Goal: Task Accomplishment & Management: Manage account settings

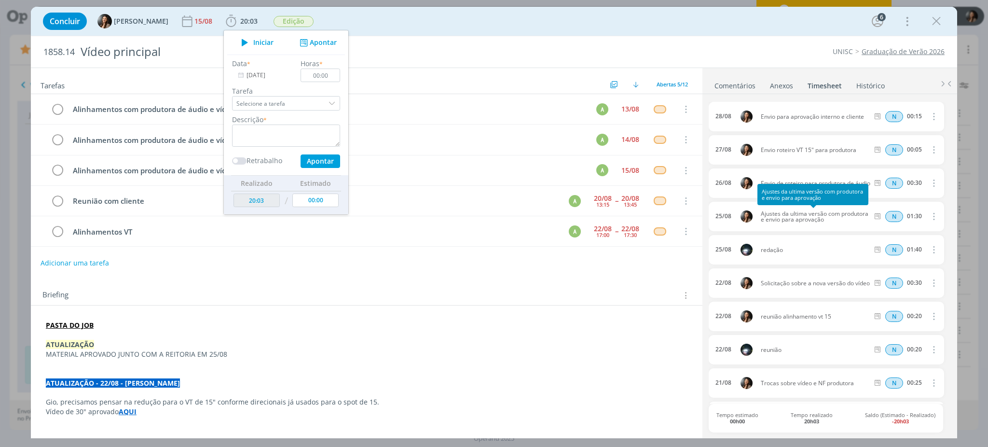
scroll to position [64, 0]
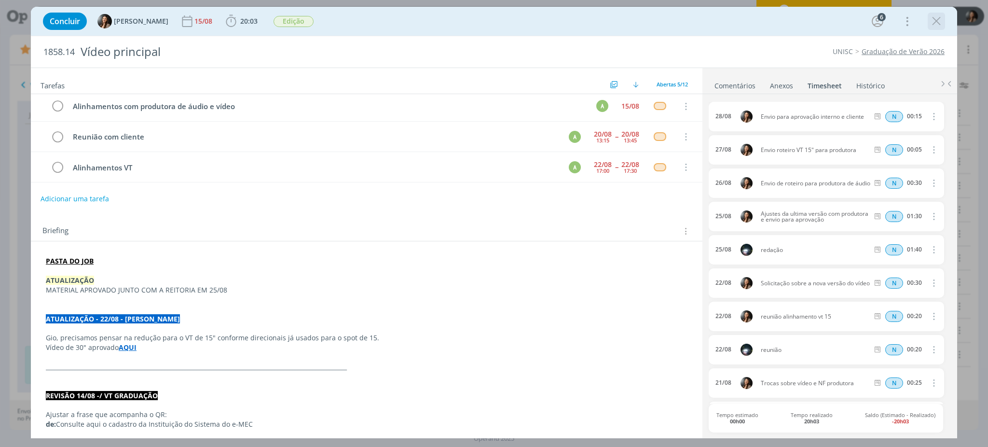
click at [939, 14] on icon "dialog" at bounding box center [936, 21] width 14 height 14
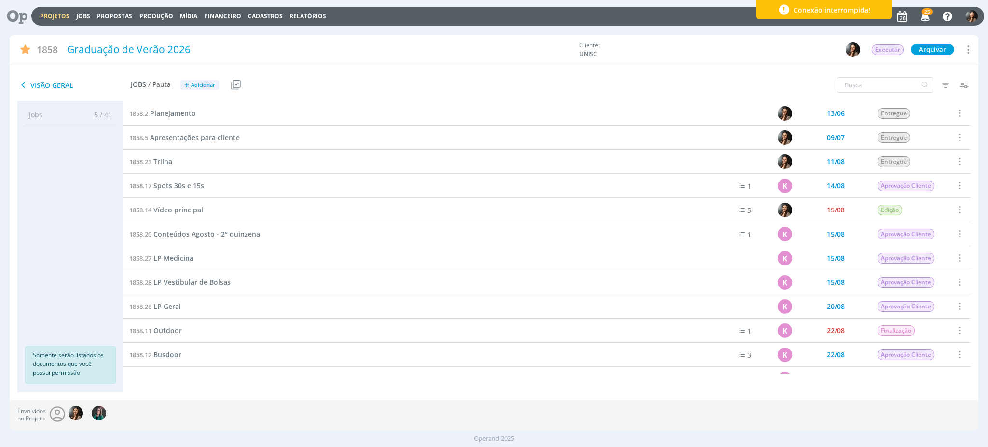
click at [63, 18] on link "Projetos" at bounding box center [54, 16] width 29 height 8
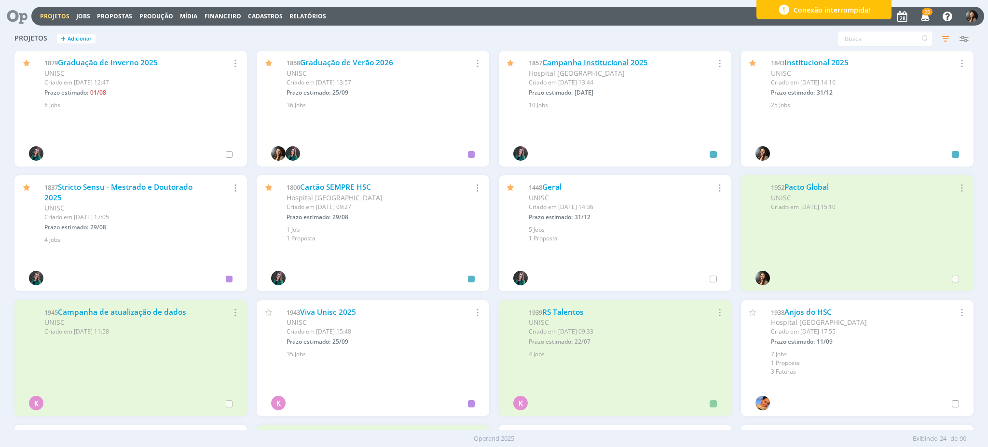
click at [583, 61] on link "Campanha Institucional 2025" at bounding box center [595, 62] width 106 height 10
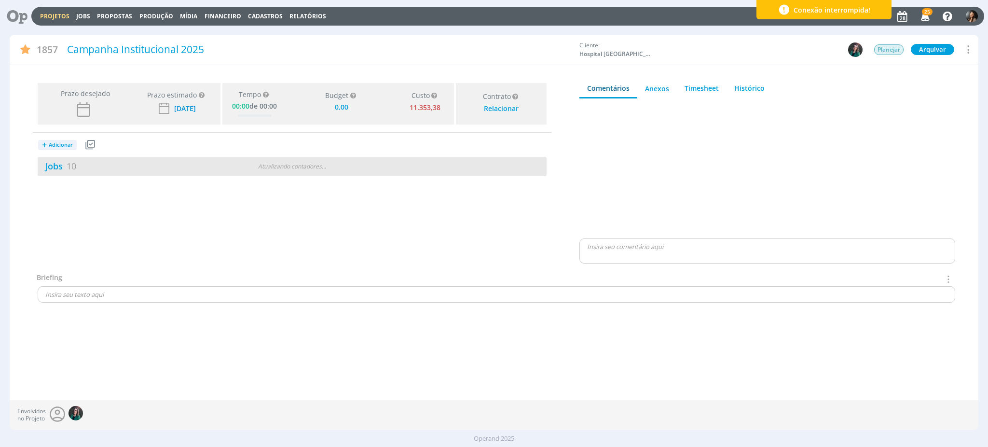
click at [338, 175] on div "Jobs 10 Atualizando contadores . . ." at bounding box center [292, 166] width 509 height 19
type input "0,00"
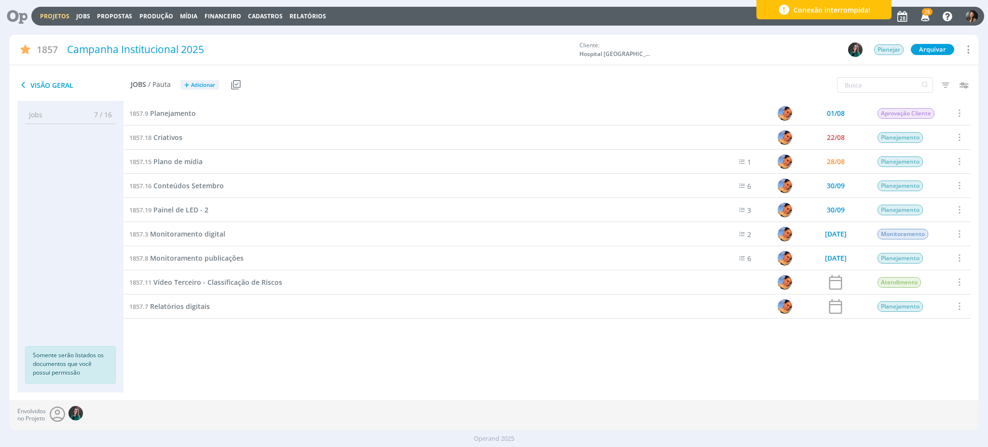
click at [53, 19] on link "Projetos" at bounding box center [54, 16] width 29 height 8
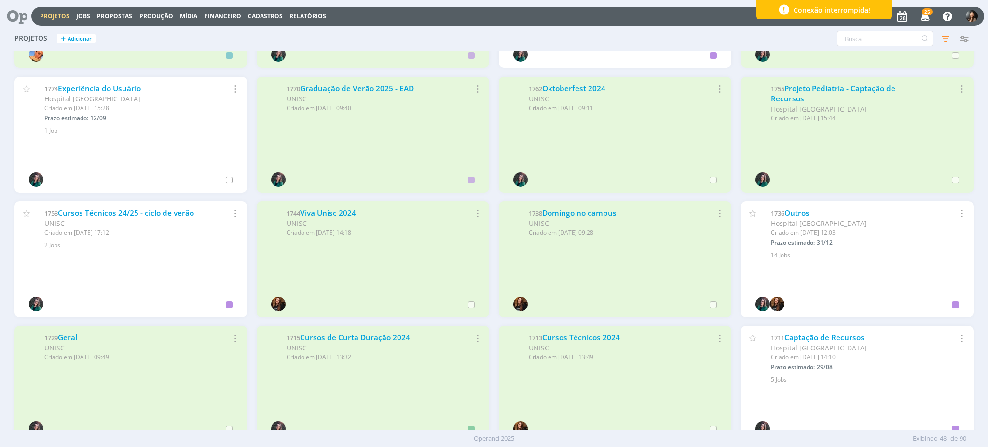
scroll to position [836, 0]
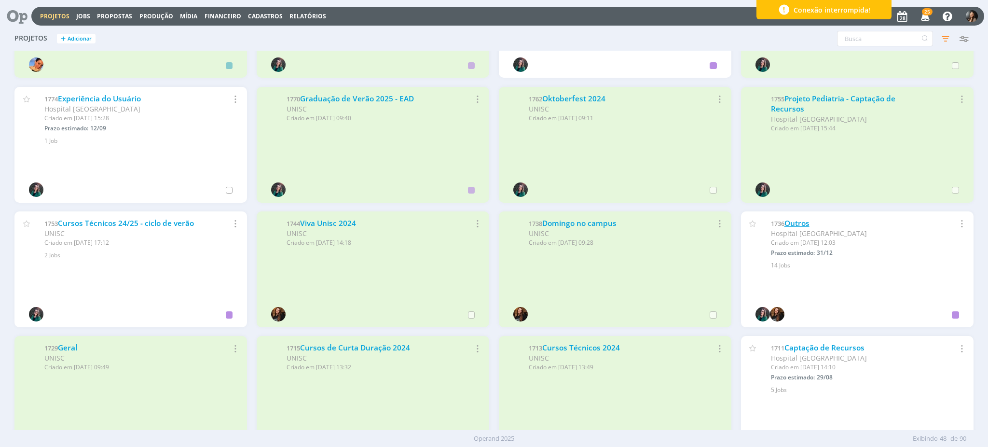
click at [790, 222] on link "Outros" at bounding box center [796, 223] width 25 height 10
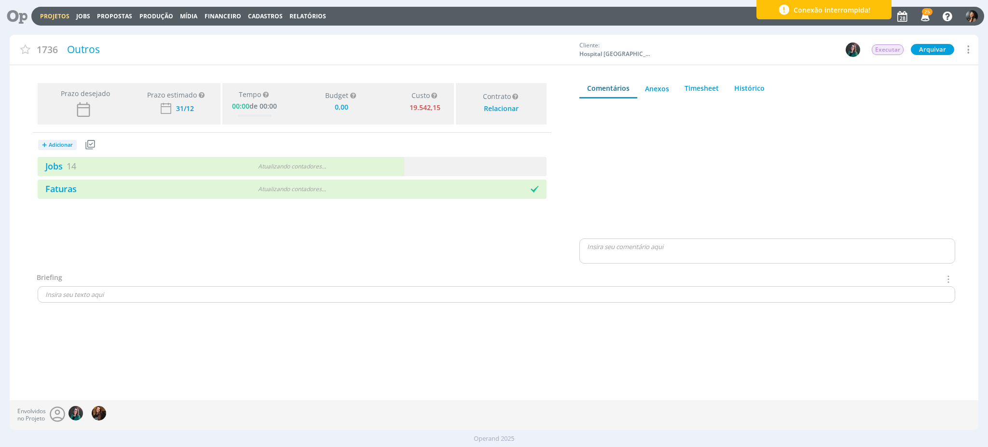
type input "0,00"
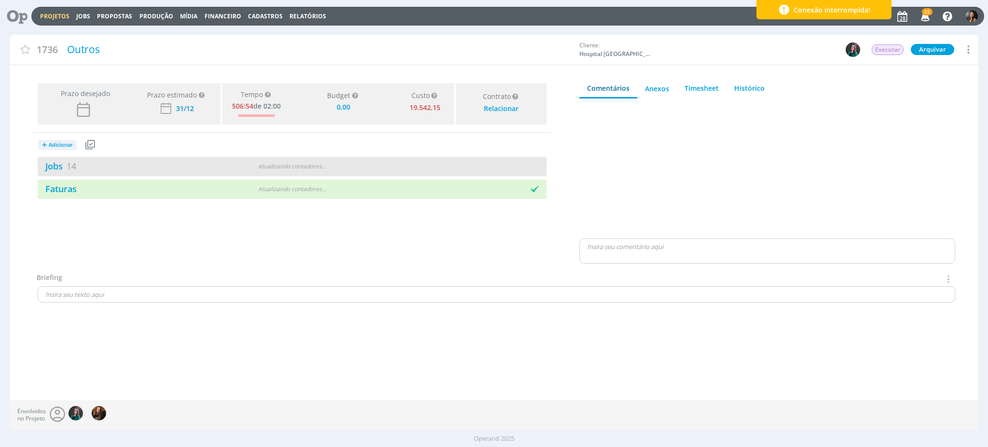
click at [357, 169] on div "Atualizando contadores . . ." at bounding box center [292, 166] width 165 height 9
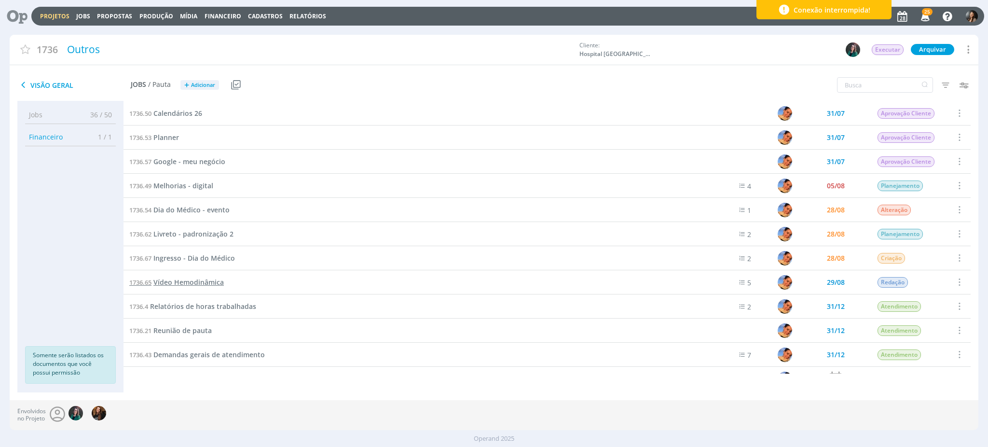
click at [193, 277] on span "Vídeo Hemodinâmica" at bounding box center [188, 281] width 70 height 9
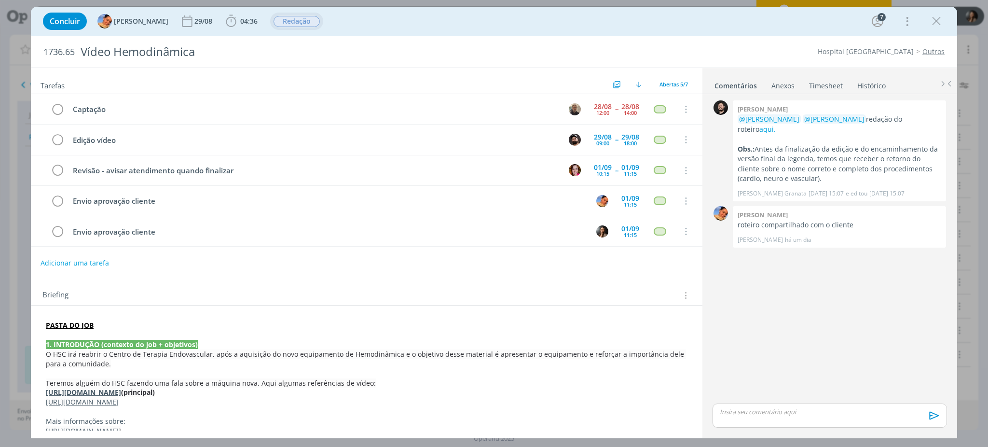
click at [295, 26] on span "Redação" at bounding box center [296, 21] width 46 height 11
type input "ed"
click at [292, 48] on span "Edição" at bounding box center [294, 52] width 20 height 8
click at [240, 21] on span "04:36" at bounding box center [248, 20] width 17 height 9
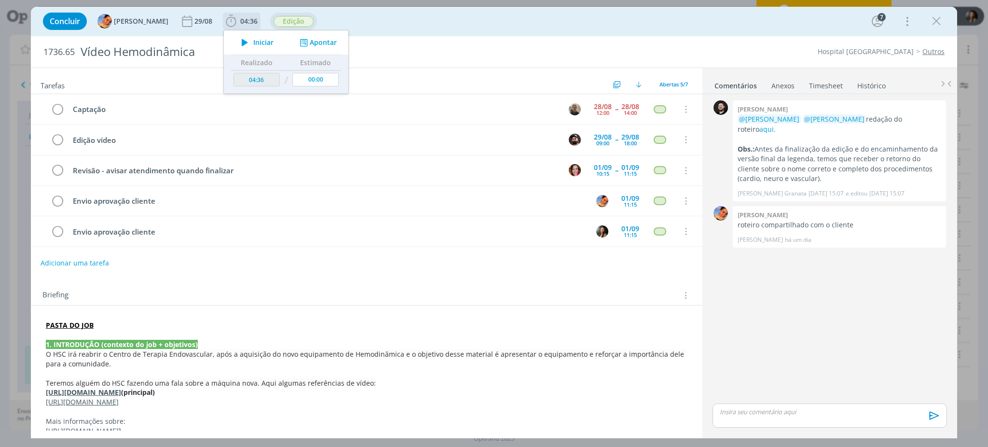
click at [304, 43] on button "Apontar" at bounding box center [317, 43] width 40 height 10
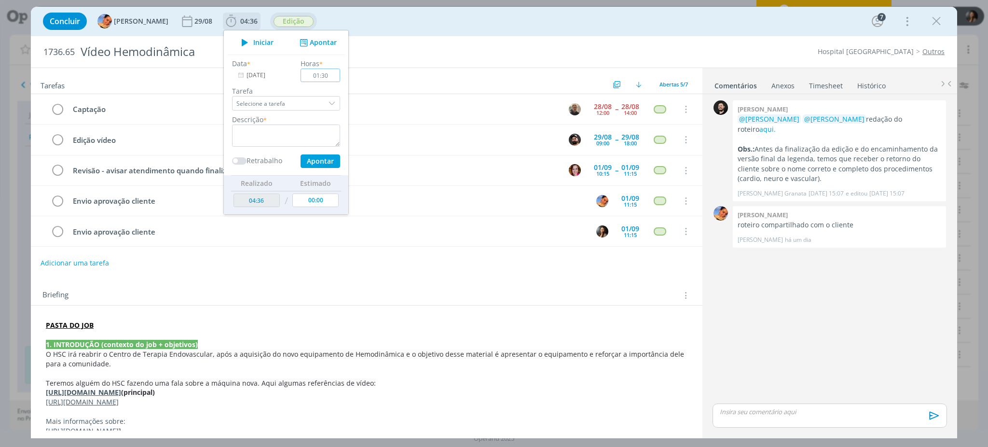
type input "01:30"
click at [280, 144] on textarea "dialog" at bounding box center [286, 135] width 108 height 22
click at [300, 160] on button "Apontar" at bounding box center [320, 161] width 40 height 14
type textarea "Captação"
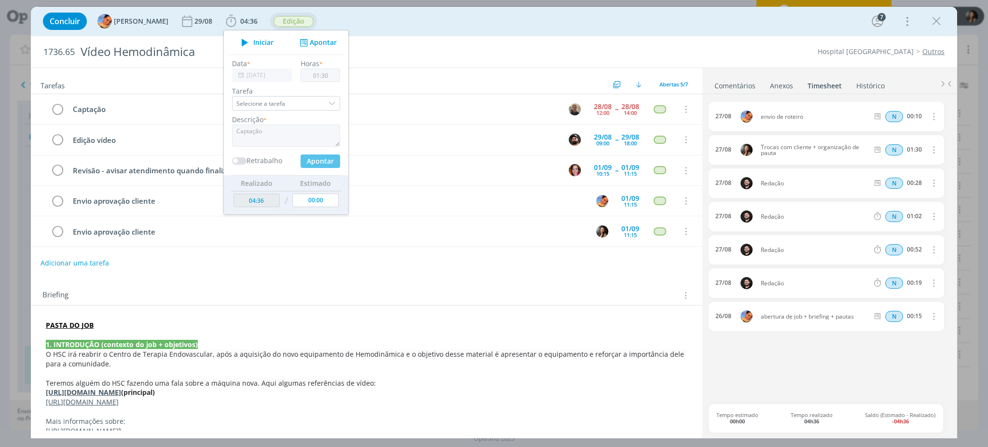
drag, startPoint x: 561, startPoint y: 361, endPoint x: 869, endPoint y: 151, distance: 372.5
click at [561, 361] on p "O HSC irá reabrir o Centro de Terapia Endovascular, após a aquisição do novo eq…" at bounding box center [367, 358] width 642 height 19
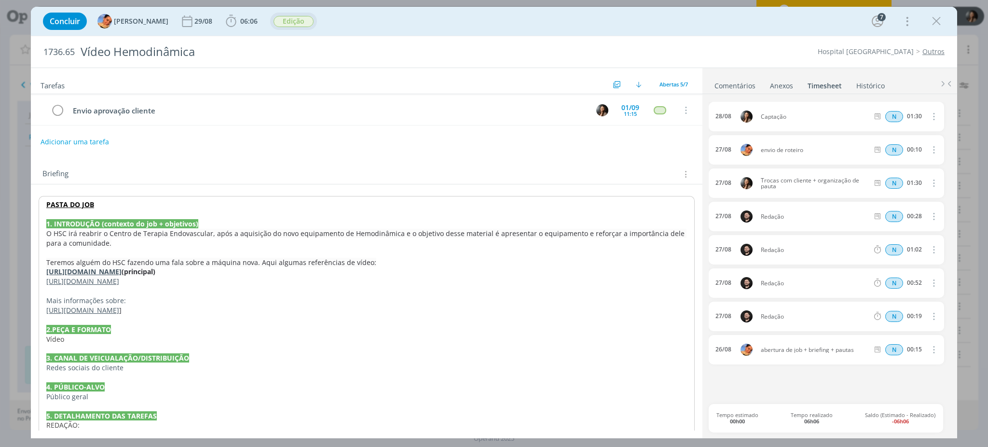
scroll to position [156, 0]
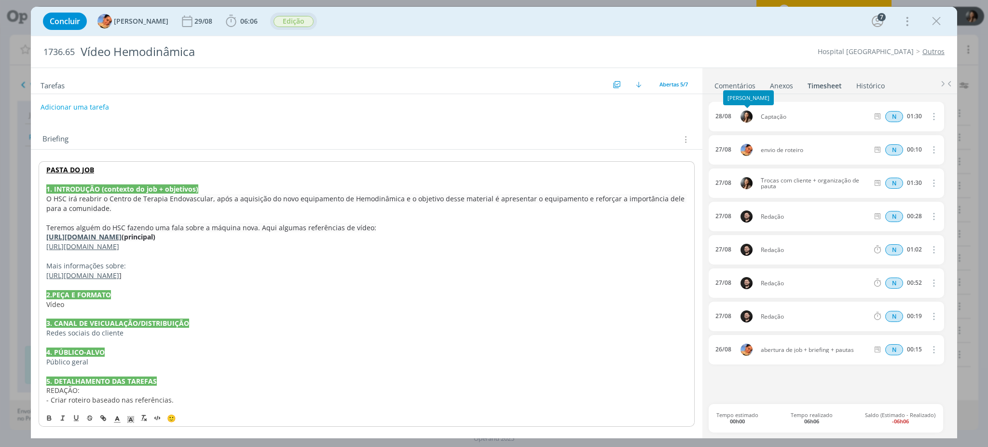
click at [724, 80] on link "Comentários" at bounding box center [735, 84] width 42 height 14
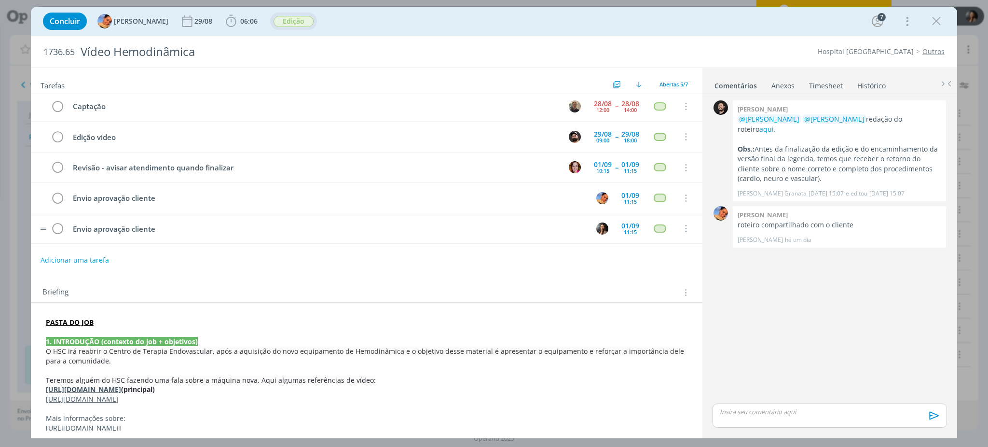
scroll to position [0, 0]
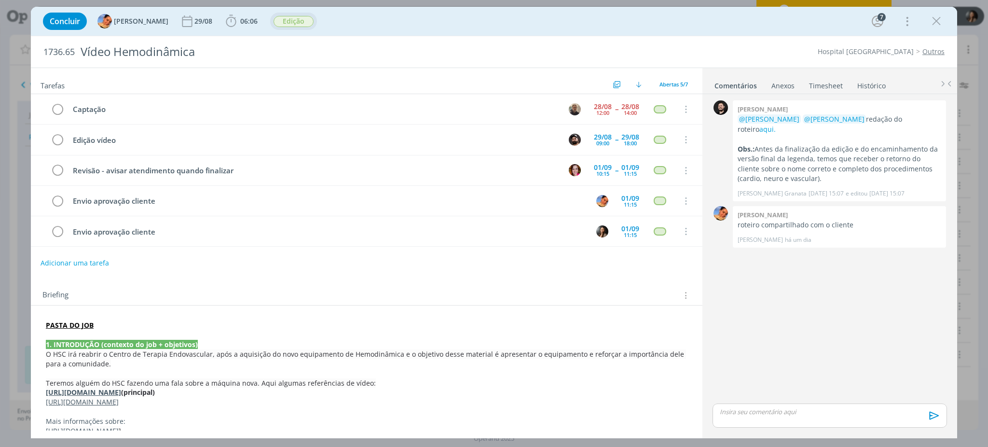
click at [822, 311] on div "0 Bruno corralo granata @Luíza Santana @Beatriz Luchese redação do roteiro aqui…" at bounding box center [830, 249] width 242 height 303
drag, startPoint x: 858, startPoint y: 324, endPoint x: 806, endPoint y: 304, distance: 55.7
click at [856, 324] on div "0 Bruno corralo granata @Luíza Santana @Beatriz Luchese redação do roteiro aqui…" at bounding box center [830, 249] width 242 height 303
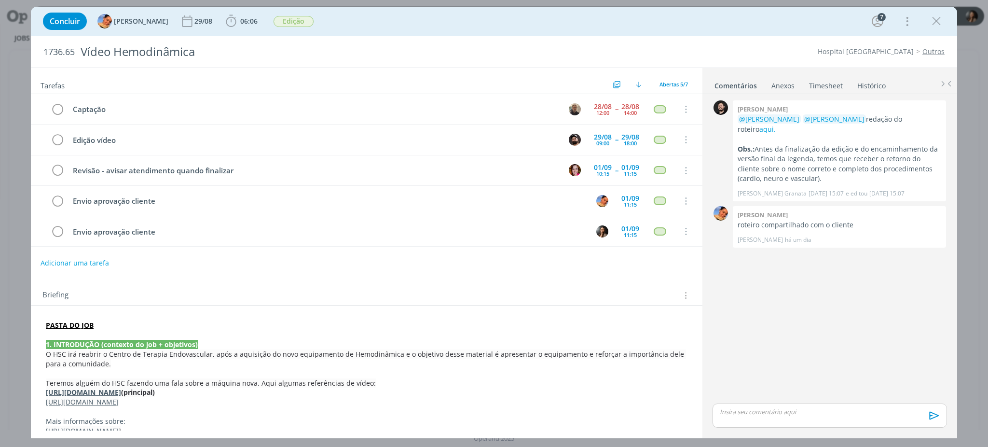
click at [109, 332] on p "dialog" at bounding box center [367, 335] width 642 height 10
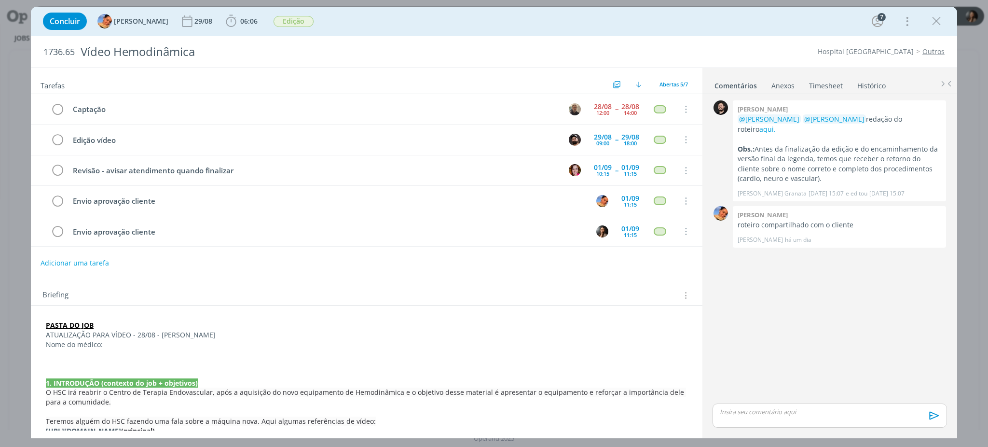
click at [146, 346] on p "Nome do médico:" at bounding box center [367, 345] width 642 height 10
click at [328, 346] on p "Nome do médico: Dr. Abdalla Juma Abdalla Abdel Hamid - Cardiologista Intervenci…" at bounding box center [367, 345] width 642 height 10
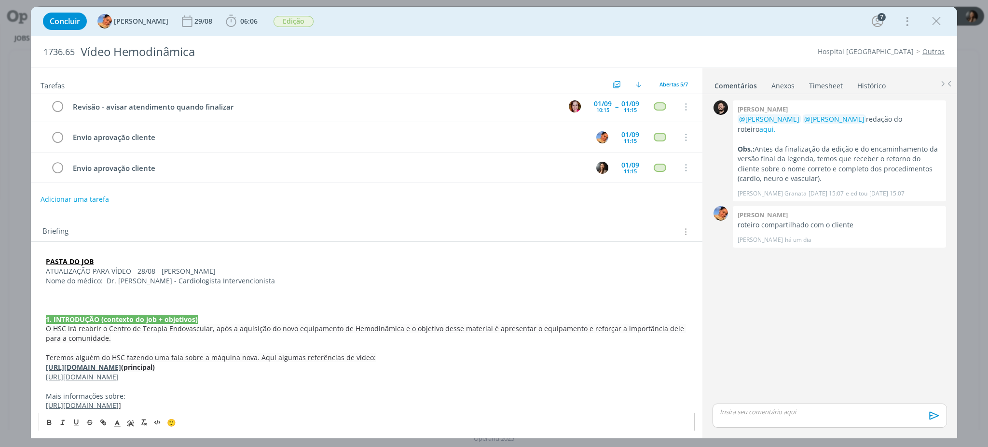
scroll to position [64, 0]
click at [149, 293] on p "dialog" at bounding box center [367, 290] width 642 height 10
click at [101, 281] on p "Nome do médico: Dr. Abdalla Juma Abdalla Abdel Hamid - Cardiologista Intervenci…" at bounding box center [367, 280] width 642 height 10
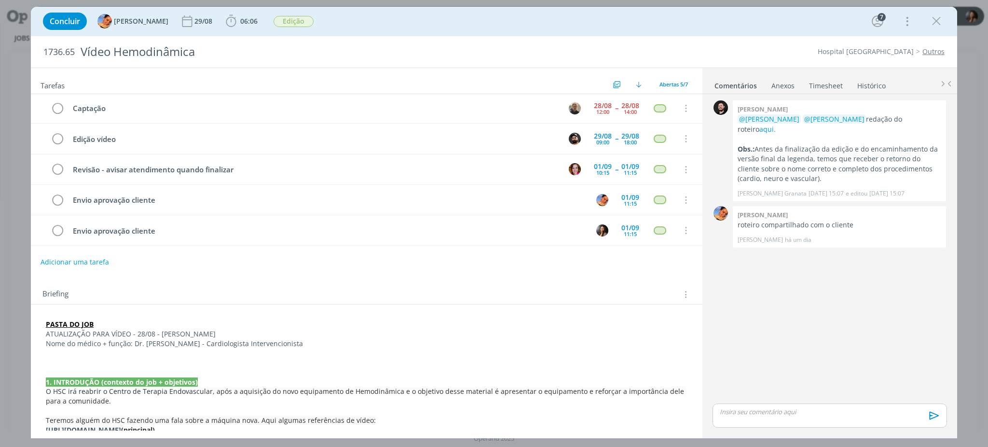
scroll to position [0, 0]
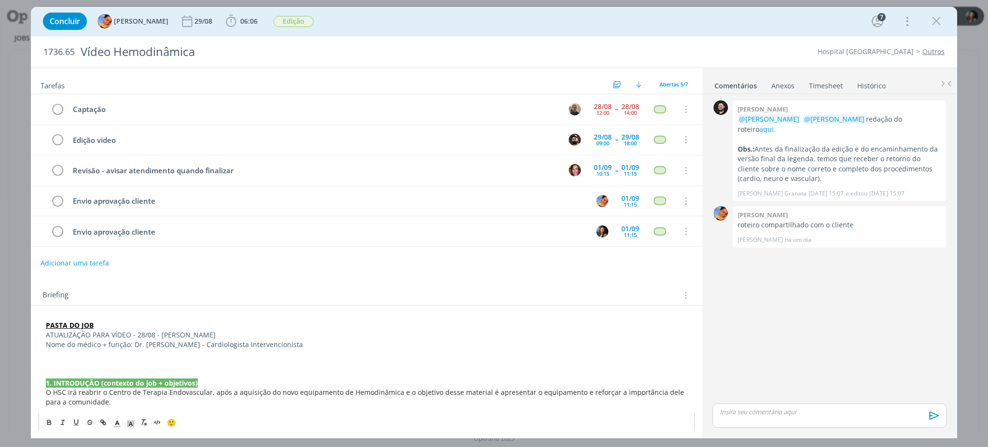
click at [189, 358] on p "dialog" at bounding box center [367, 354] width 642 height 10
click at [91, 332] on p "ATUALIZAÇÃO PARA VÍDEO - 28/08 - beatriz" at bounding box center [367, 335] width 642 height 10
click at [130, 424] on icon "dialog" at bounding box center [130, 423] width 9 height 9
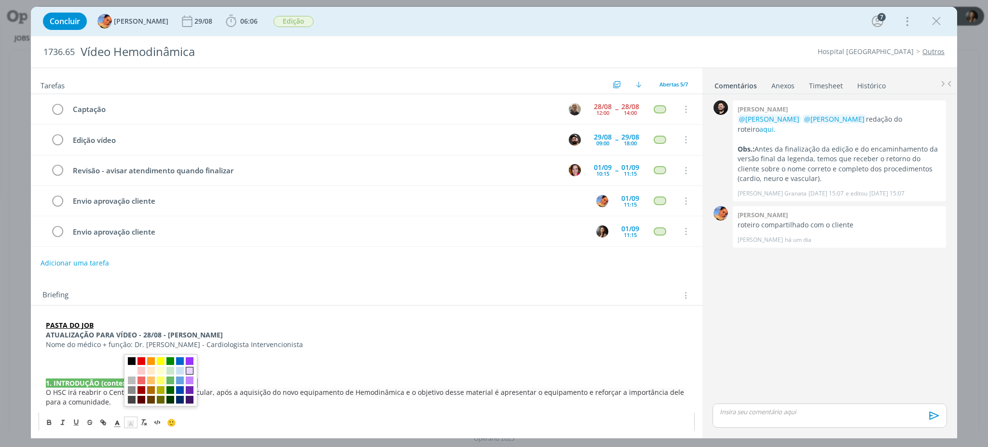
click at [186, 374] on span "dialog" at bounding box center [190, 370] width 8 height 8
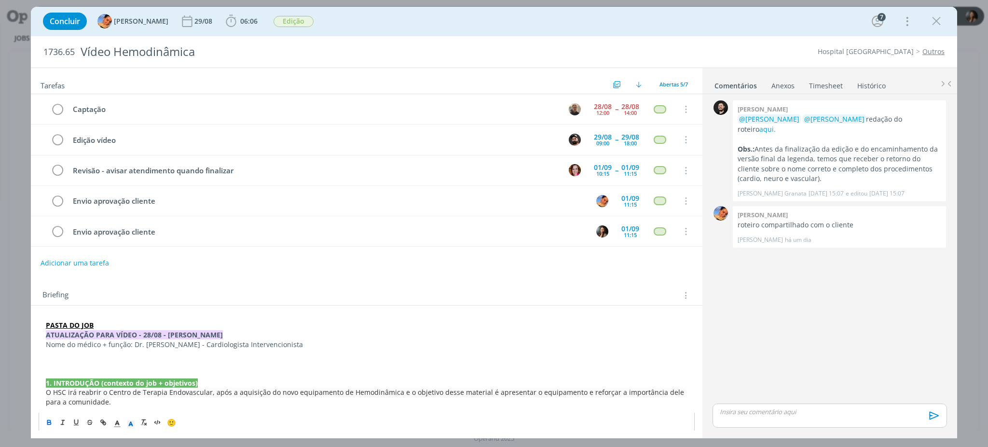
click at [109, 354] on p "dialog" at bounding box center [367, 354] width 642 height 10
drag, startPoint x: 131, startPoint y: 347, endPoint x: 40, endPoint y: 346, distance: 91.2
click at [69, 355] on p "dialog" at bounding box center [367, 354] width 642 height 10
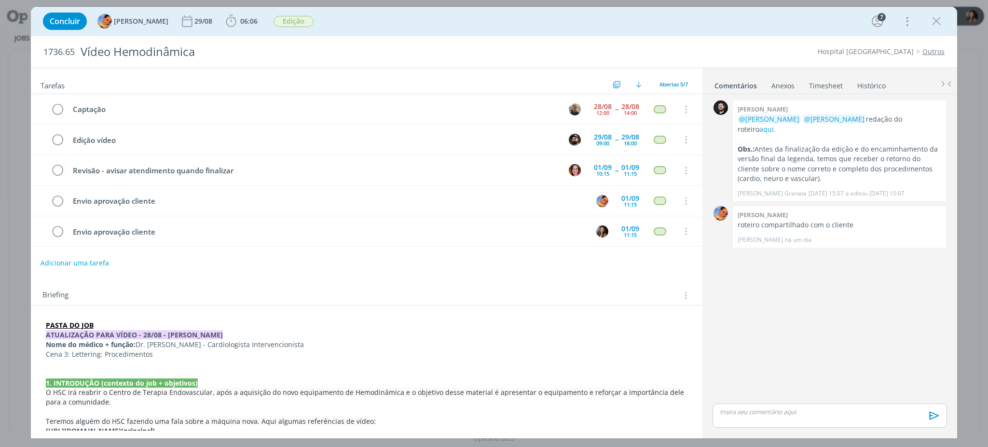
click at [74, 355] on p "Cena 3: Lettering: Procedimentos" at bounding box center [367, 354] width 642 height 10
click at [72, 355] on p "Cena 3: Lettering: Procedimentos" at bounding box center [367, 354] width 642 height 10
click at [137, 355] on p "Cena 3 a escrita do lettering: Procedimentos" at bounding box center [367, 354] width 642 height 10
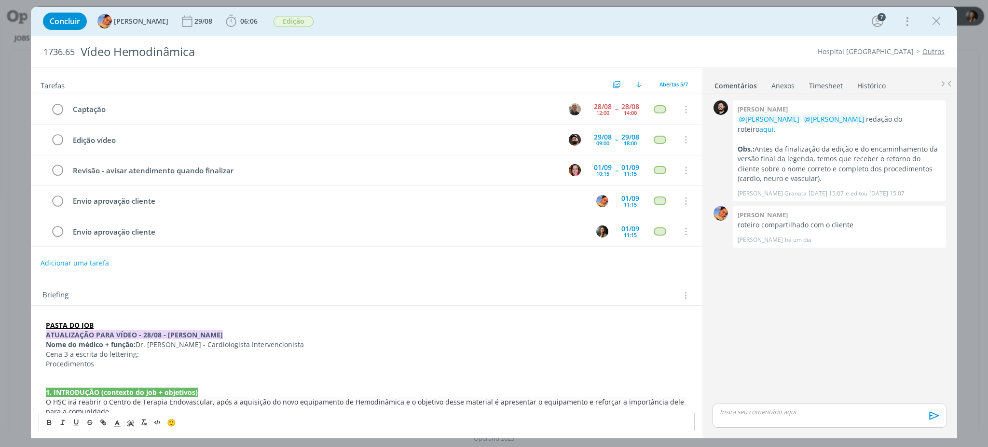
click at [111, 361] on p "Procedimentos intervencionaistas" at bounding box center [367, 364] width 642 height 10
click at [188, 361] on p "Procedimentos intervencionistas" at bounding box center [367, 364] width 642 height 10
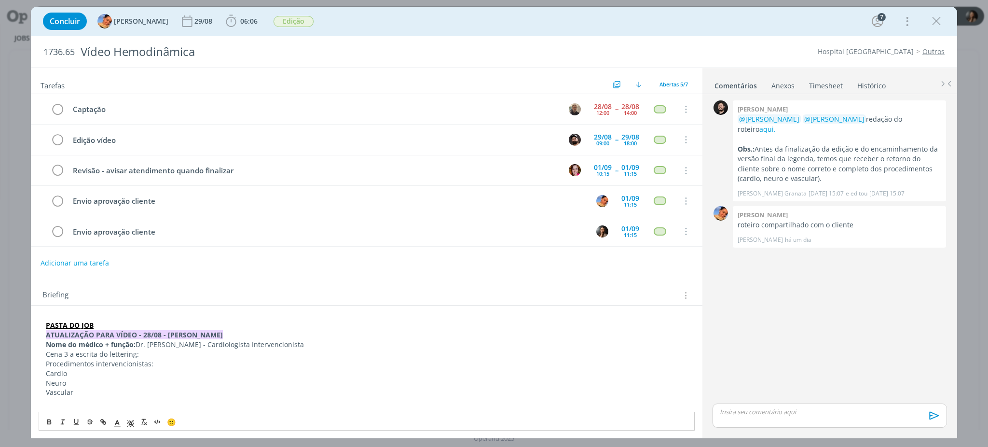
click at [46, 358] on p "Cena 3 a escrita do lettering:" at bounding box center [367, 354] width 642 height 10
drag, startPoint x: 251, startPoint y: 354, endPoint x: 191, endPoint y: 332, distance: 63.9
click at [172, 354] on p "Confirmado sobre o lettering da cena 3 a escrita do lettering:" at bounding box center [367, 354] width 642 height 10
click at [47, 357] on p "Confirmado sobre o lettering da cena 3 confirme abaixo:" at bounding box center [367, 354] width 642 height 10
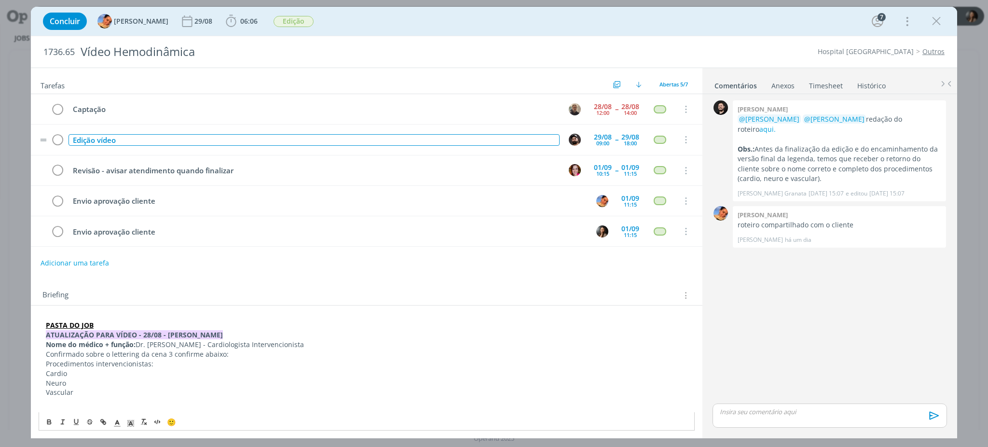
click at [404, 143] on div "Edição vídeo" at bounding box center [313, 140] width 491 height 12
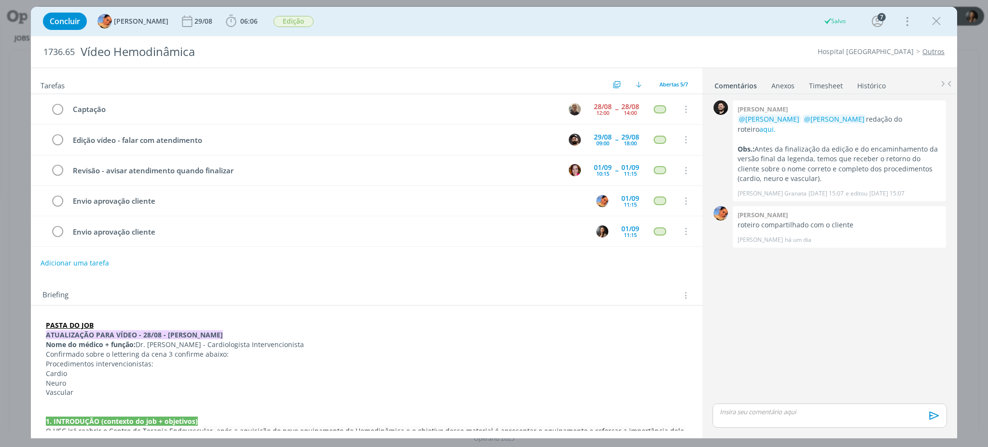
click at [113, 352] on p "Confirmado sobre o lettering da cena 3 confirme abaixo:" at bounding box center [366, 355] width 641 height 10
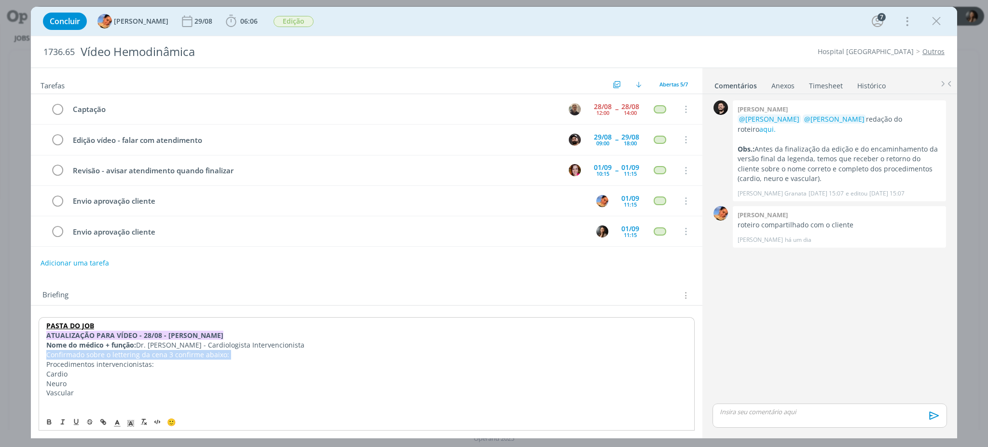
click at [113, 352] on p "Confirmado sobre o lettering da cena 3 confirme abaixo:" at bounding box center [366, 355] width 641 height 10
click at [48, 365] on p "Procedimentos intervencionistas:" at bounding box center [367, 364] width 642 height 10
click at [47, 382] on p "Neuro" at bounding box center [367, 383] width 642 height 10
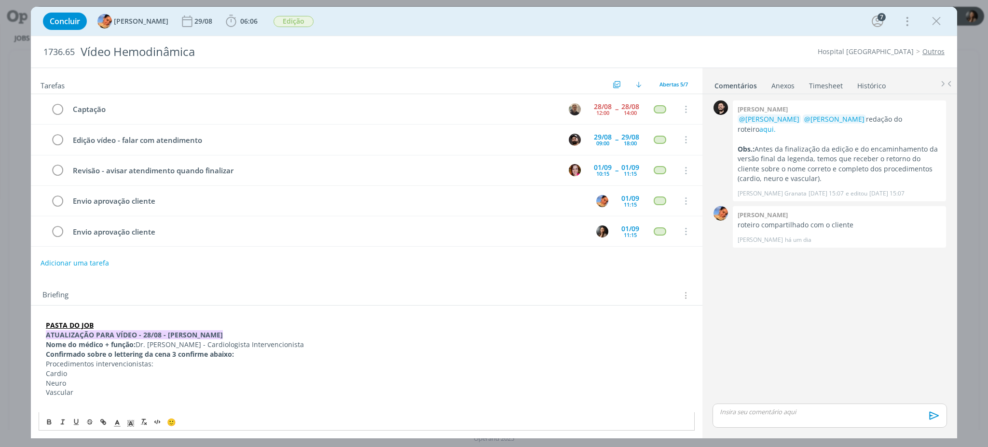
click at [55, 374] on p "Cardio" at bounding box center [367, 374] width 642 height 10
click at [51, 375] on p "Cardio" at bounding box center [367, 374] width 642 height 10
click at [49, 384] on p "Neuro" at bounding box center [367, 383] width 642 height 10
click at [52, 381] on p "Neuro" at bounding box center [367, 383] width 642 height 10
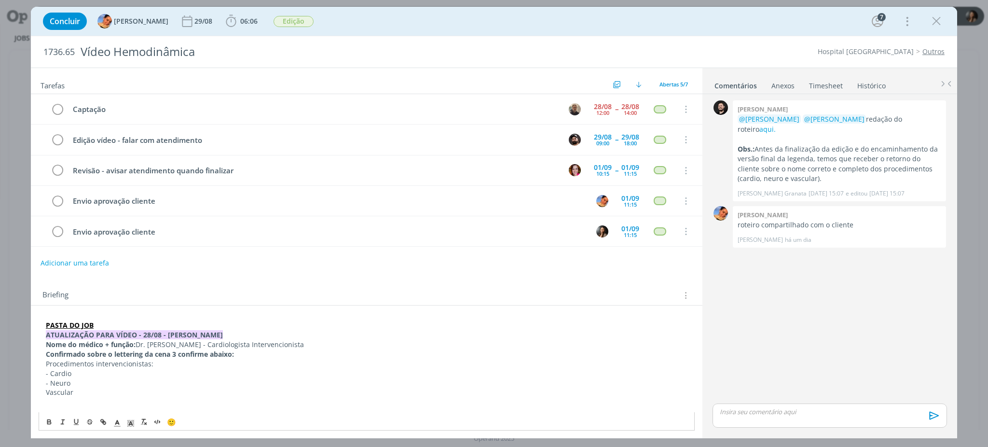
click at [51, 393] on p "Vascular" at bounding box center [367, 392] width 642 height 10
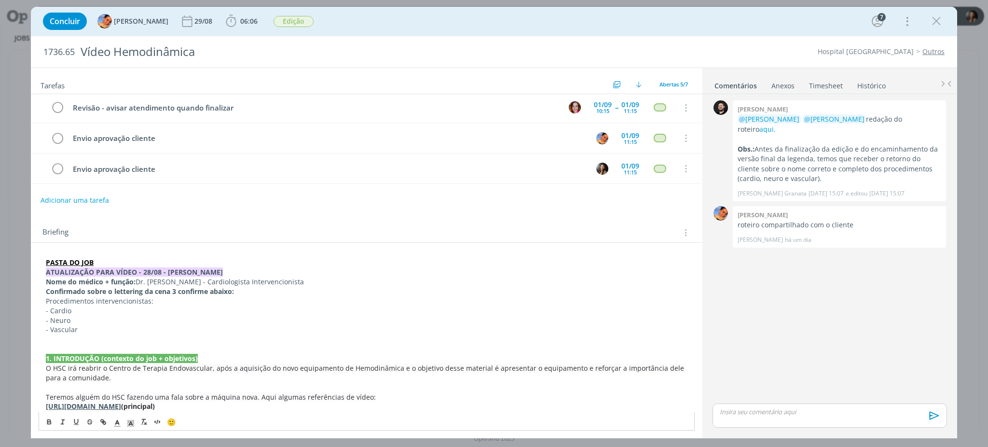
scroll to position [64, 0]
click at [47, 340] on p "dialog" at bounding box center [367, 338] width 642 height 10
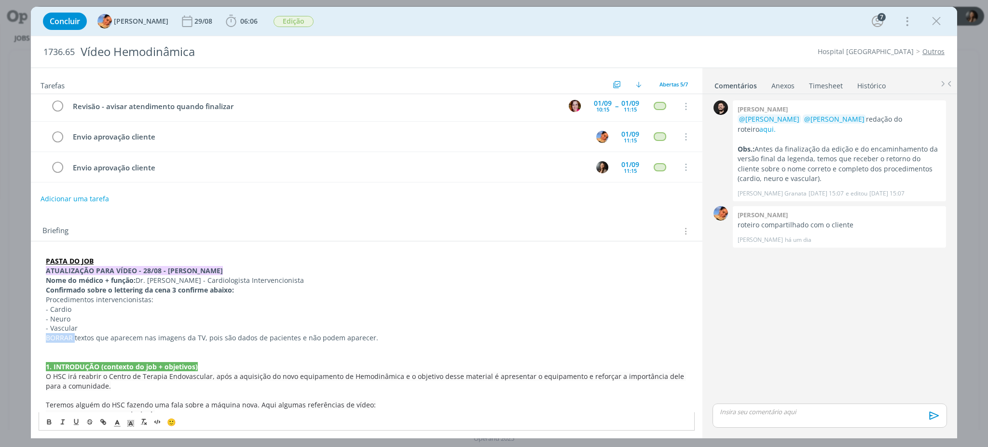
drag, startPoint x: 44, startPoint y: 335, endPoint x: 73, endPoint y: 337, distance: 29.0
click at [73, 337] on div "PASTA DO JOB ATUALIZAÇÃO PARA VÍDEO - 28/08 - beatriz Nome do médico + função: …" at bounding box center [367, 419] width 656 height 333
click at [222, 345] on p "dialog" at bounding box center [367, 347] width 642 height 10
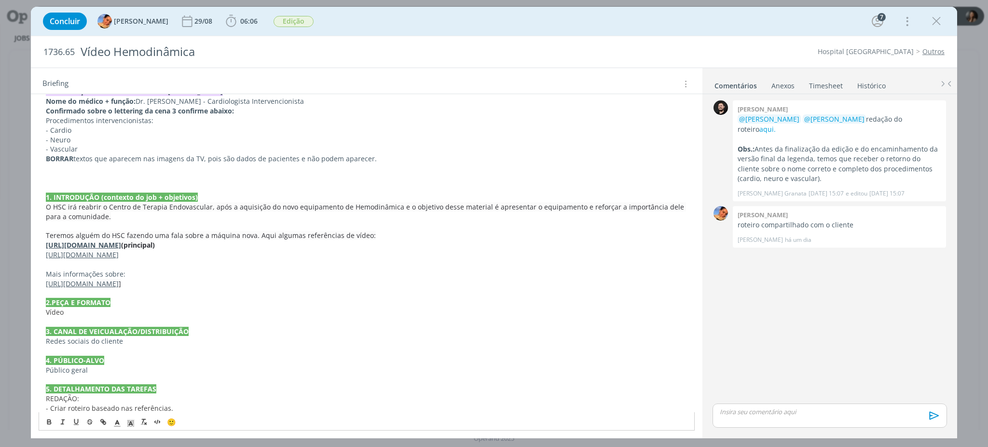
scroll to position [251, 0]
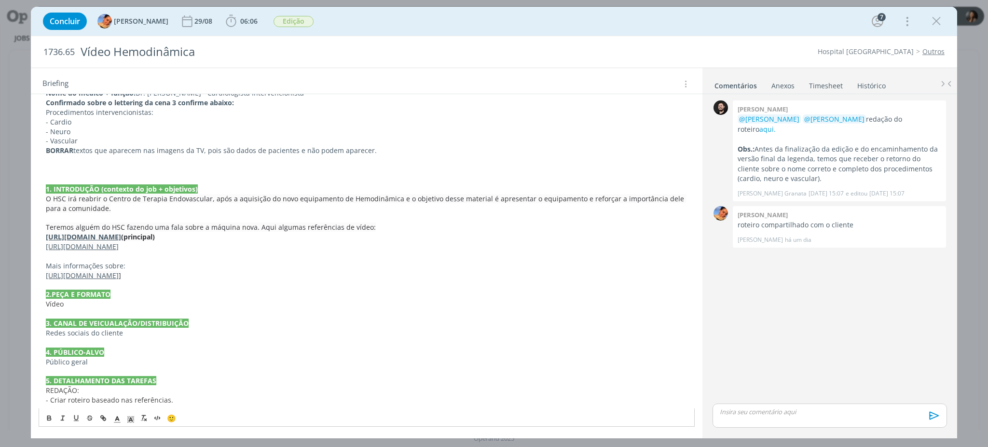
drag, startPoint x: 405, startPoint y: 237, endPoint x: 18, endPoint y: 236, distance: 386.8
click at [18, 236] on div "Concluir Luíza Santana 29/08 06:06 Iniciar Apontar Data * 28/08/2025 Horas * 00…" at bounding box center [494, 223] width 988 height 447
click at [132, 419] on icon "dialog" at bounding box center [130, 419] width 9 height 9
click at [164, 362] on span "dialog" at bounding box center [161, 366] width 8 height 8
click at [506, 225] on p "Teremos alguém do HSC fazendo uma fala sobre a máquina nova. Aqui algumas refer…" at bounding box center [367, 227] width 642 height 10
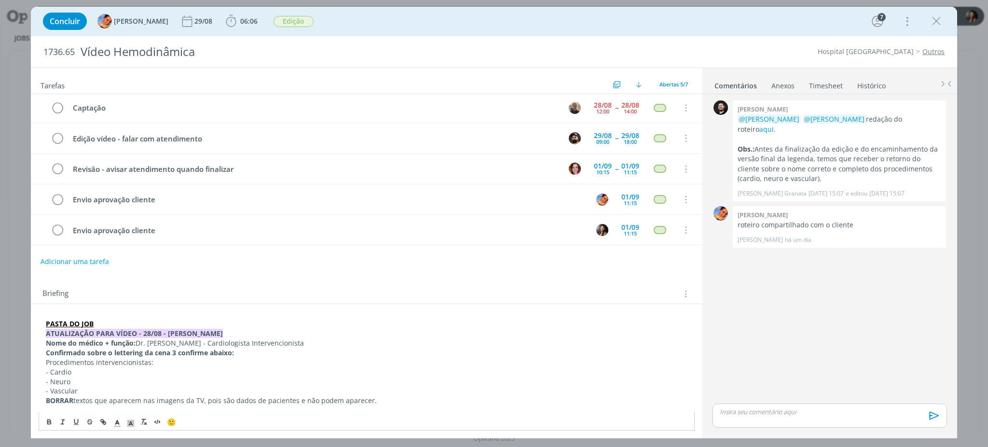
scroll to position [0, 0]
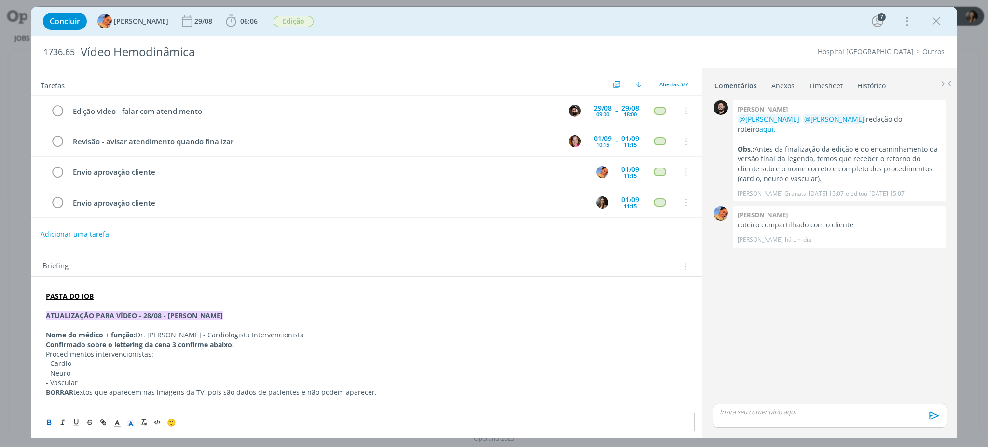
scroll to position [128, 0]
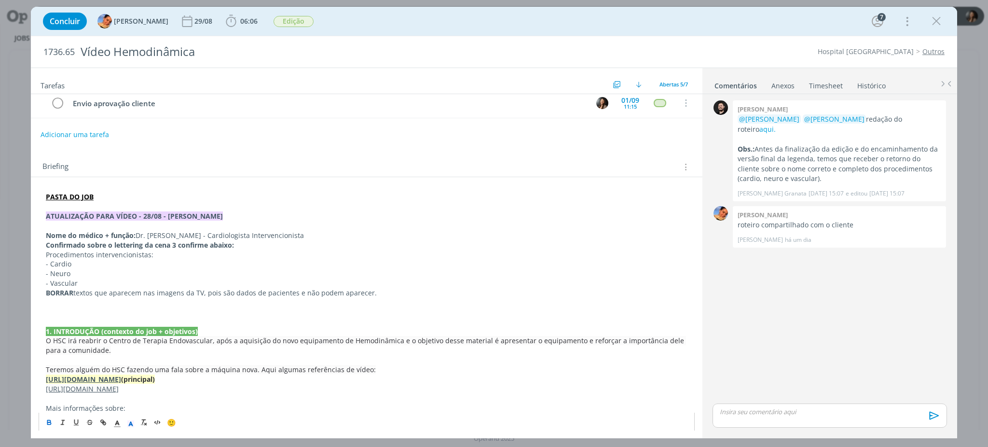
click at [76, 301] on p "dialog" at bounding box center [367, 303] width 642 height 10
click at [776, 124] on link "aqui." at bounding box center [767, 128] width 16 height 9
click at [153, 304] on p "dialog" at bounding box center [367, 303] width 642 height 10
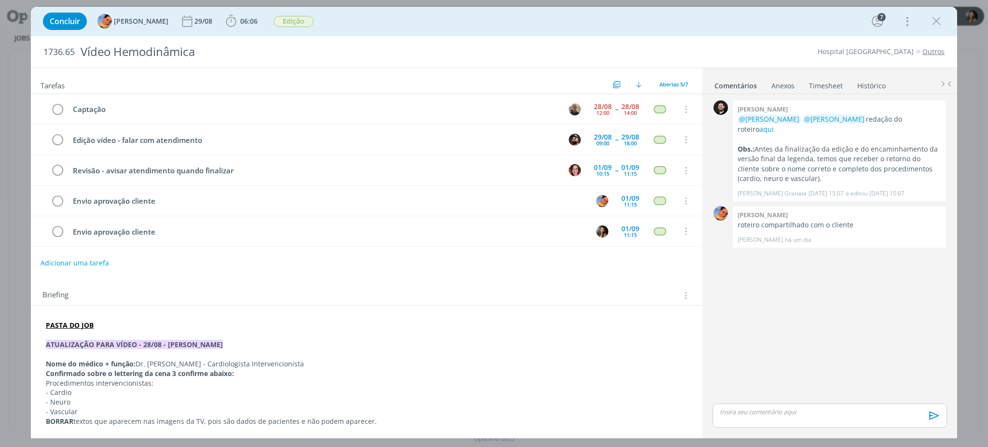
drag, startPoint x: 869, startPoint y: 365, endPoint x: 847, endPoint y: 352, distance: 25.7
click at [861, 360] on div "0 Bruno corralo granata @Luíza Santana @Beatriz Luchese redação do roteiro aqui…" at bounding box center [830, 249] width 242 height 303
click at [240, 21] on span "06:06" at bounding box center [248, 20] width 17 height 9
click at [305, 43] on button "Apontar" at bounding box center [317, 43] width 40 height 10
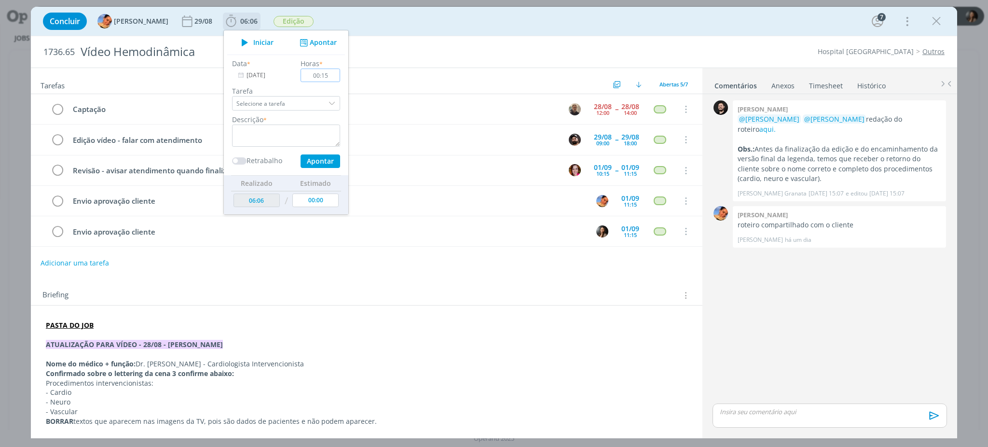
type input "00:15"
click at [286, 143] on textarea "dialog" at bounding box center [286, 135] width 108 height 22
type textarea "Ajuste de briefing + pauta"
click at [304, 164] on button "Apontar" at bounding box center [320, 161] width 40 height 14
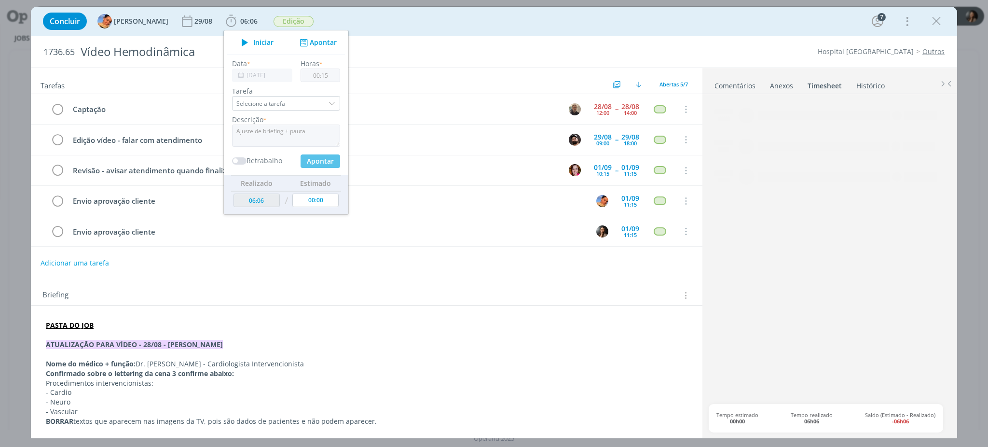
type input "06:21"
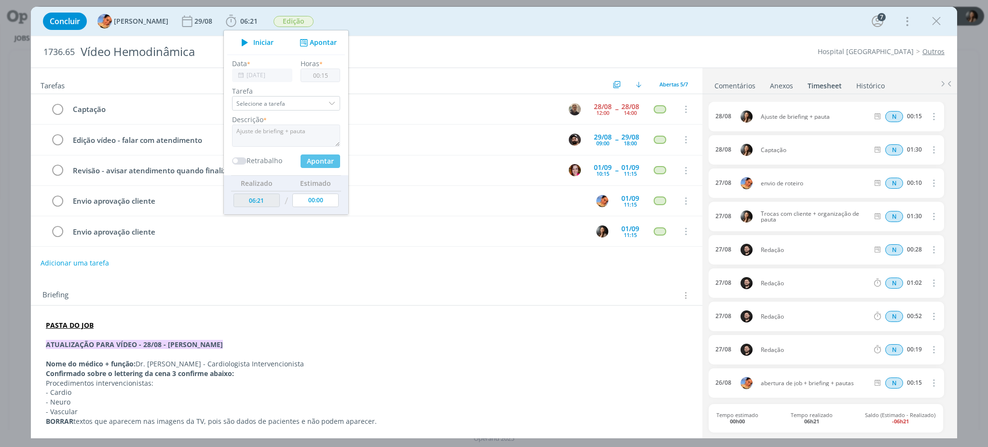
type input "00:00"
click at [193, 437] on div "Tarefas Usar Job de template Criar template a partir deste job Visualizar Templ…" at bounding box center [494, 253] width 926 height 370
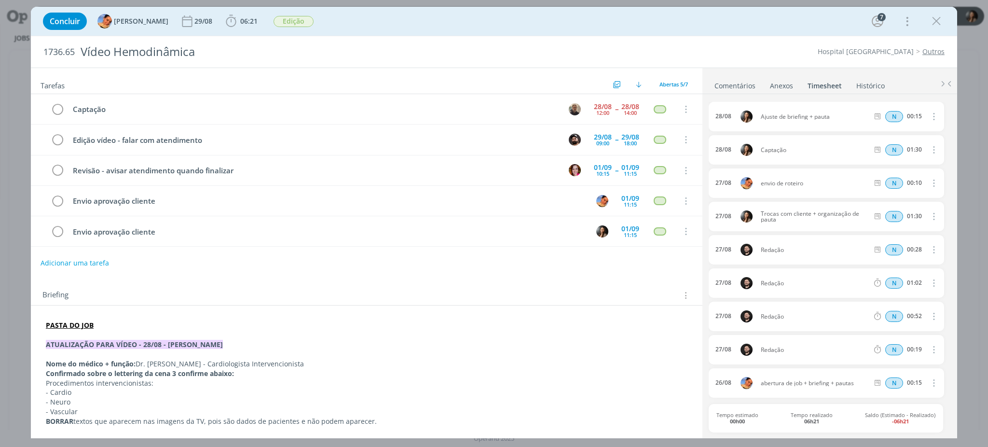
drag, startPoint x: 96, startPoint y: 277, endPoint x: 85, endPoint y: 259, distance: 20.5
click at [87, 270] on div "Tarefas Usar Job de template Criar template a partir deste job Visualizar Templ…" at bounding box center [366, 249] width 671 height 362
click at [85, 259] on button "Adicionar uma tarefa" at bounding box center [74, 262] width 68 height 16
click at [581, 261] on icon "dialog" at bounding box center [586, 262] width 15 height 15
type input "Ajuste roteiro"
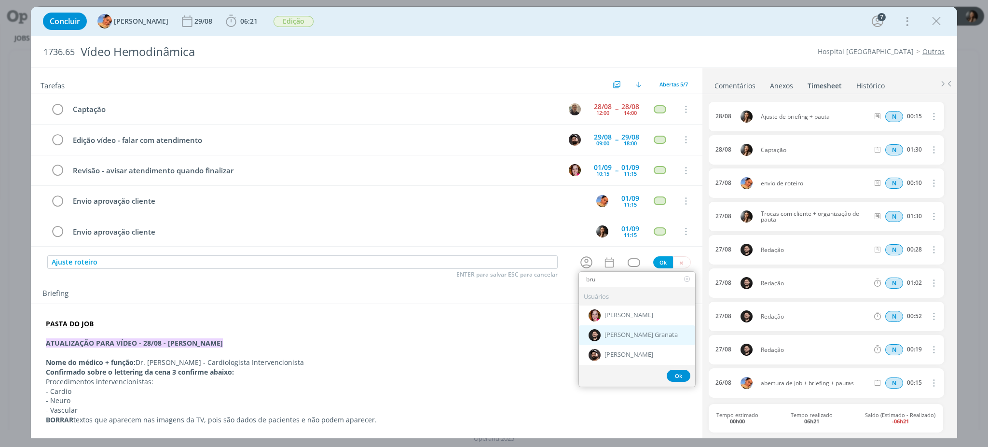
type input "bru"
click at [621, 337] on span "[PERSON_NAME] Granata" at bounding box center [640, 335] width 73 height 8
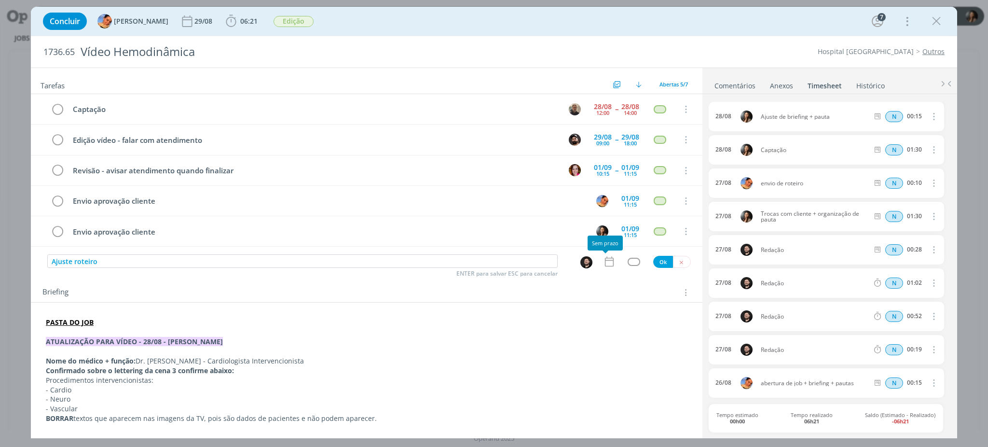
click at [606, 263] on icon "dialog" at bounding box center [609, 261] width 13 height 13
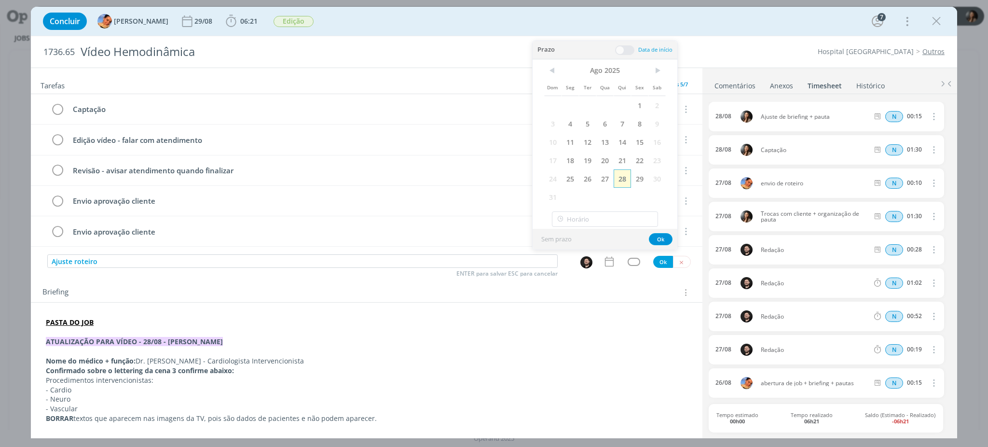
click at [629, 175] on span "28" at bounding box center [622, 178] width 17 height 18
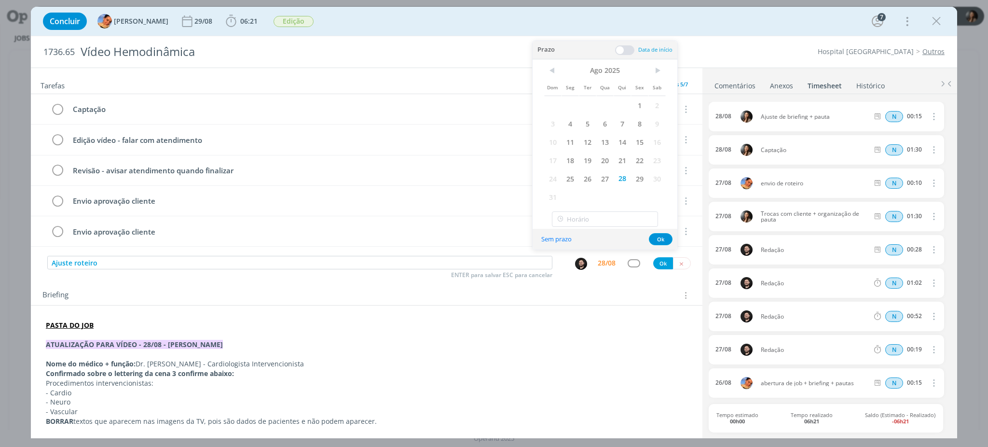
drag, startPoint x: 625, startPoint y: 50, endPoint x: 614, endPoint y: 72, distance: 24.8
click at [625, 51] on span at bounding box center [624, 50] width 19 height 10
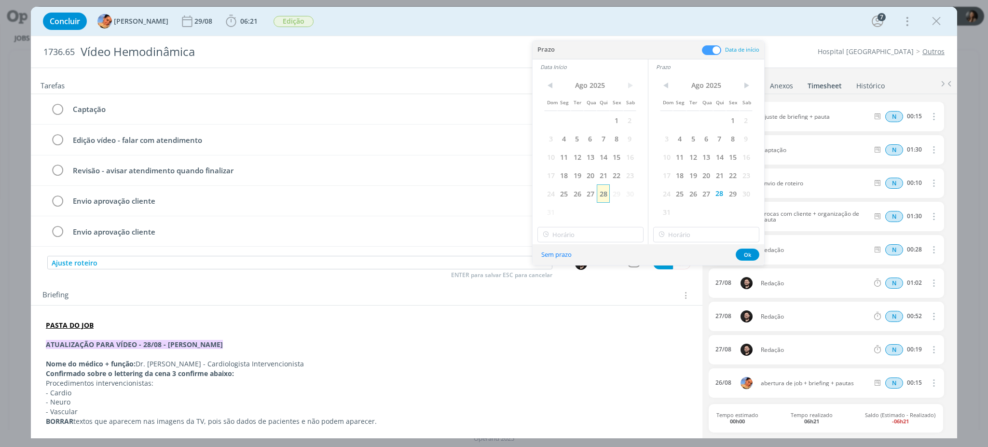
click at [604, 192] on span "28" at bounding box center [603, 193] width 13 height 18
click at [582, 234] on input "16:00" at bounding box center [590, 234] width 106 height 15
click at [557, 309] on div "15:45" at bounding box center [592, 312] width 108 height 17
type input "15:45"
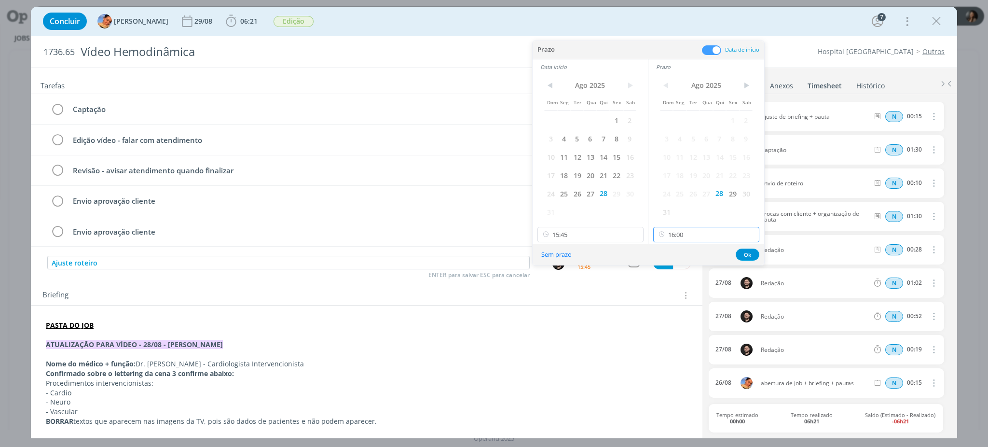
click at [681, 230] on input "16:00" at bounding box center [706, 234] width 106 height 15
click at [682, 330] on div "16:00" at bounding box center [708, 330] width 108 height 17
drag, startPoint x: 737, startPoint y: 235, endPoint x: 731, endPoint y: 238, distance: 6.3
click at [735, 236] on input "16:00" at bounding box center [706, 234] width 106 height 15
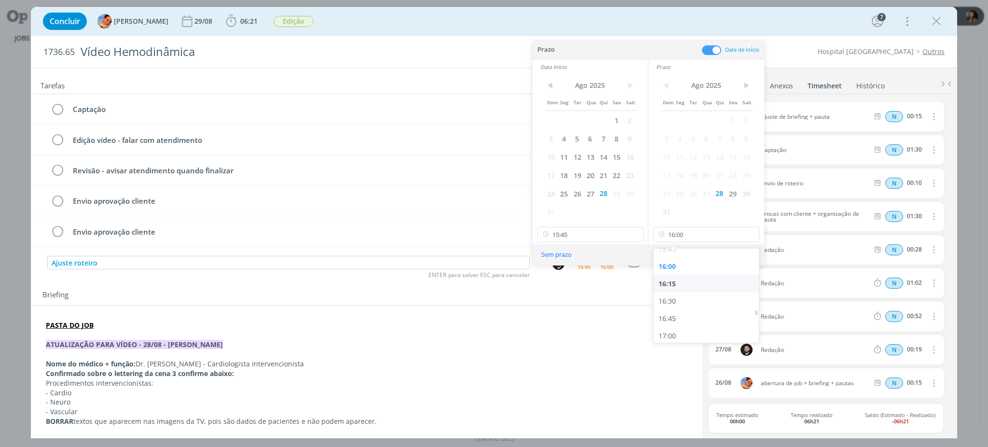
click at [675, 283] on div "16:15" at bounding box center [708, 283] width 108 height 17
type input "16:15"
drag, startPoint x: 739, startPoint y: 249, endPoint x: 731, endPoint y: 237, distance: 14.6
click at [739, 250] on button "Ok" at bounding box center [748, 254] width 24 height 12
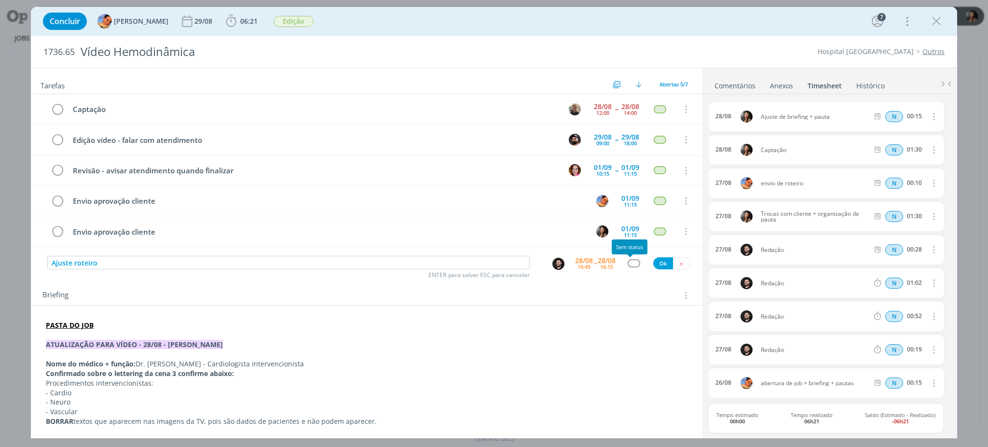
click at [628, 265] on div "dialog" at bounding box center [634, 263] width 12 height 8
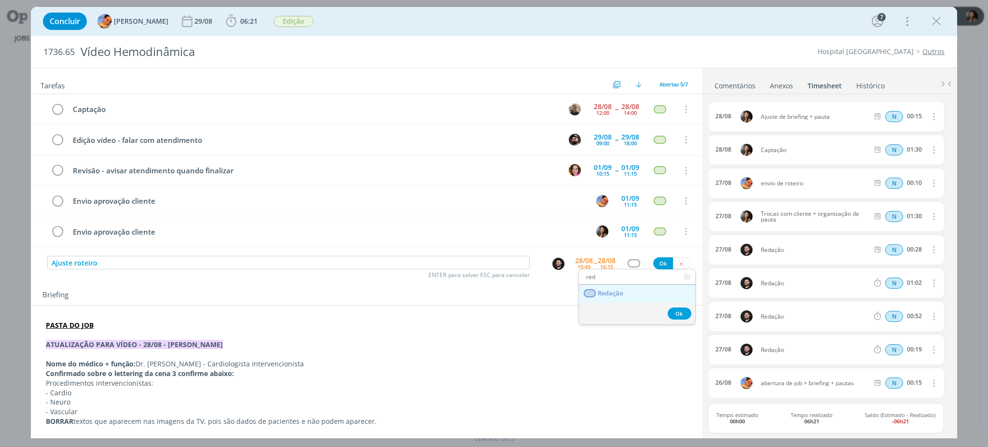
type input "red"
click at [627, 293] on link "Redação" at bounding box center [637, 294] width 116 height 18
drag, startPoint x: 655, startPoint y: 261, endPoint x: 581, endPoint y: 321, distance: 94.6
click at [655, 260] on button "Ok" at bounding box center [663, 263] width 20 height 12
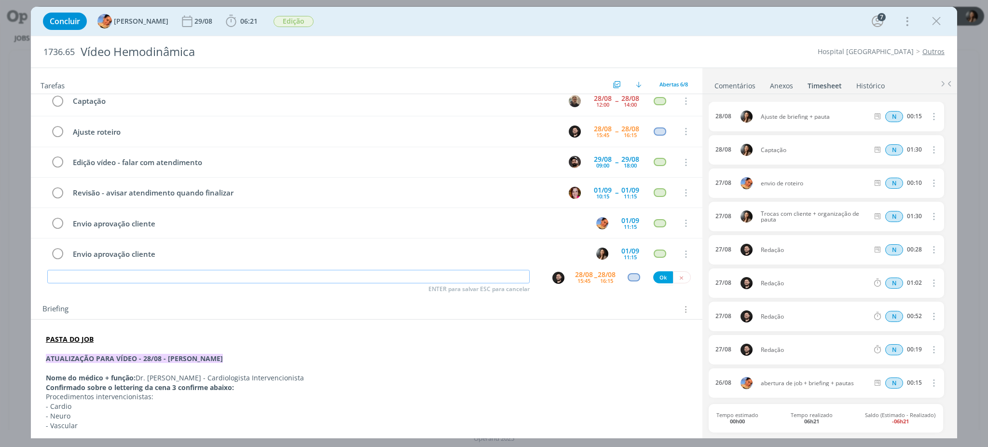
scroll to position [0, 0]
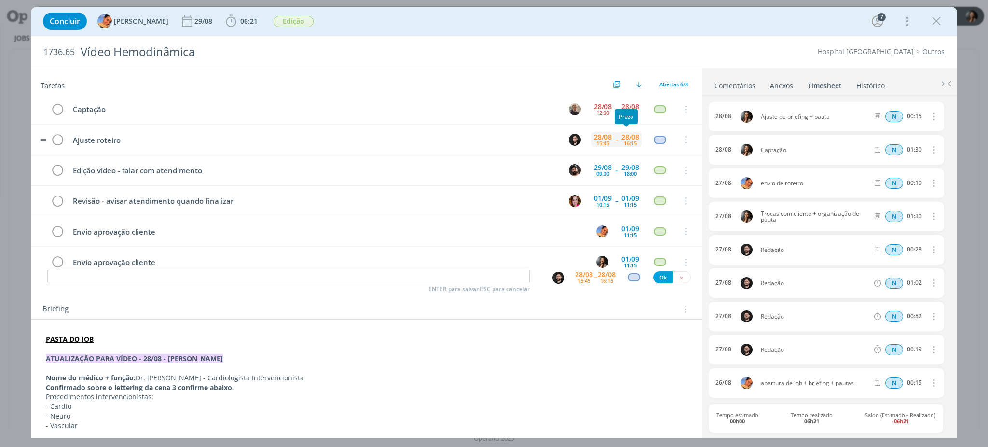
click at [633, 142] on div "28/08 16:15" at bounding box center [630, 139] width 23 height 21
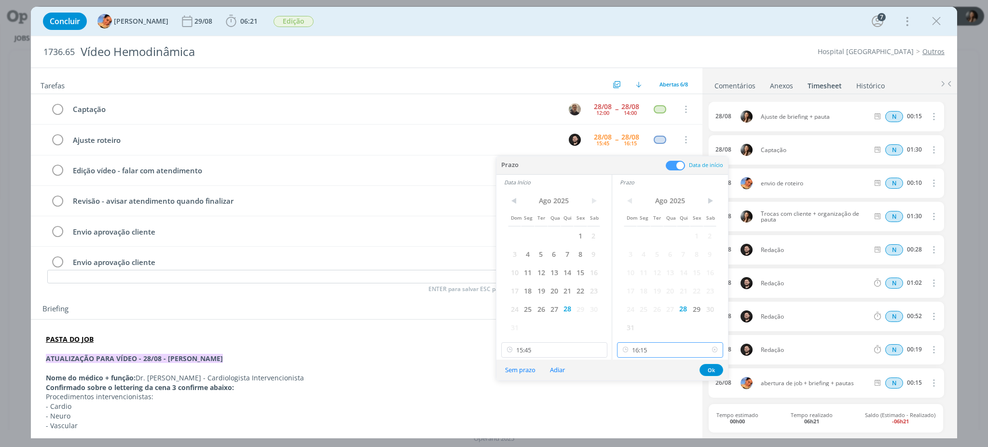
click at [670, 350] on input "16:15" at bounding box center [670, 349] width 106 height 15
drag, startPoint x: 641, startPoint y: 278, endPoint x: 663, endPoint y: 295, distance: 27.5
click at [641, 280] on div "16:30" at bounding box center [671, 276] width 108 height 17
type input "16:30"
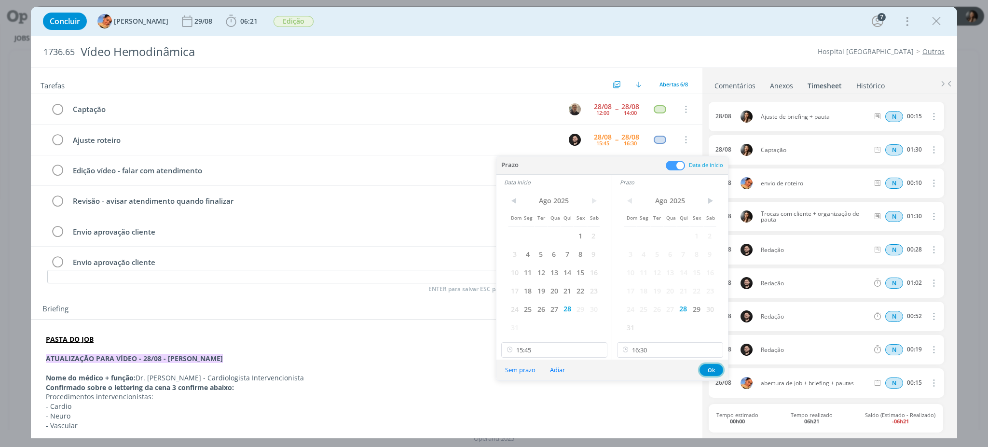
click at [702, 373] on button "Ok" at bounding box center [711, 370] width 24 height 12
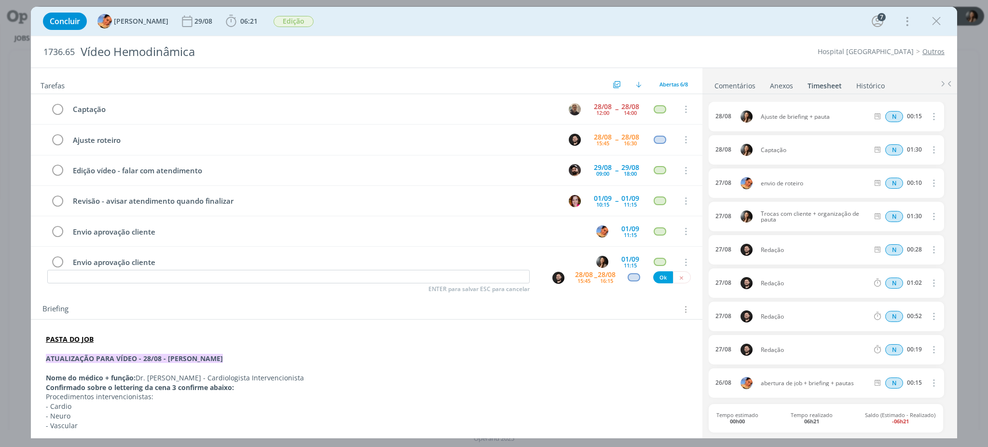
click at [27, 380] on div "Concluir Luíza Santana 29/08 06:21 Iniciar Apontar Data * 28/08/2025 Horas * 00…" at bounding box center [494, 223] width 988 height 447
drag, startPoint x: 272, startPoint y: 361, endPoint x: 422, endPoint y: 299, distance: 162.4
click at [272, 361] on p "ATUALIZAÇÃO PARA VÍDEO - 28/08 - beatriz" at bounding box center [367, 359] width 642 height 10
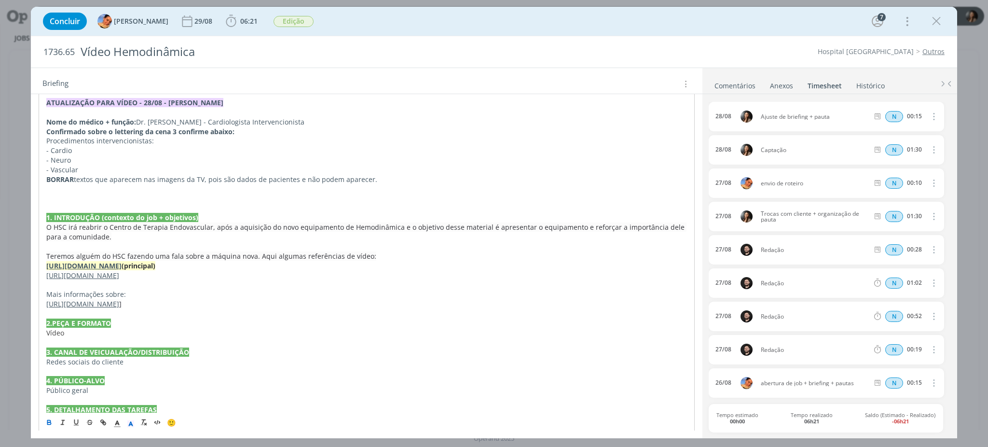
scroll to position [257, 0]
click at [130, 193] on p "dialog" at bounding box center [367, 197] width 642 height 10
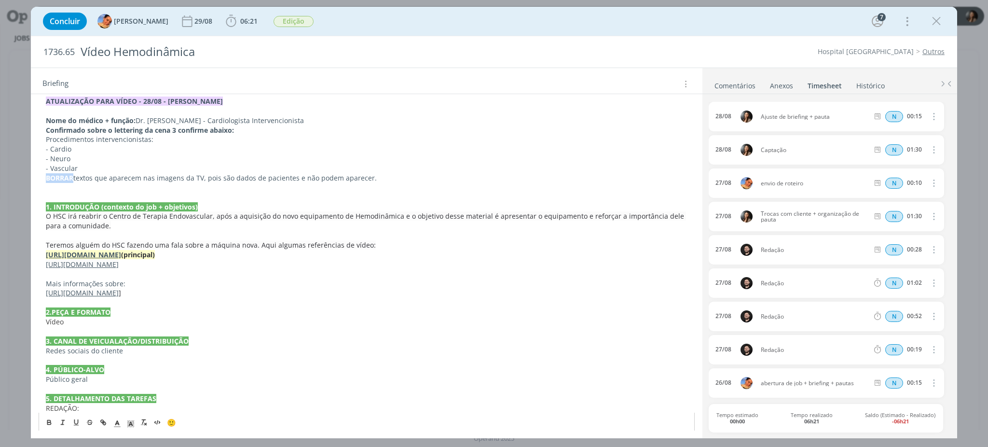
drag, startPoint x: 43, startPoint y: 177, endPoint x: 76, endPoint y: 209, distance: 46.0
click at [73, 177] on div "PASTA DO JOB ATUALIZAÇÃO PARA VÍDEO - 28/08 - beatriz Nome do médico + função: …" at bounding box center [367, 250] width 656 height 352
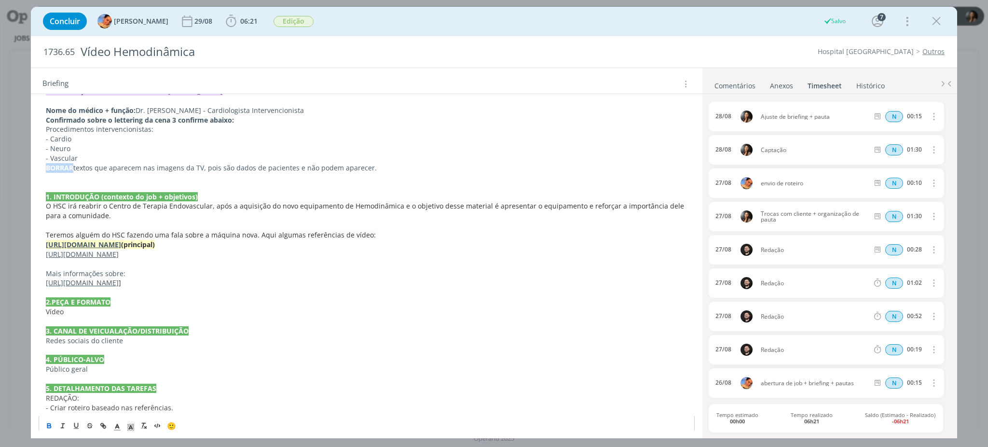
scroll to position [274, 0]
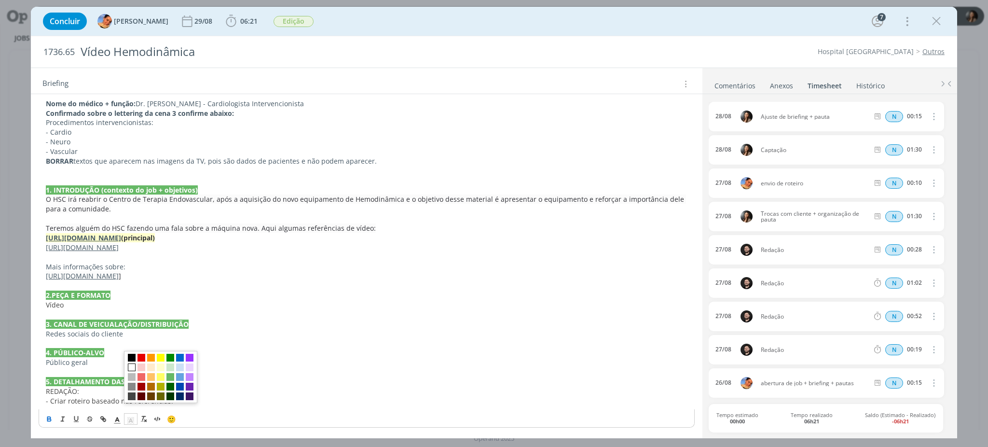
click at [129, 419] on icon "dialog" at bounding box center [130, 420] width 9 height 9
click at [140, 358] on span "dialog" at bounding box center [141, 358] width 8 height 8
click at [121, 417] on span "dialog" at bounding box center [117, 419] width 14 height 12
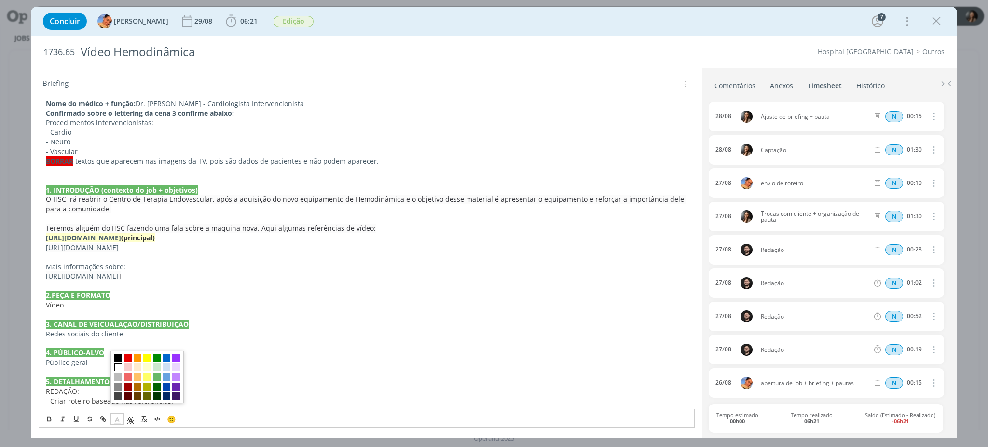
click at [122, 363] on span "dialog" at bounding box center [118, 367] width 8 height 8
click at [124, 169] on p "dialog" at bounding box center [367, 171] width 642 height 10
click at [464, 270] on p "Mais informações sobre:" at bounding box center [367, 267] width 642 height 10
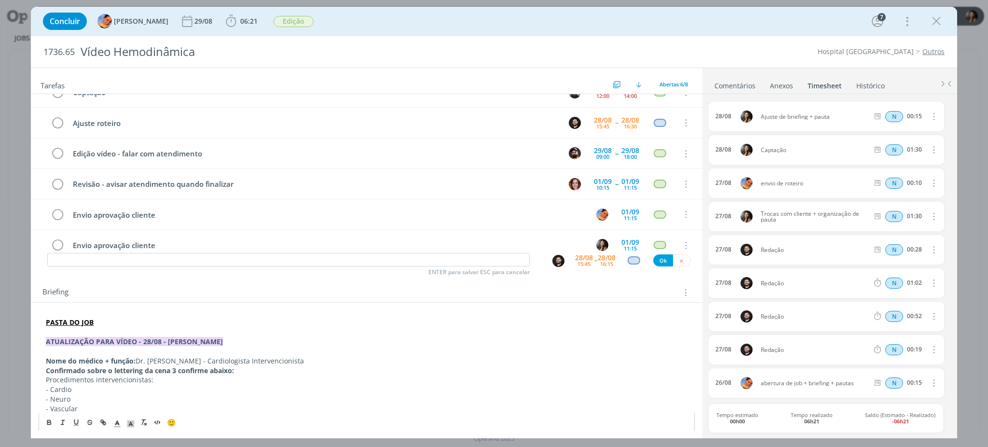
scroll to position [145, 0]
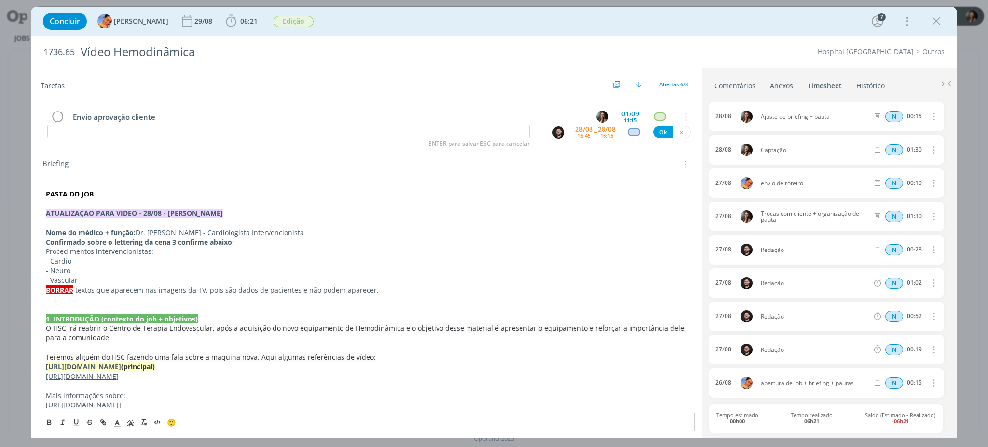
click at [429, 287] on p "BORRAR textos que aparecem nas imagens da TV, pois são dados de pacientes e não…" at bounding box center [367, 290] width 642 height 10
drag, startPoint x: 939, startPoint y: 26, endPoint x: 28, endPoint y: 259, distance: 940.1
click at [938, 26] on icon "dialog" at bounding box center [936, 21] width 14 height 14
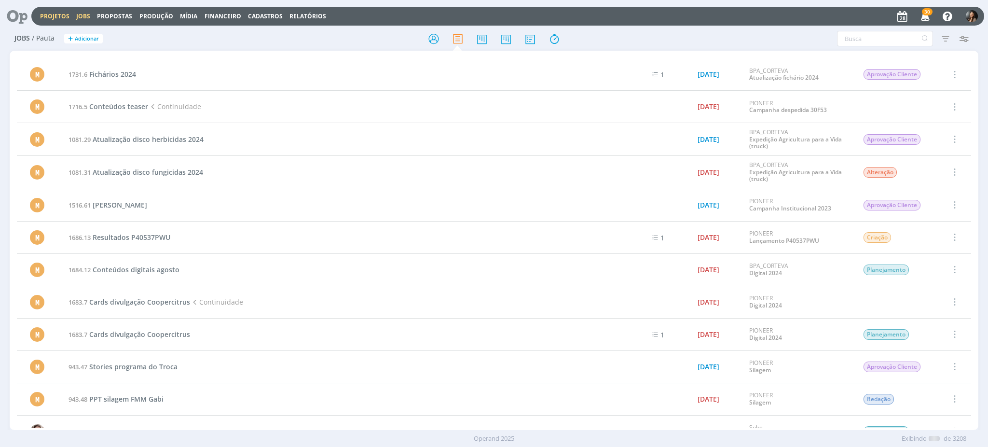
click at [59, 17] on link "Projetos" at bounding box center [54, 16] width 29 height 8
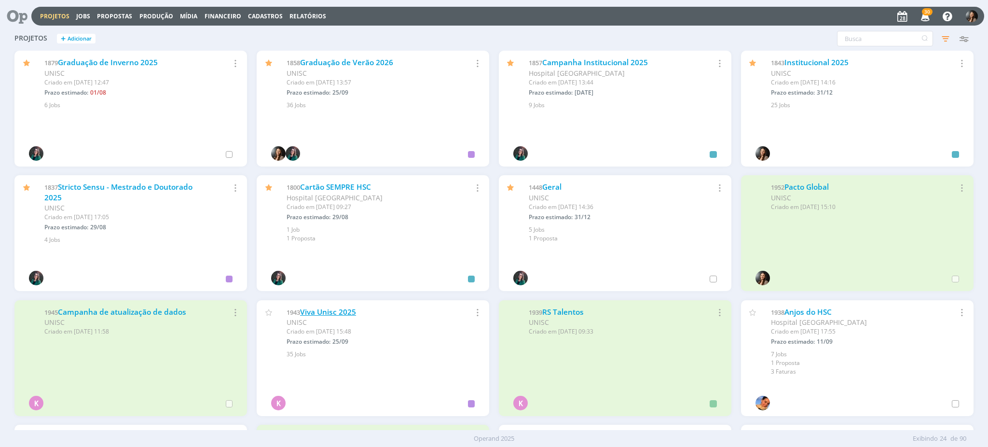
drag, startPoint x: 321, startPoint y: 306, endPoint x: 318, endPoint y: 312, distance: 6.3
click at [321, 307] on link "Viva Unisc 2025" at bounding box center [328, 312] width 56 height 10
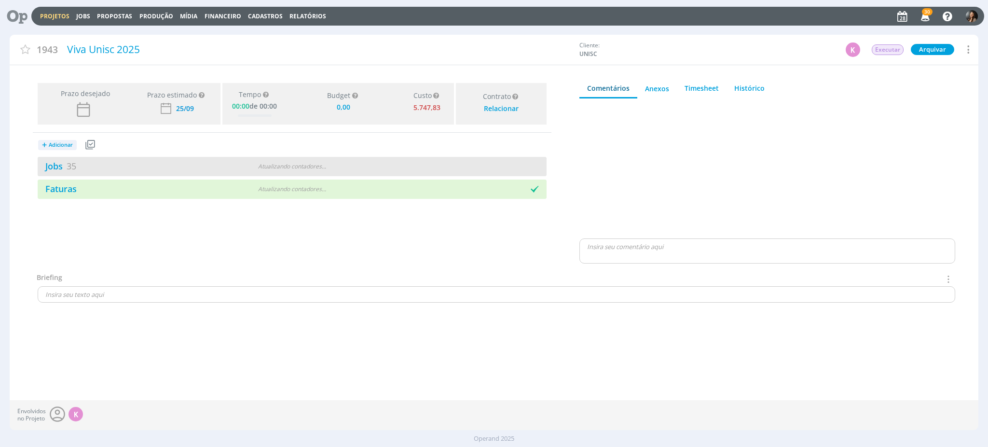
type input "0,00"
click at [235, 161] on div "Jobs 35 Atualizando contadores . . ." at bounding box center [292, 166] width 509 height 19
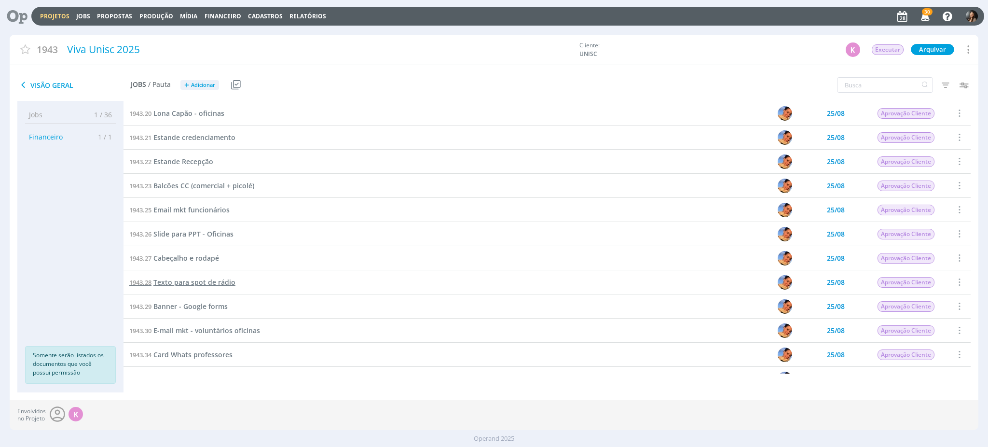
scroll to position [321, 0]
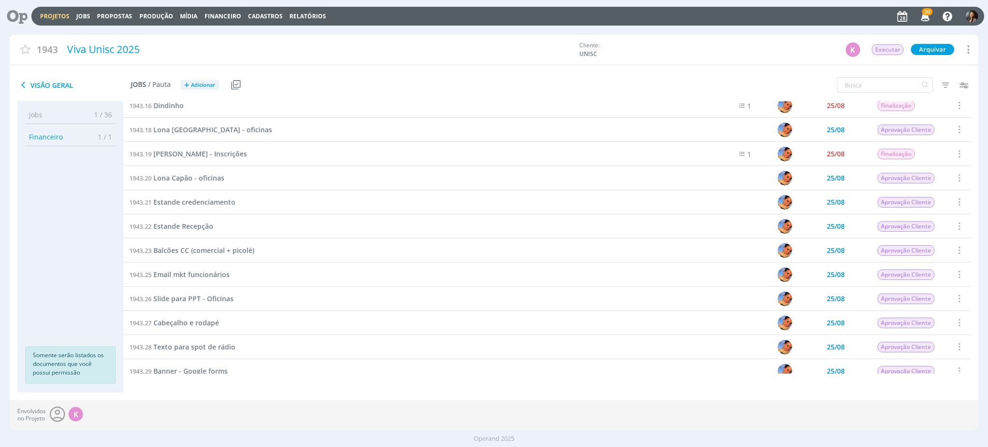
click at [175, 101] on div at bounding box center [546, 101] width 847 height 0
click at [173, 106] on span "Dindinho" at bounding box center [168, 105] width 30 height 9
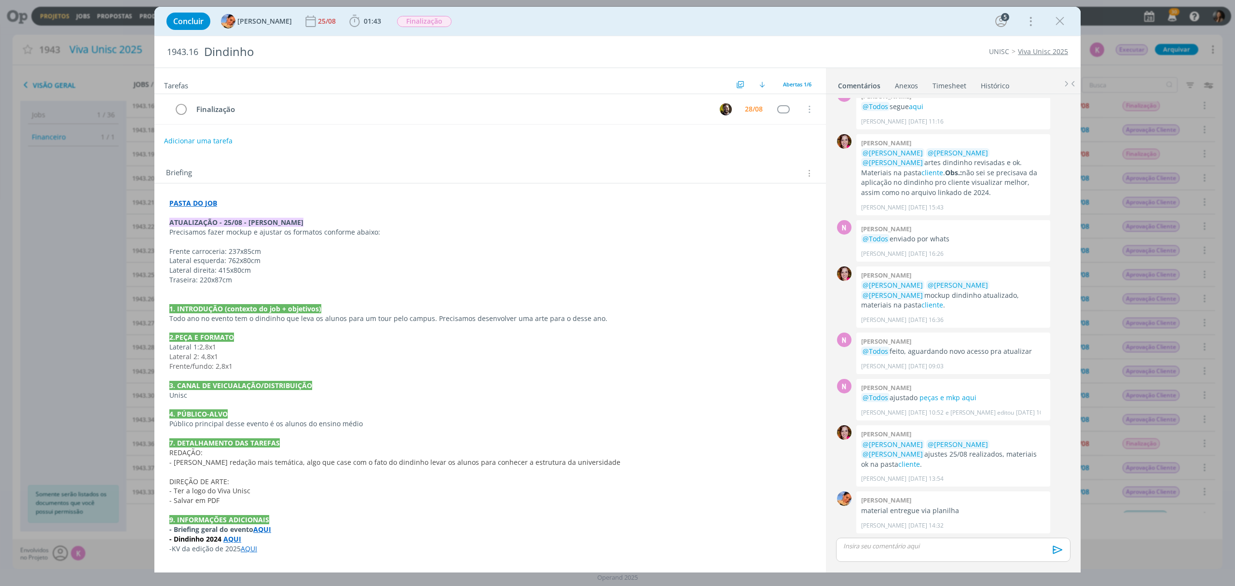
scroll to position [41, 0]
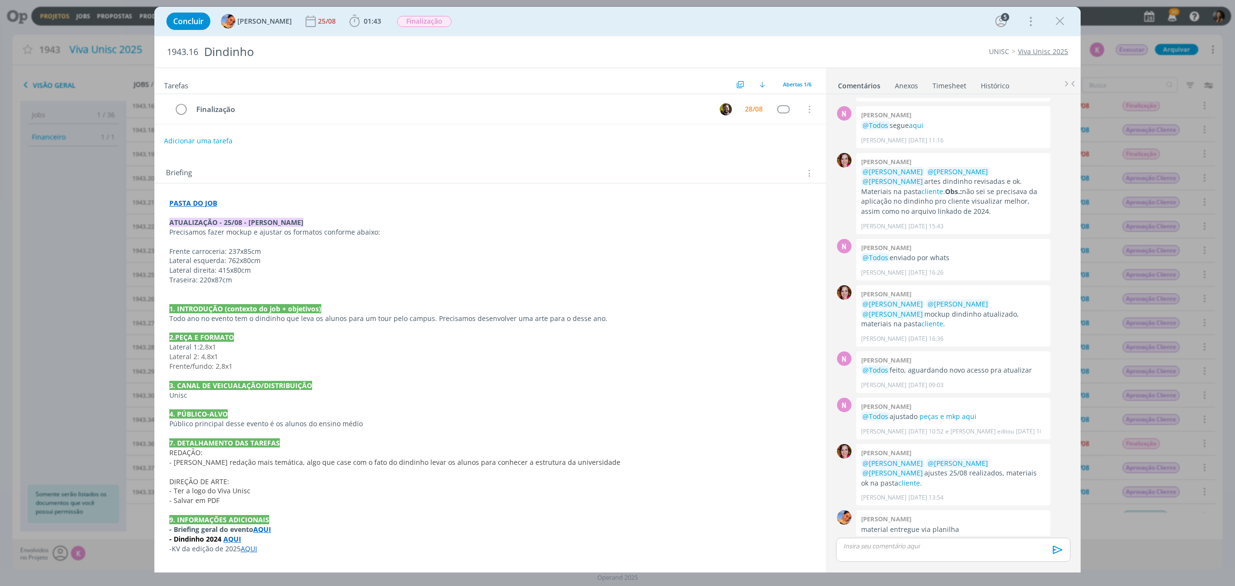
click at [191, 202] on strong "PASTA DO JOB" at bounding box center [193, 202] width 48 height 9
click at [221, 224] on link "https://sobeae.sharepoint.com/:f:/s/SOBEAE/EiffWnaL6nJAh3hWGLZvXHsBqCDDxfzSevdR…" at bounding box center [232, 221] width 73 height 13
drag, startPoint x: 171, startPoint y: 252, endPoint x: 259, endPoint y: 276, distance: 91.2
click at [174, 254] on div "PASTA DO JOB ATUALIZAÇÃO - 25/08 - BEATRIZ Precisamos fazer mockup e ajustar os…" at bounding box center [490, 376] width 656 height 362
click at [198, 271] on p "Lateral direita: 415x80cm" at bounding box center [490, 271] width 641 height 10
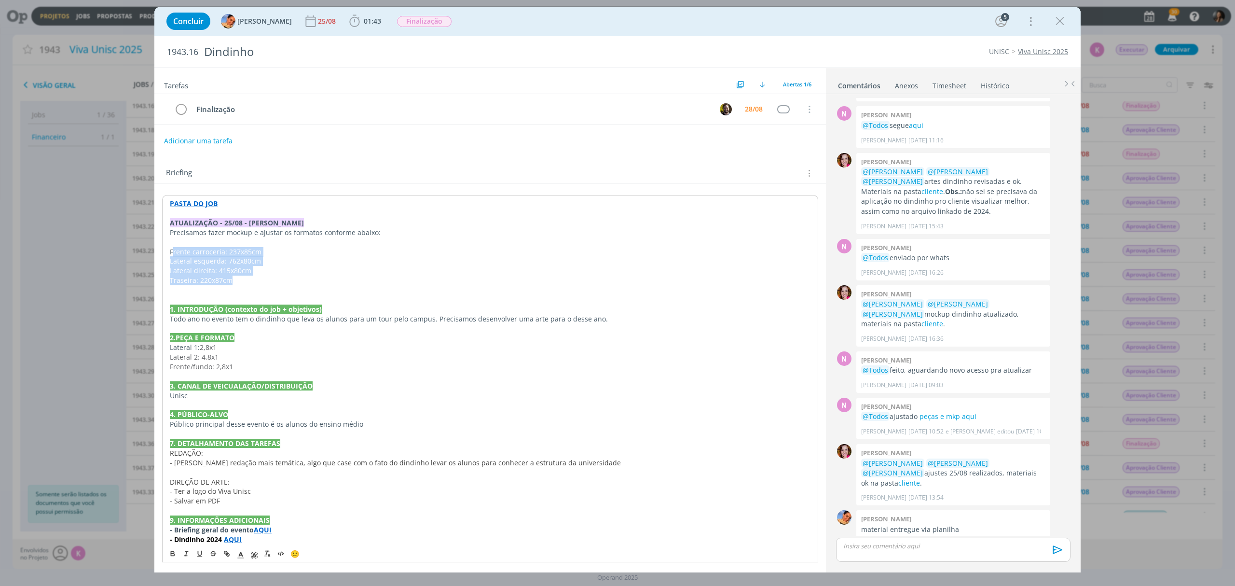
drag, startPoint x: 259, startPoint y: 276, endPoint x: 280, endPoint y: 10, distance: 267.1
click at [259, 275] on p "Lateral direita: 415x80cm" at bounding box center [490, 271] width 641 height 10
click at [987, 17] on icon "dialog" at bounding box center [1059, 21] width 14 height 14
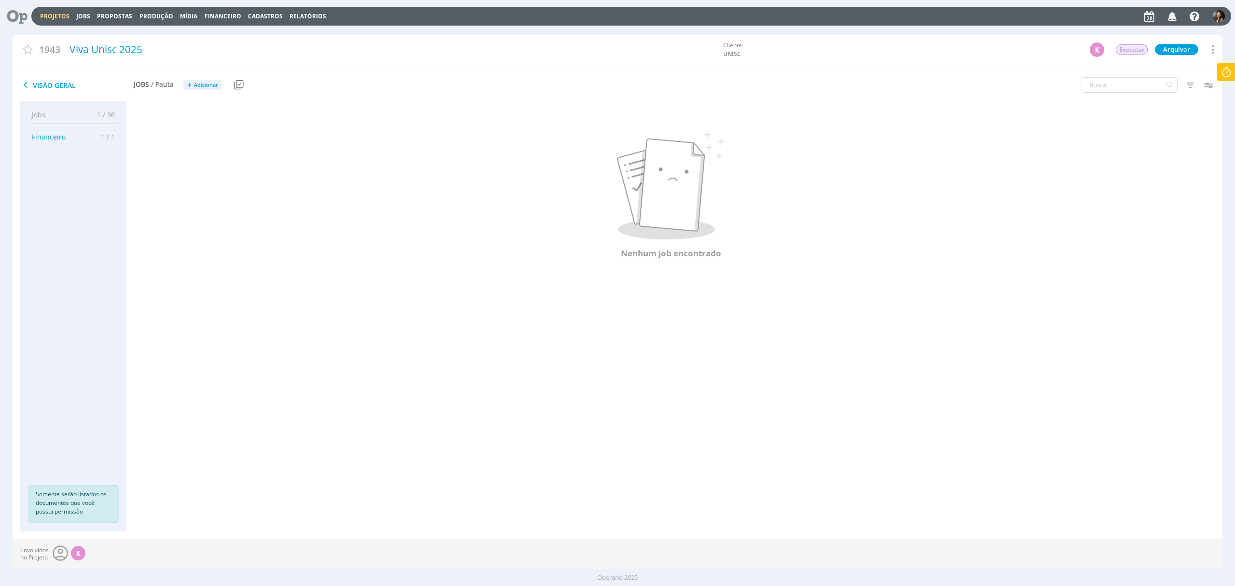
drag, startPoint x: 238, startPoint y: 211, endPoint x: 74, endPoint y: 76, distance: 212.4
click at [236, 208] on p at bounding box center [671, 185] width 1048 height 108
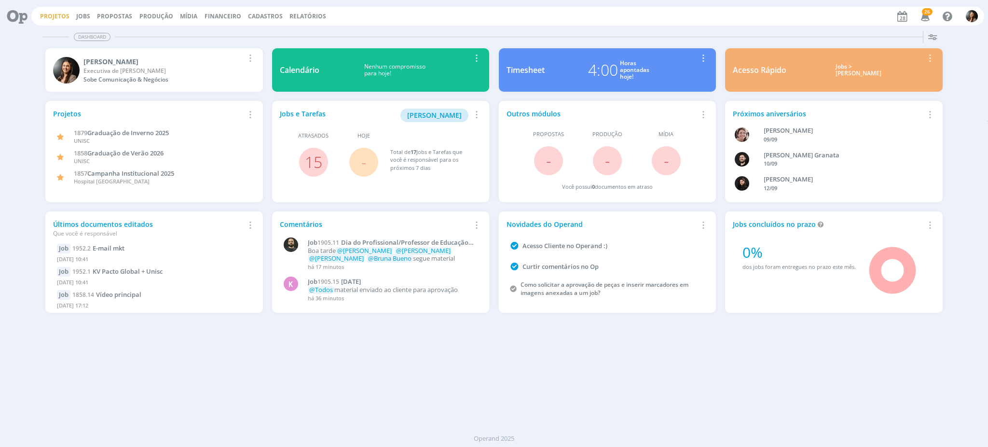
click at [46, 14] on link "Projetos" at bounding box center [54, 16] width 29 height 8
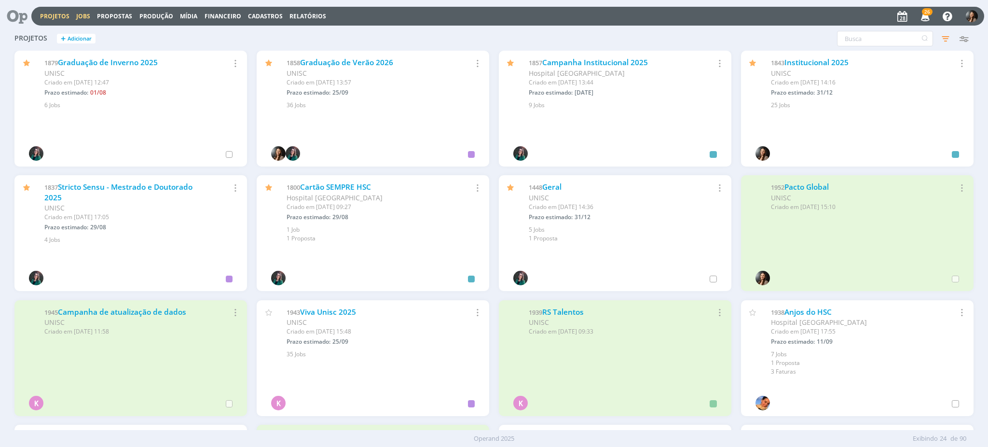
click at [78, 13] on link "Jobs" at bounding box center [83, 16] width 14 height 8
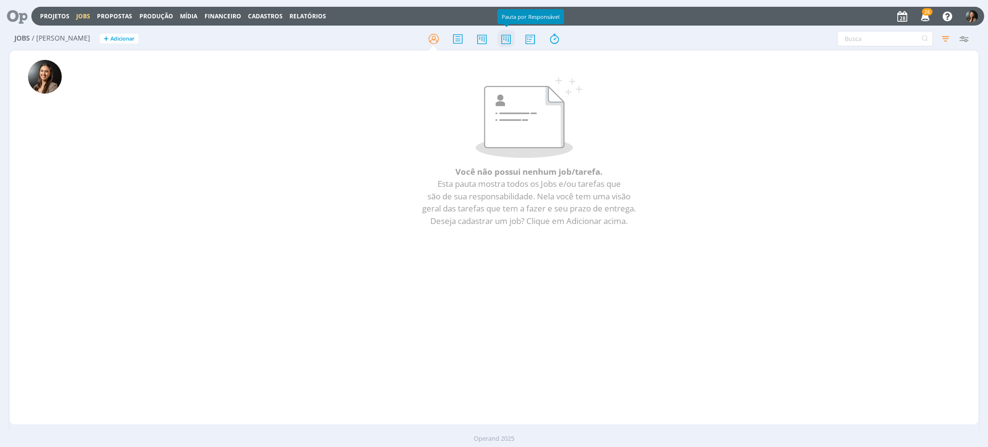
click at [499, 36] on icon at bounding box center [505, 38] width 17 height 19
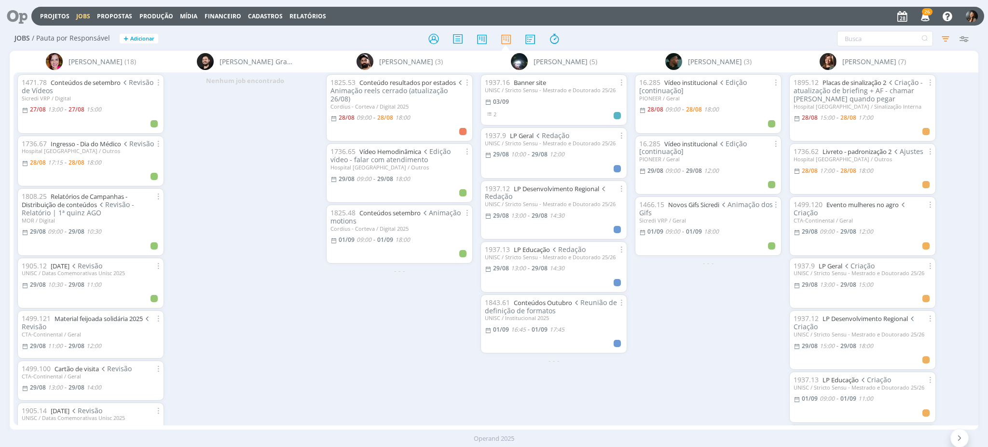
click at [260, 227] on div "Nenhum job encontrado" at bounding box center [245, 248] width 154 height 352
click at [947, 41] on icon "button" at bounding box center [945, 38] width 17 height 17
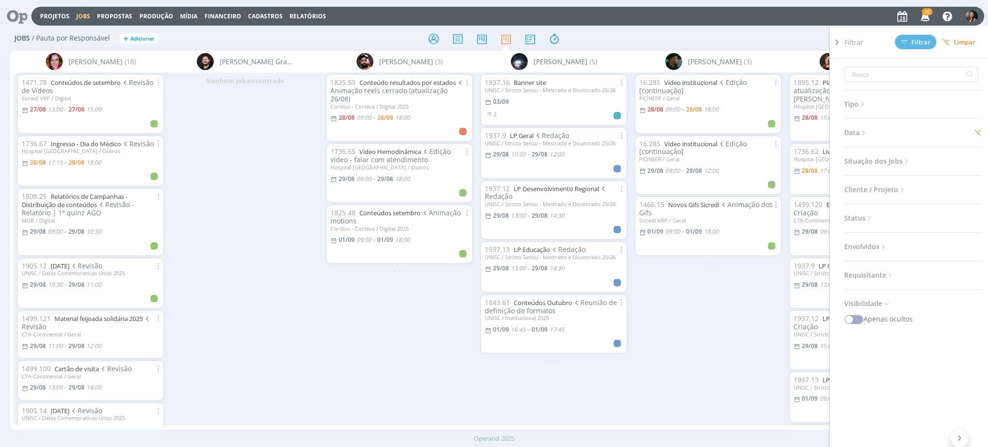
click at [979, 132] on icon at bounding box center [977, 132] width 7 height 7
click at [912, 46] on button "Filtrar" at bounding box center [915, 42] width 41 height 14
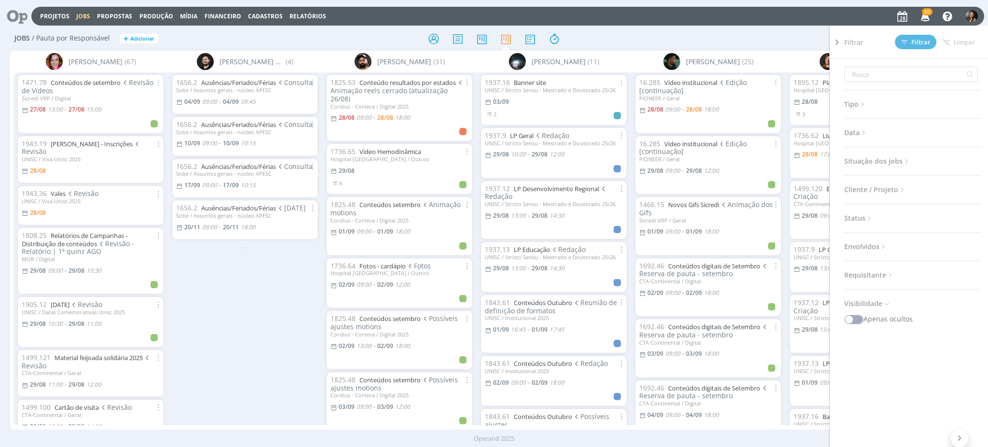
click at [837, 41] on icon at bounding box center [837, 42] width 10 height 10
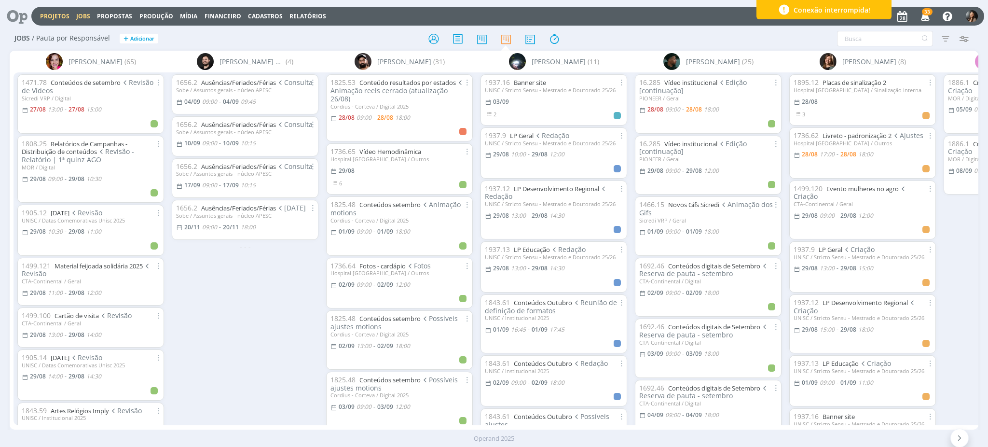
click at [50, 15] on link "Projetos" at bounding box center [54, 16] width 29 height 8
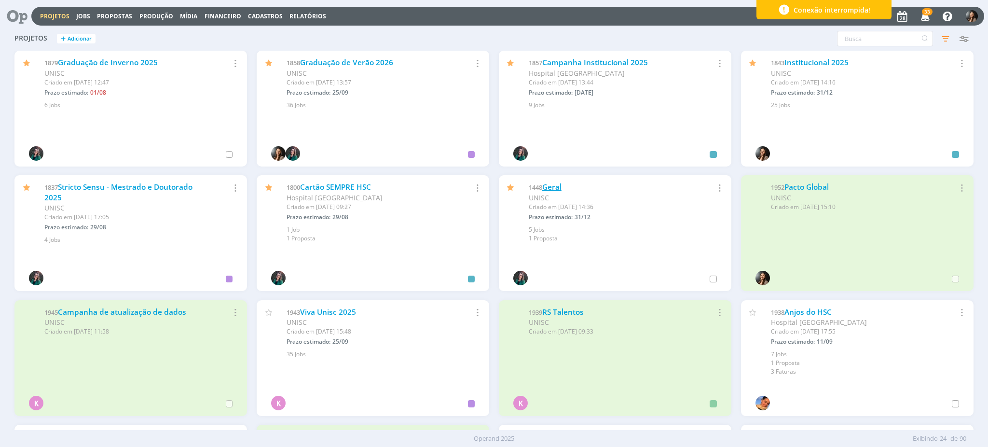
click at [552, 186] on link "Geral" at bounding box center [551, 187] width 19 height 10
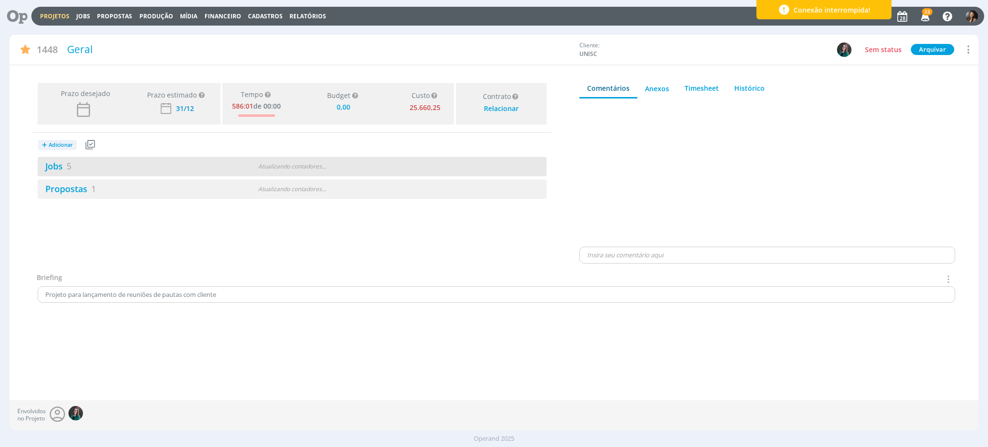
click at [446, 171] on div "Jobs 5 Atualizando contadores . . ." at bounding box center [292, 166] width 509 height 19
type input "0,00"
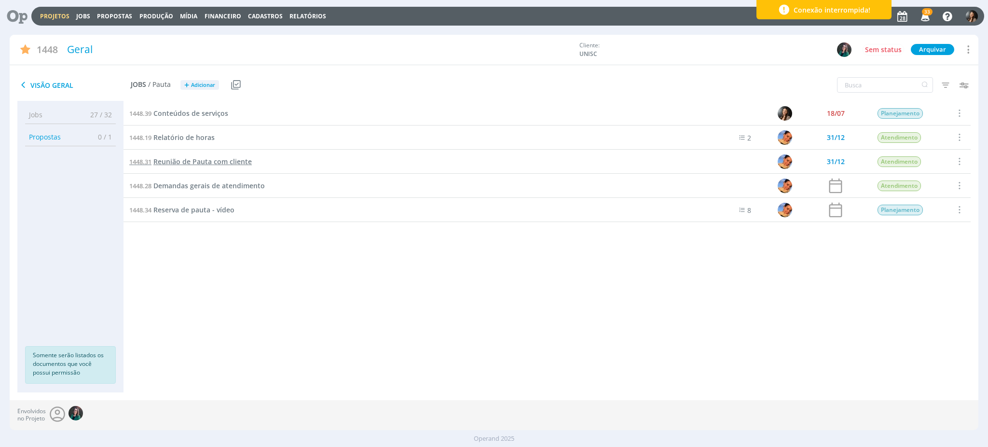
click at [188, 161] on span "Reunião de Pauta com cliente" at bounding box center [202, 161] width 98 height 9
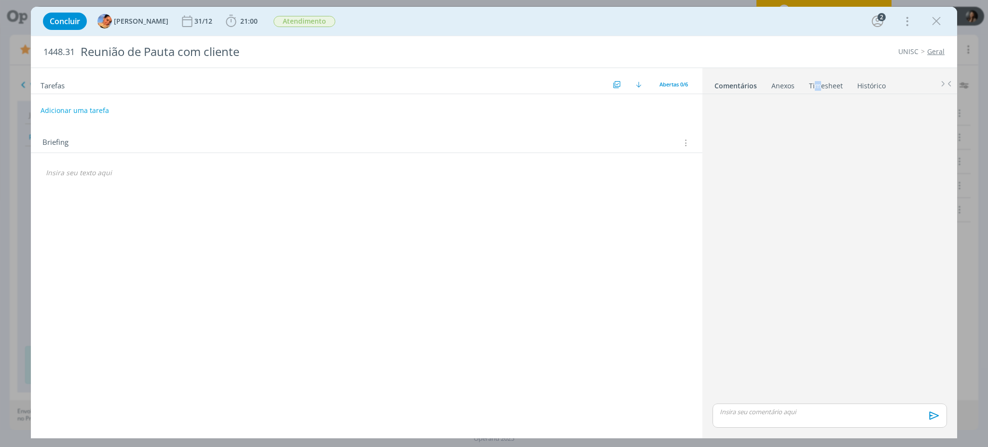
drag, startPoint x: 816, startPoint y: 72, endPoint x: 819, endPoint y: 76, distance: 5.1
click at [817, 72] on ul "Comentários Anexos 0 Timesheet Histórico" at bounding box center [829, 81] width 255 height 26
click at [824, 84] on link "Timesheet" at bounding box center [825, 84] width 35 height 14
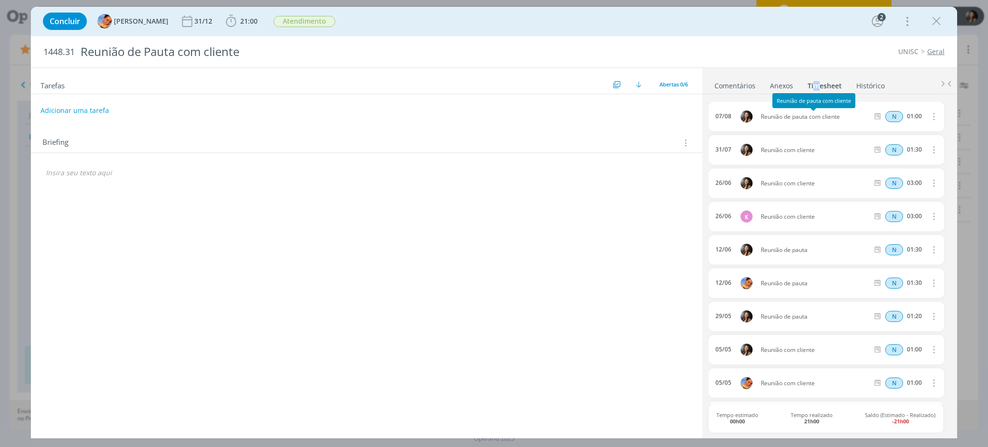
drag, startPoint x: 846, startPoint y: 118, endPoint x: 760, endPoint y: 118, distance: 85.4
click at [760, 118] on span "Reunião de pauta com cliente" at bounding box center [814, 117] width 115 height 6
copy span "Reunião de pauta com cliente"
click at [242, 15] on span "21:00" at bounding box center [242, 21] width 36 height 14
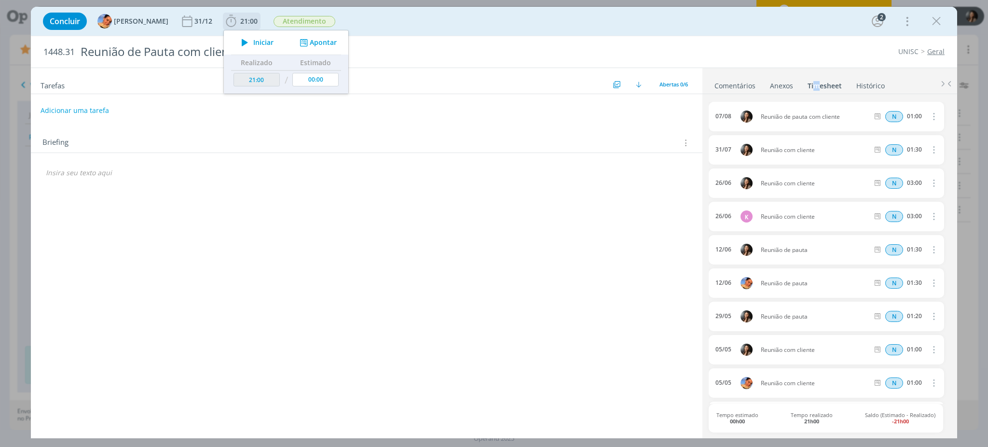
click at [309, 41] on button "Apontar" at bounding box center [317, 43] width 40 height 10
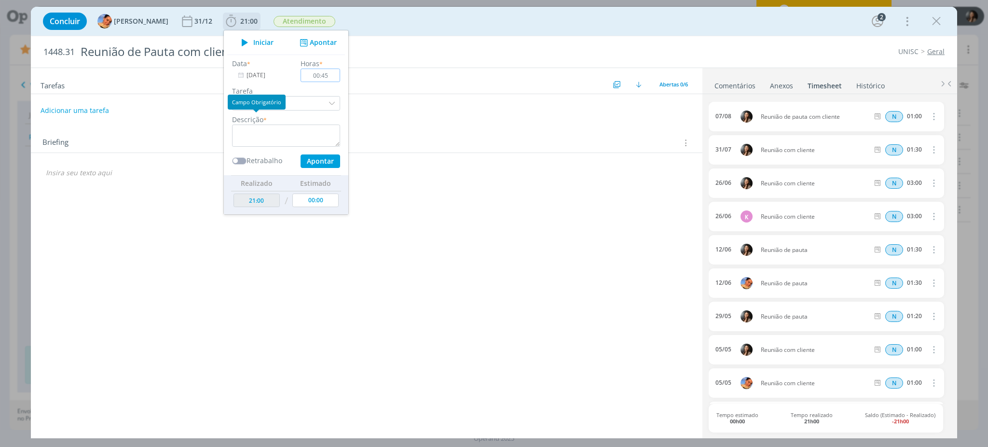
type input "00:45"
drag, startPoint x: 278, startPoint y: 131, endPoint x: 281, endPoint y: 135, distance: 5.2
click at [278, 131] on textarea "dialog" at bounding box center [286, 135] width 108 height 22
paste textarea "Reunião de pauta com cliente"
type textarea "Reunião de pauta com cliente"
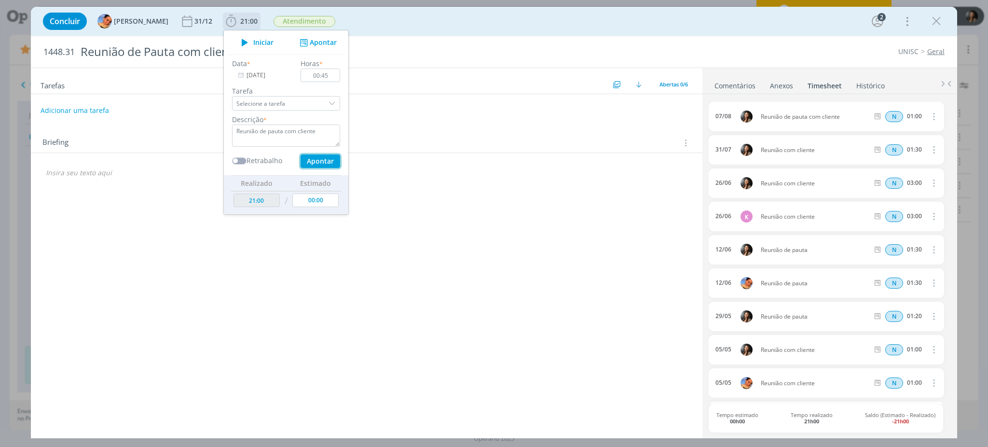
click at [317, 159] on button "Apontar" at bounding box center [320, 161] width 40 height 14
type input "00:00"
type input "21:45"
drag, startPoint x: 935, startPoint y: 21, endPoint x: 936, endPoint y: 27, distance: 5.9
click at [935, 23] on icon "dialog" at bounding box center [936, 21] width 14 height 14
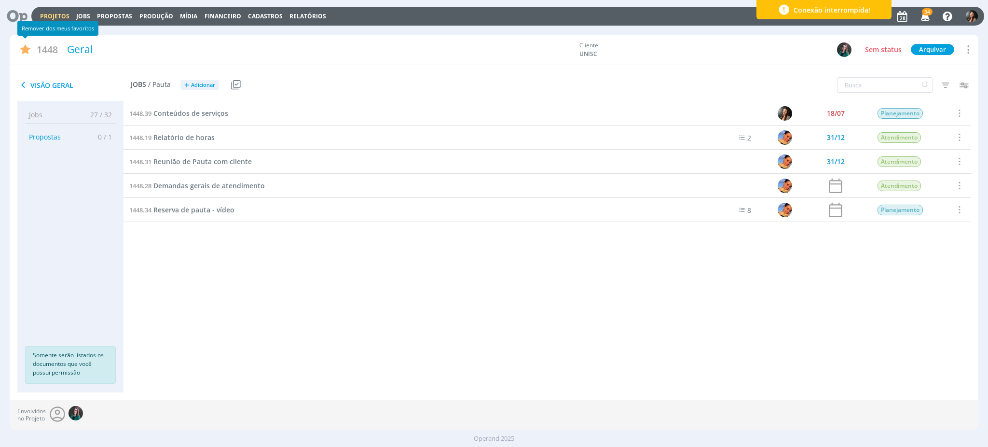
click at [11, 22] on icon at bounding box center [14, 16] width 20 height 19
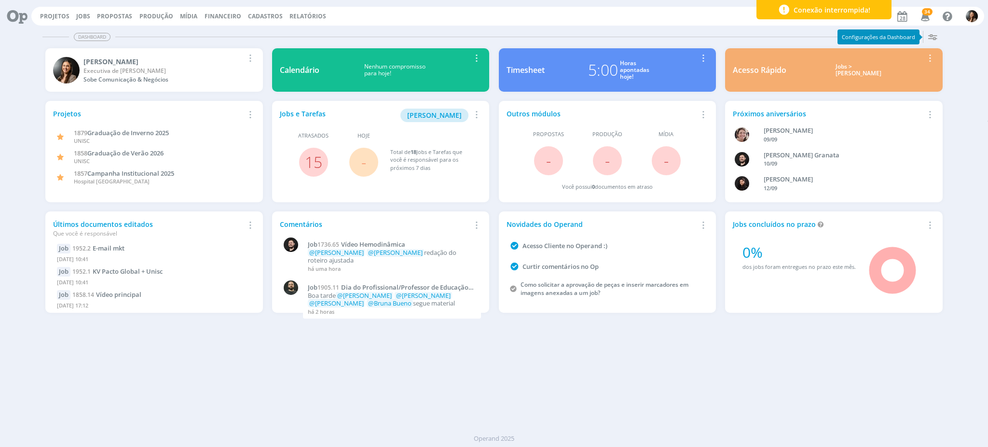
click at [925, 16] on icon "button" at bounding box center [925, 16] width 17 height 16
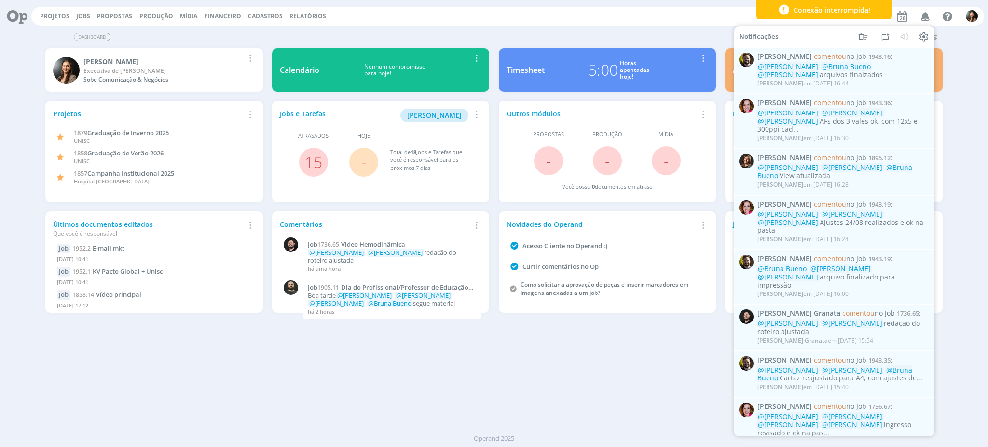
click at [438, 392] on div "Dashboard Salvar Selecione abaixo os cards desejados: Meus Meu Perfil Agenda Ti…" at bounding box center [494, 237] width 988 height 420
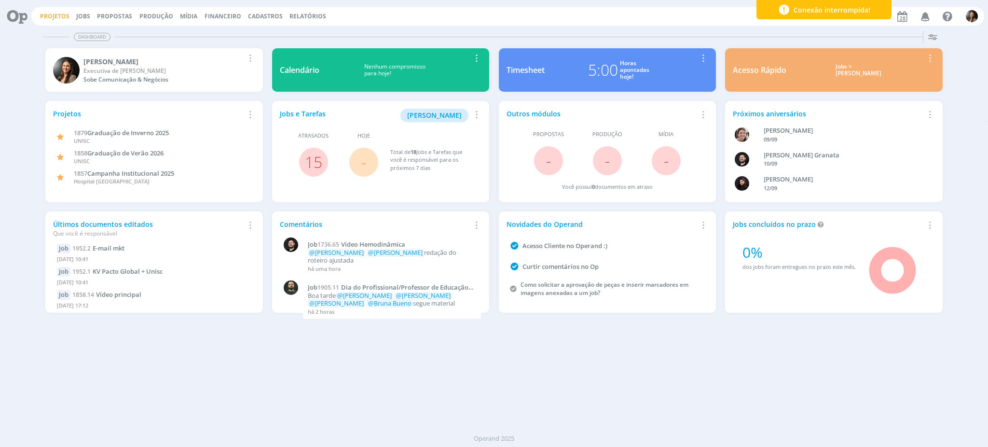
click at [55, 18] on link "Projetos" at bounding box center [54, 16] width 29 height 8
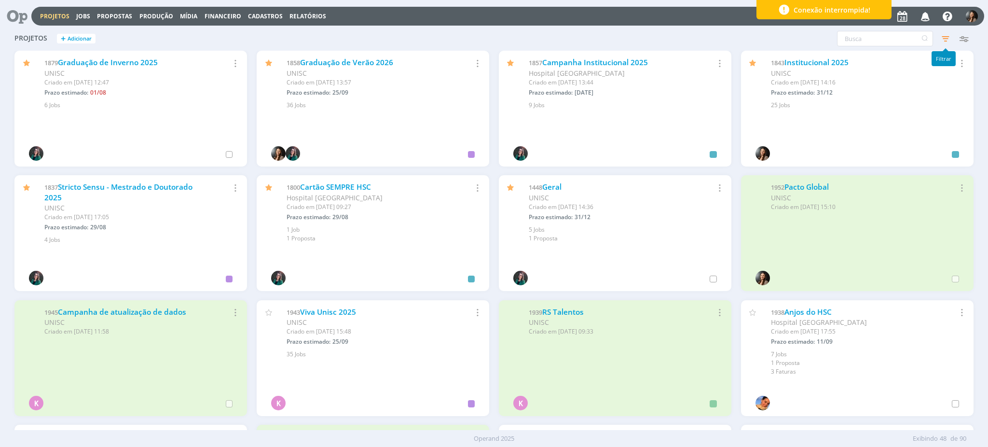
click at [942, 39] on icon "button" at bounding box center [945, 38] width 17 height 17
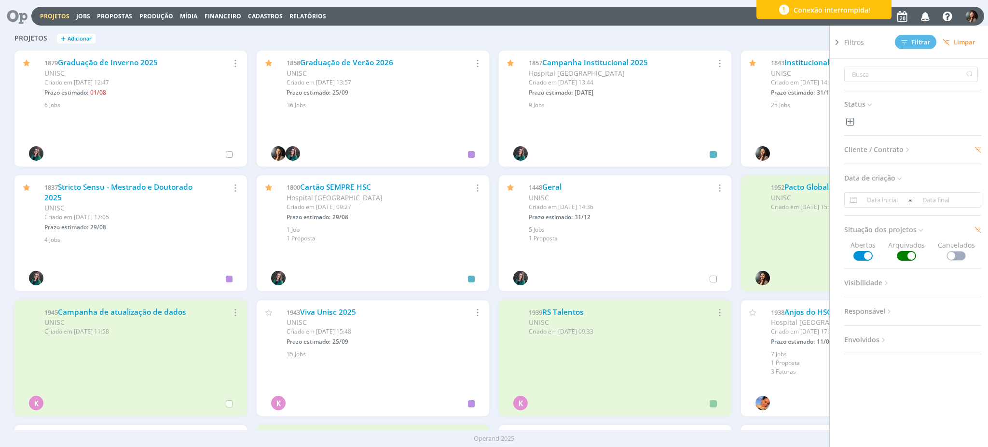
drag, startPoint x: 905, startPoint y: 258, endPoint x: 847, endPoint y: 103, distance: 165.5
click at [905, 258] on span at bounding box center [906, 256] width 19 height 10
click at [905, 44] on icon at bounding box center [904, 42] width 6 height 6
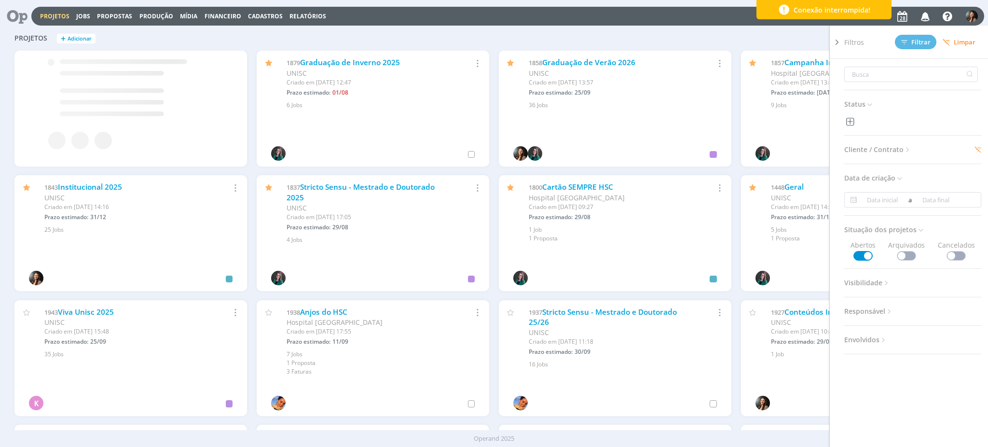
click at [529, 74] on div "UNISC" at bounding box center [608, 73] width 159 height 10
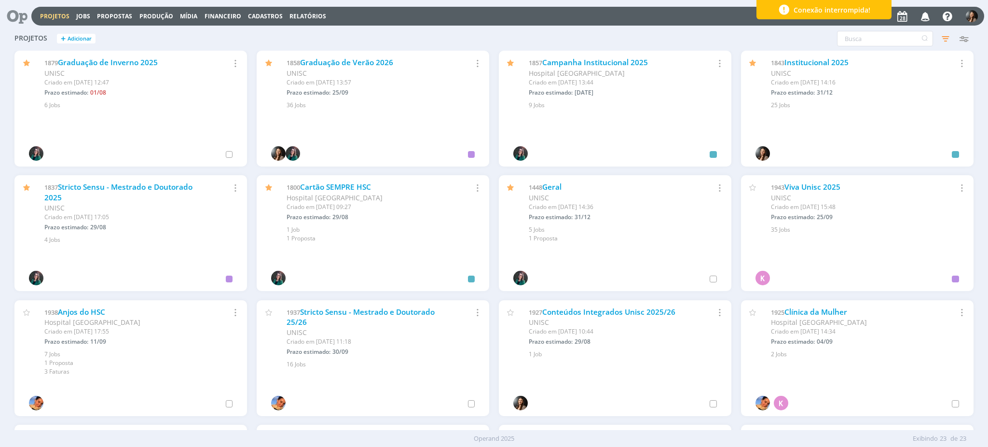
click at [426, 52] on div "1858 Graduação de Verão 2026 UNISC Criado em 04/02 às 13:57 Prazo estimado: 25/…" at bounding box center [373, 80] width 232 height 59
click at [388, 34] on div "Projetos + Adicionar Filtros Filtrar Limpar Status Cliente / Contrato Cliente 2…" at bounding box center [494, 39] width 968 height 24
click at [136, 58] on link "Graduação de Inverno 2025" at bounding box center [108, 62] width 100 height 10
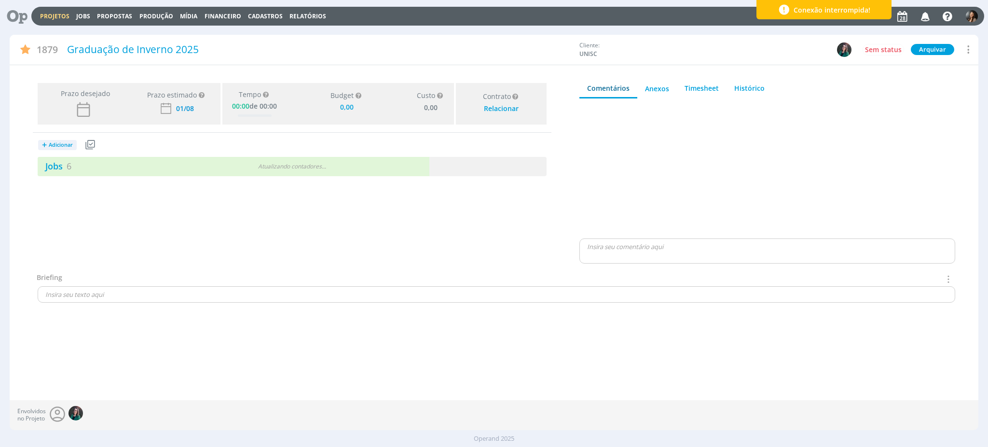
type input "0,00"
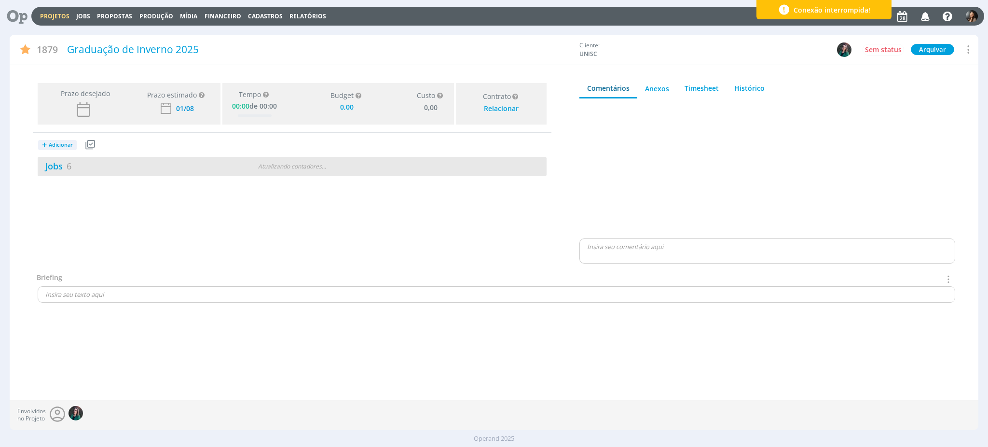
click at [193, 169] on div "Jobs 6" at bounding box center [124, 166] width 172 height 13
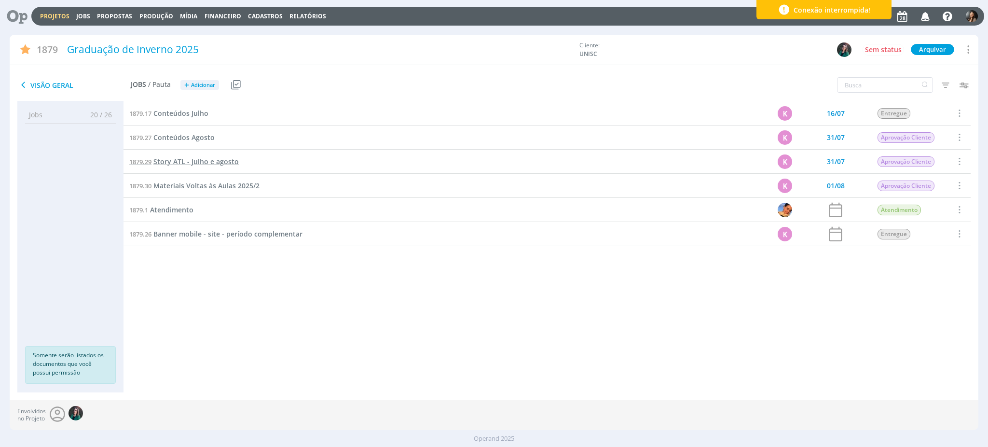
click at [216, 159] on span "Story ATL - Julho e agosto" at bounding box center [195, 161] width 85 height 9
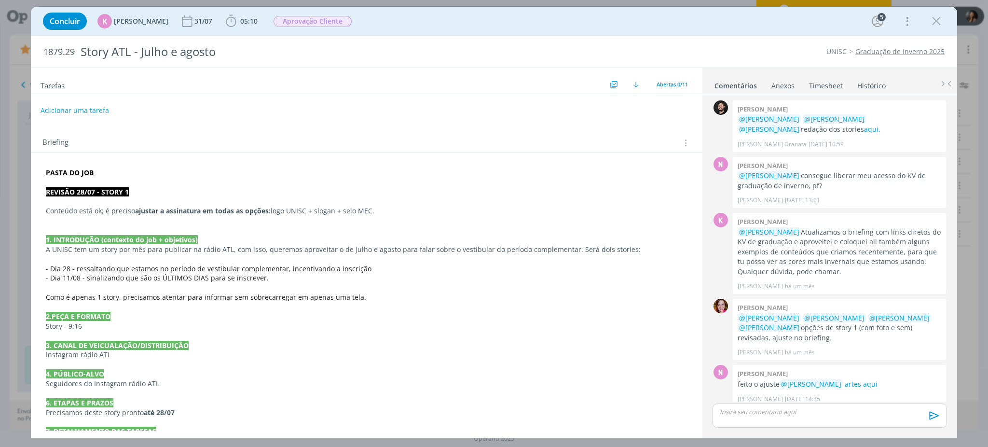
scroll to position [245, 0]
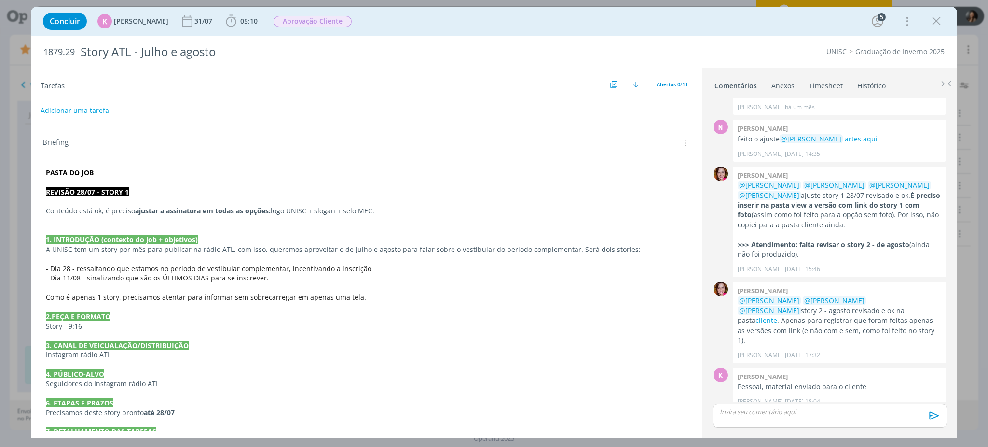
click at [940, 28] on button "dialog" at bounding box center [936, 21] width 14 height 14
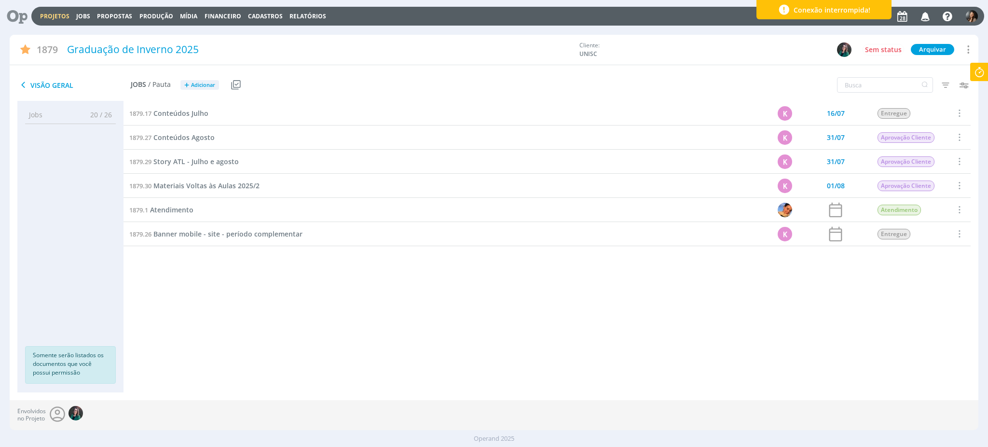
drag, startPoint x: 404, startPoint y: 331, endPoint x: 357, endPoint y: 262, distance: 83.6
click at [402, 329] on div "1879.17 Conteúdos Julho K 16/07 Entregue Selecionar Concluir Cancelar 1879.27 C…" at bounding box center [546, 237] width 847 height 272
click at [181, 113] on span "Conteúdos Julho" at bounding box center [180, 113] width 55 height 9
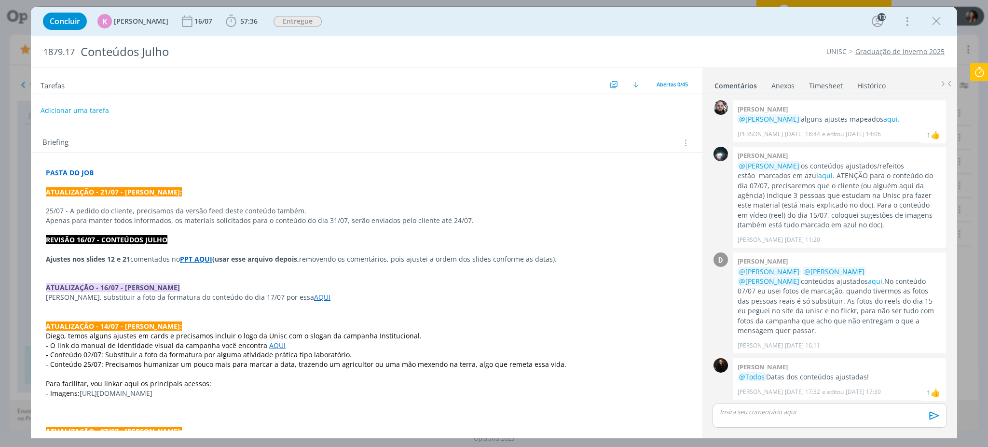
scroll to position [940, 0]
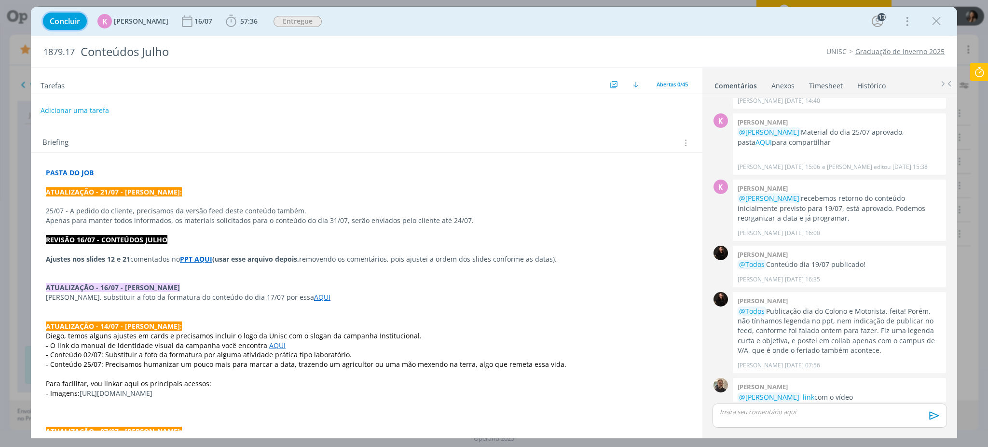
click at [64, 14] on button "Concluir" at bounding box center [65, 21] width 44 height 17
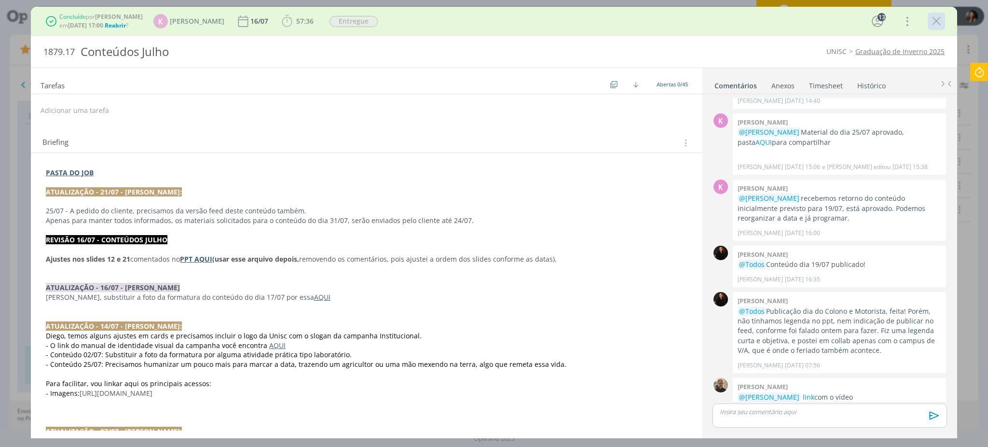
click at [937, 21] on icon "dialog" at bounding box center [936, 21] width 14 height 14
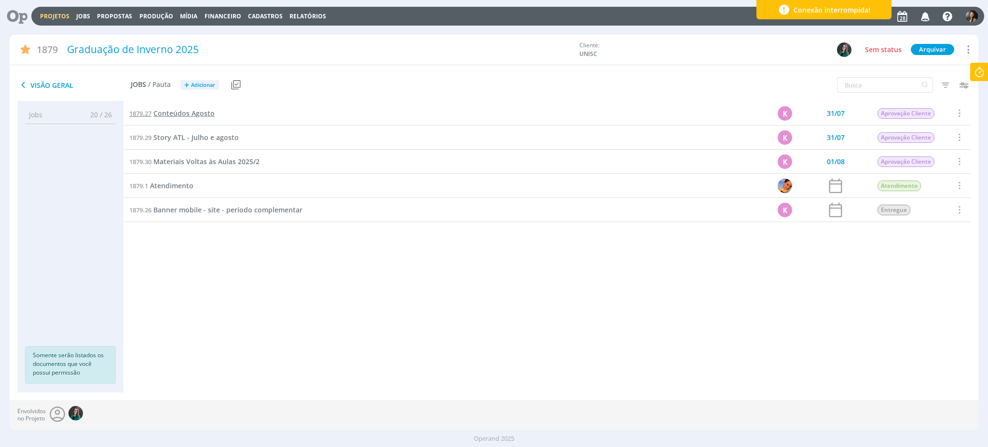
click at [204, 110] on span "Conteúdos Agosto" at bounding box center [183, 113] width 61 height 9
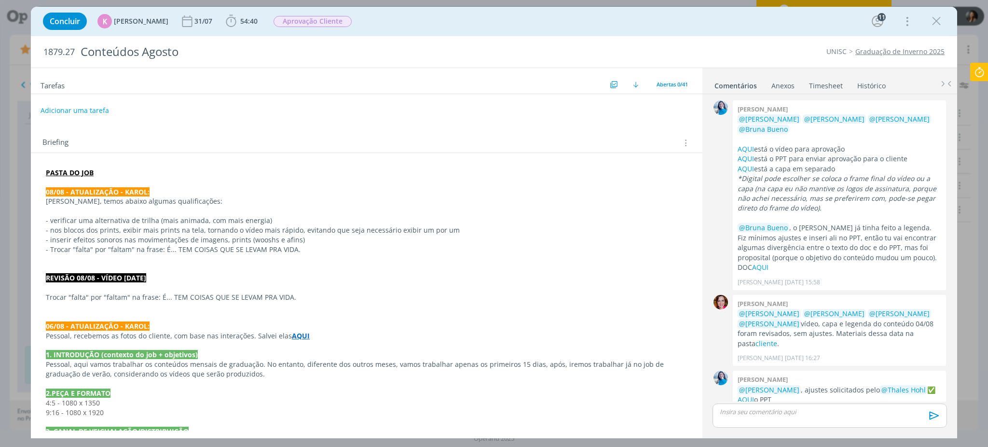
scroll to position [1048, 0]
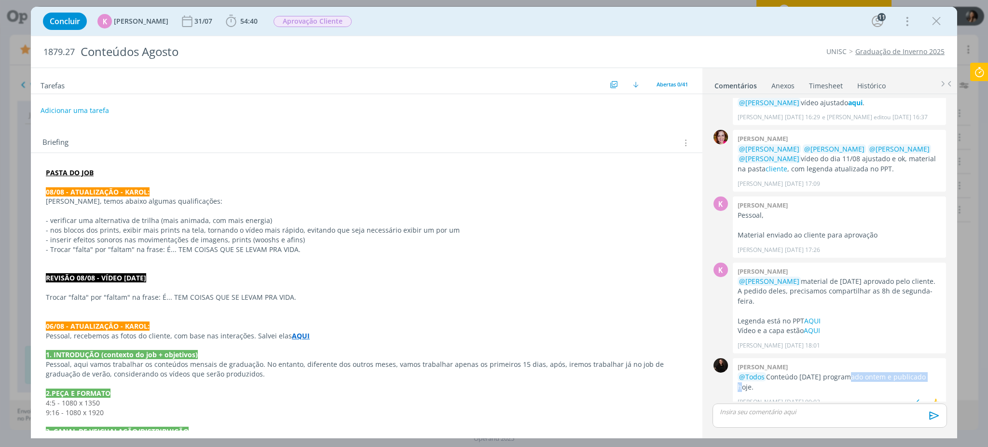
drag, startPoint x: 841, startPoint y: 369, endPoint x: 900, endPoint y: 376, distance: 59.3
click at [923, 372] on p "@Todos Conteúdo dia do estudante programado ontem e publicado hoje." at bounding box center [839, 382] width 204 height 20
click at [508, 317] on p "dialog" at bounding box center [367, 317] width 642 height 10
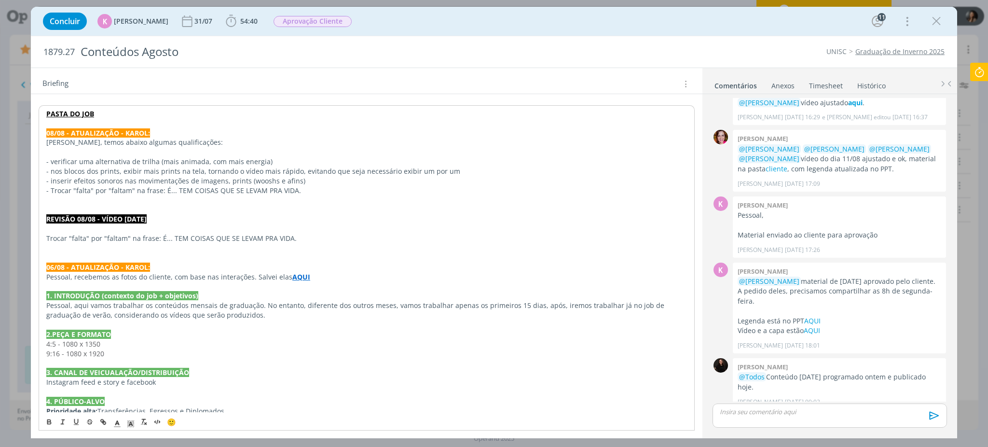
scroll to position [0, 0]
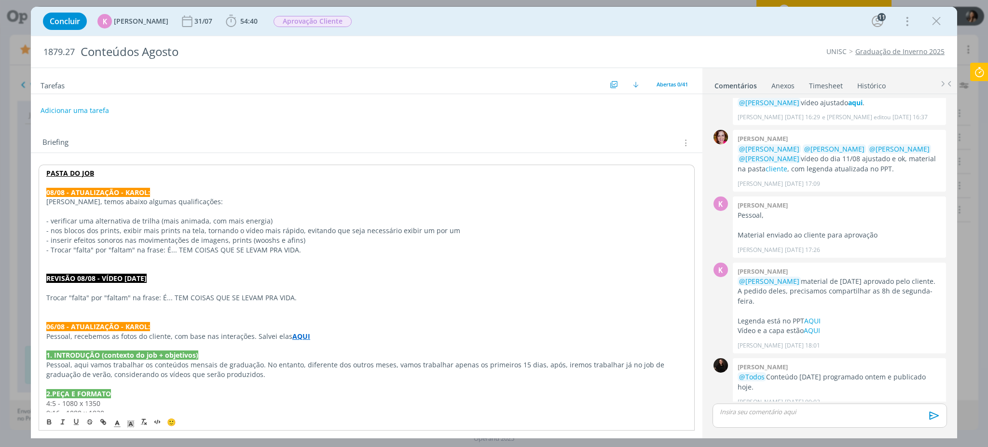
drag, startPoint x: 300, startPoint y: 21, endPoint x: 306, endPoint y: 36, distance: 16.0
click at [300, 21] on span "Aprovação Cliente" at bounding box center [312, 21] width 78 height 11
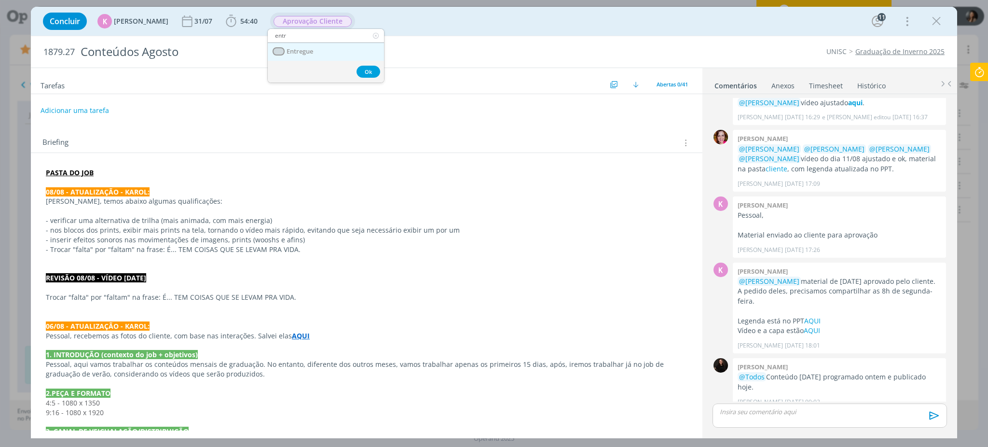
type input "entr"
click at [312, 54] on span "Entregue" at bounding box center [300, 52] width 27 height 8
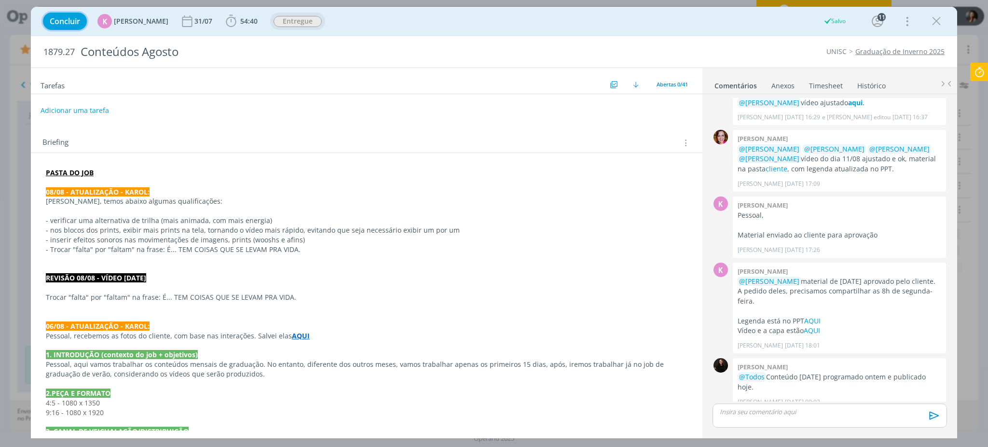
click at [64, 20] on span "Concluir" at bounding box center [65, 21] width 30 height 8
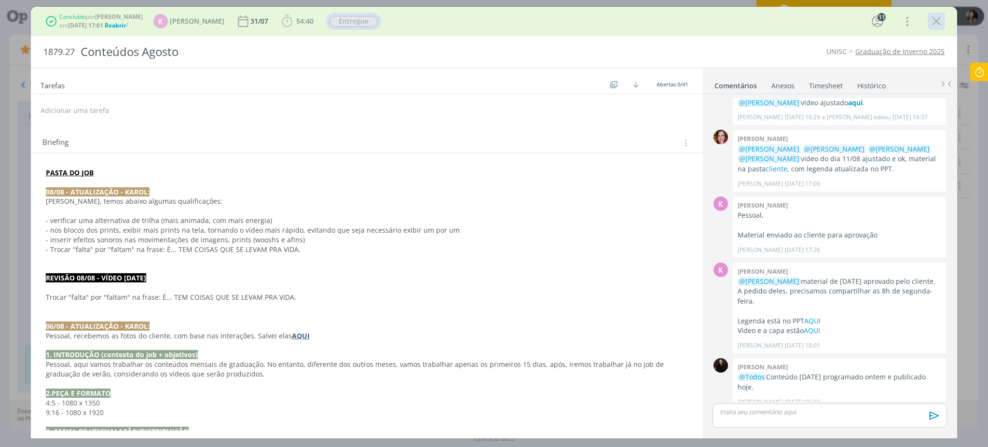
click at [938, 21] on icon "dialog" at bounding box center [936, 21] width 14 height 14
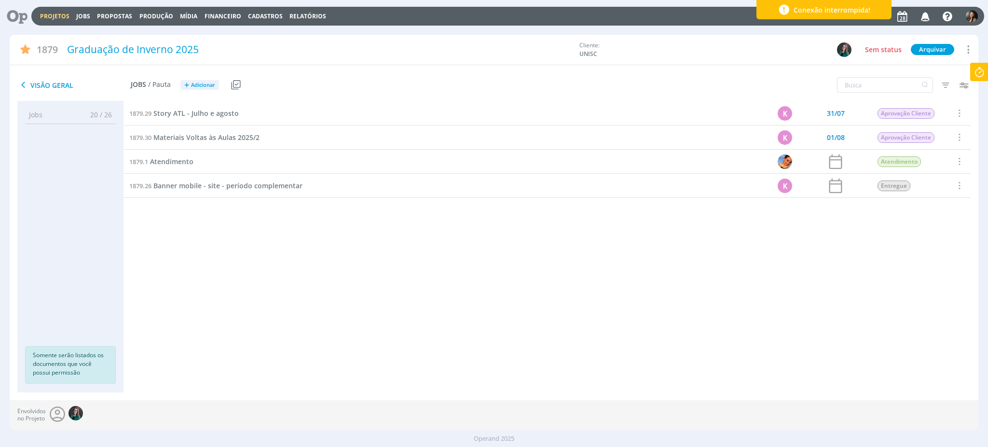
drag, startPoint x: 275, startPoint y: 309, endPoint x: 249, endPoint y: 249, distance: 65.7
click at [267, 290] on div "1879.17 Conteúdos Julho K 16/07 Entregue Selecionar Reabrir 1879.27 Conteúdos A…" at bounding box center [546, 237] width 847 height 272
click at [174, 163] on span "Atendimento" at bounding box center [171, 161] width 43 height 9
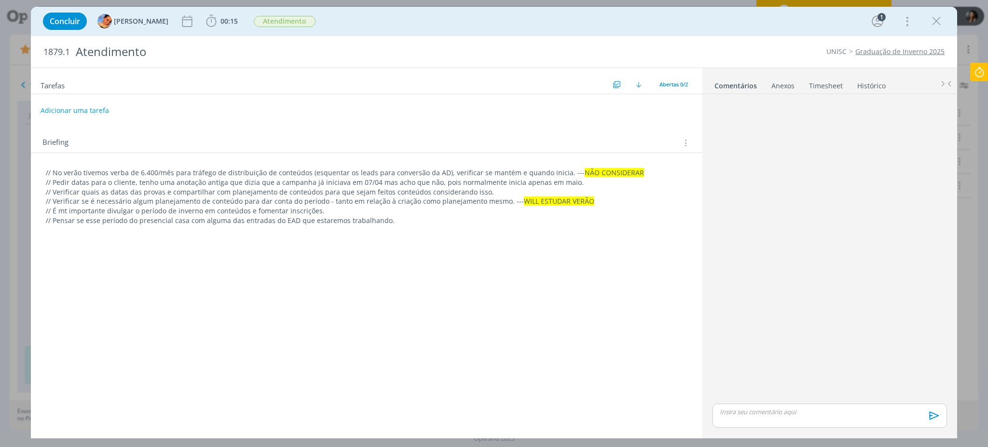
drag, startPoint x: 88, startPoint y: 174, endPoint x: 79, endPoint y: 33, distance: 141.6
click at [87, 174] on p "// No verão tivemos verba de 6.400/mês para tráfego de distribuição de conteúdo…" at bounding box center [367, 173] width 642 height 10
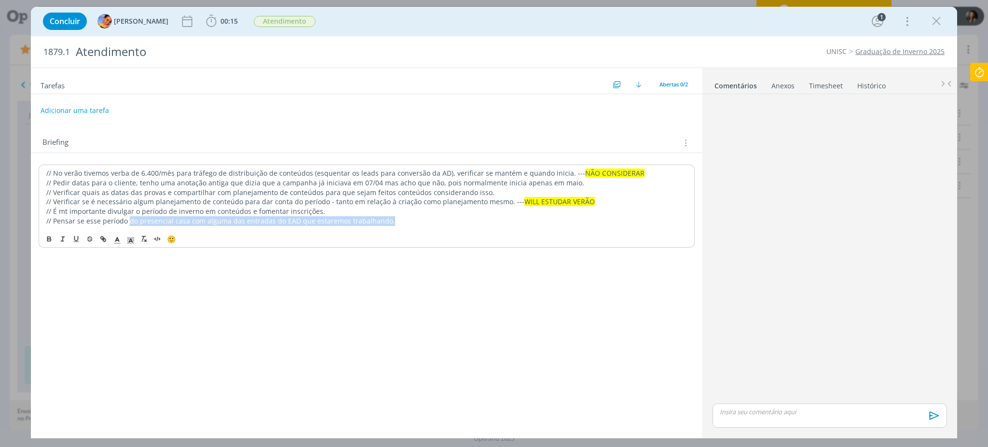
drag, startPoint x: 127, startPoint y: 218, endPoint x: 416, endPoint y: 271, distance: 293.2
click at [392, 223] on p "// Pensar se esse período do presencial casa com alguma das entradas do EAD que…" at bounding box center [366, 221] width 641 height 10
drag, startPoint x: 427, startPoint y: 304, endPoint x: 396, endPoint y: 270, distance: 45.8
click at [422, 299] on div "Tarefas Usar Job de template Criar template a partir deste job Visualizar Templ…" at bounding box center [366, 249] width 671 height 362
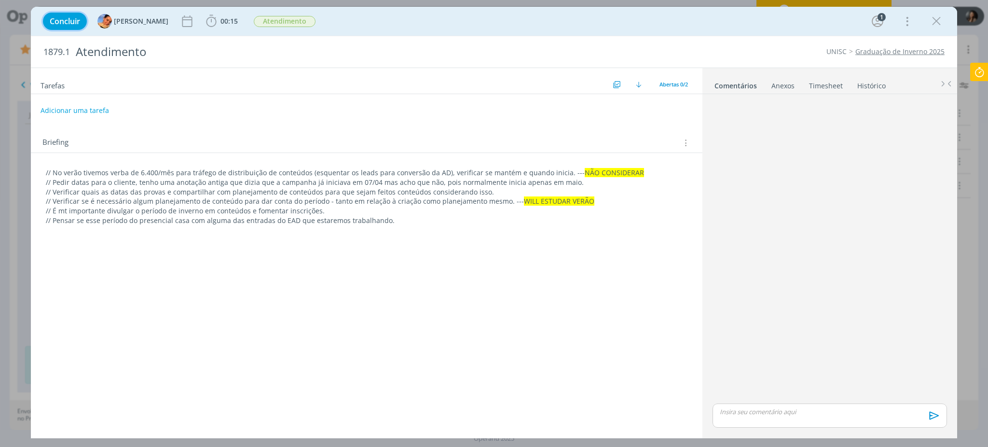
click at [67, 20] on span "Concluir" at bounding box center [65, 21] width 30 height 8
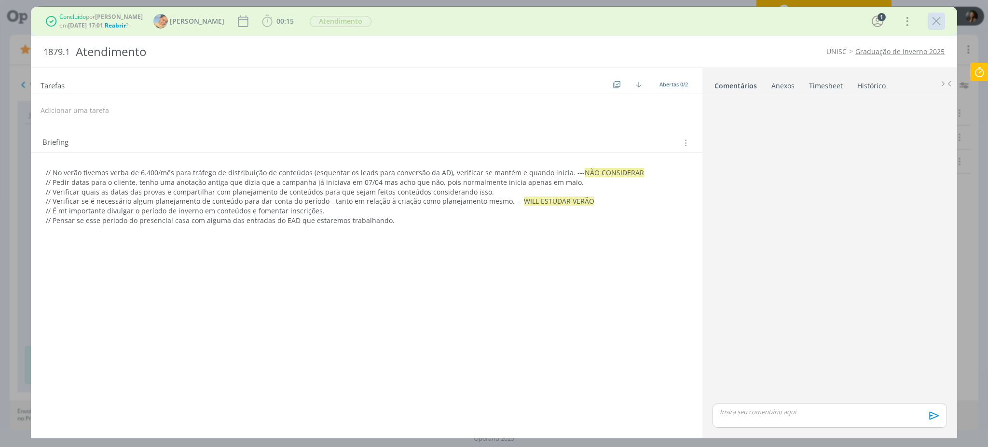
click at [934, 24] on icon "dialog" at bounding box center [936, 21] width 14 height 14
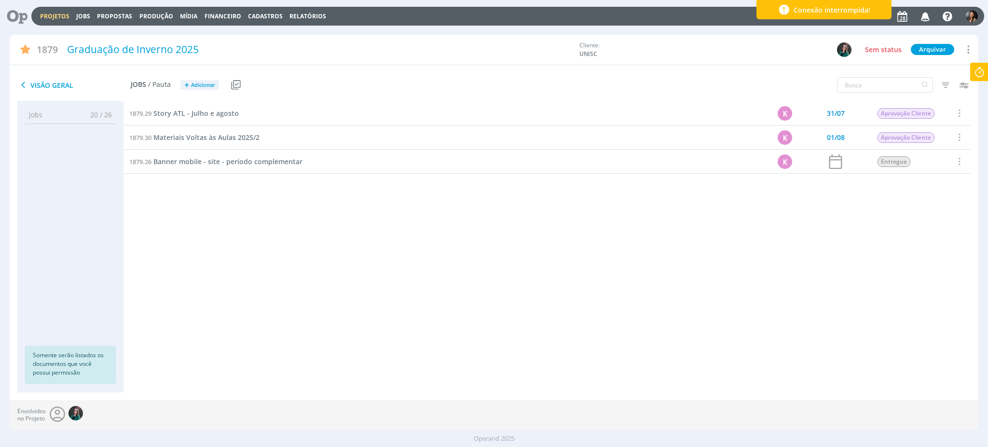
drag, startPoint x: 399, startPoint y: 297, endPoint x: 389, endPoint y: 286, distance: 14.7
click at [397, 297] on div "1879.17 Conteúdos Julho K 16/07 Entregue Selecionar Reabrir 1879.27 Conteúdos A…" at bounding box center [546, 237] width 847 height 272
click at [218, 163] on span "Banner mobile - site - período complementar" at bounding box center [227, 161] width 149 height 9
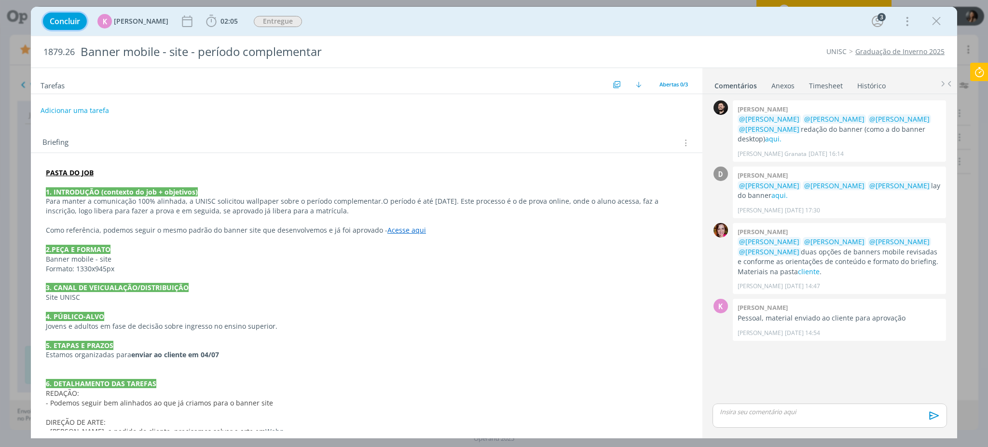
click at [67, 21] on span "Concluir" at bounding box center [65, 21] width 30 height 8
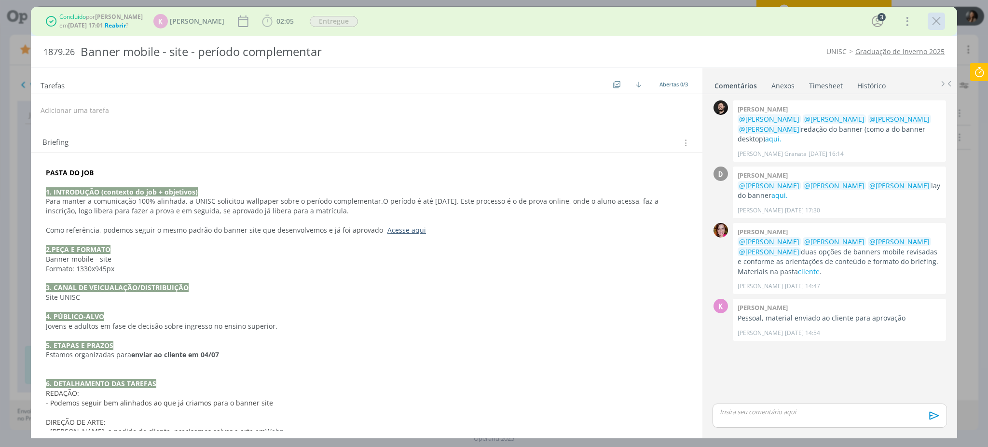
click at [937, 13] on div "dialog" at bounding box center [936, 21] width 17 height 17
drag, startPoint x: 930, startPoint y: 27, endPoint x: 433, endPoint y: 152, distance: 512.6
click at [930, 28] on button "dialog" at bounding box center [936, 21] width 14 height 14
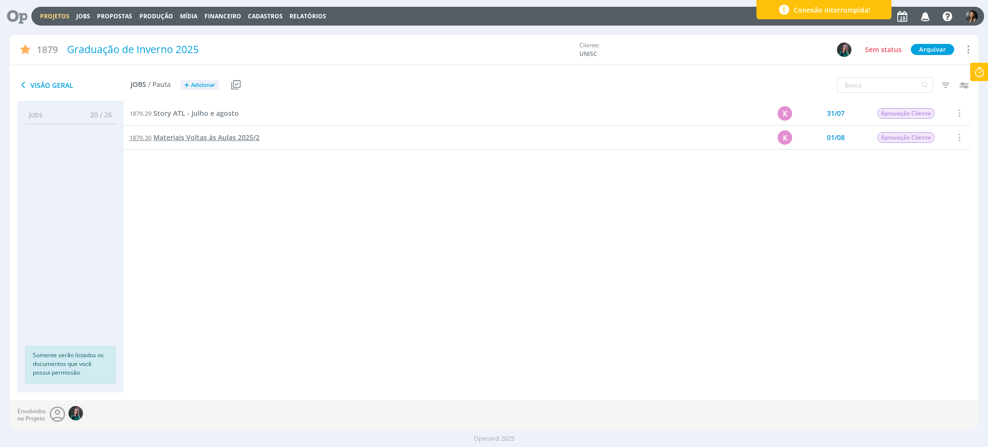
click at [201, 134] on span "Materiais Voltas às Aulas 2025/2" at bounding box center [206, 137] width 106 height 9
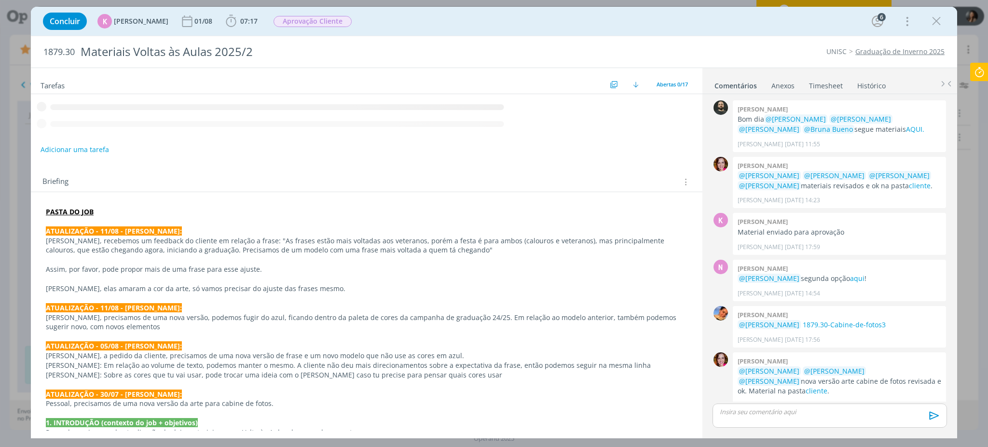
scroll to position [467, 0]
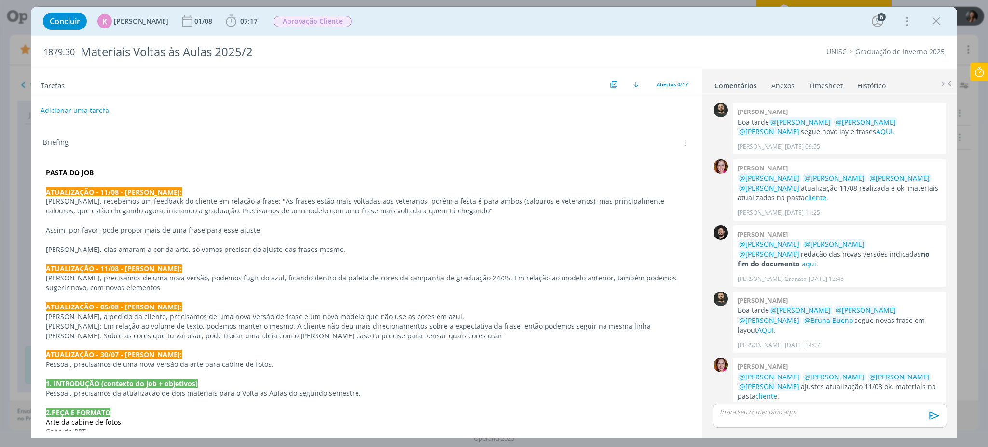
click at [762, 382] on span "@[PERSON_NAME]" at bounding box center [769, 386] width 60 height 9
click at [765, 391] on link "cliente" at bounding box center [766, 395] width 22 height 9
click at [337, 25] on span "Aprovação Cliente" at bounding box center [312, 21] width 78 height 11
type input "entr"
click at [347, 54] on link "Entregue" at bounding box center [326, 52] width 116 height 18
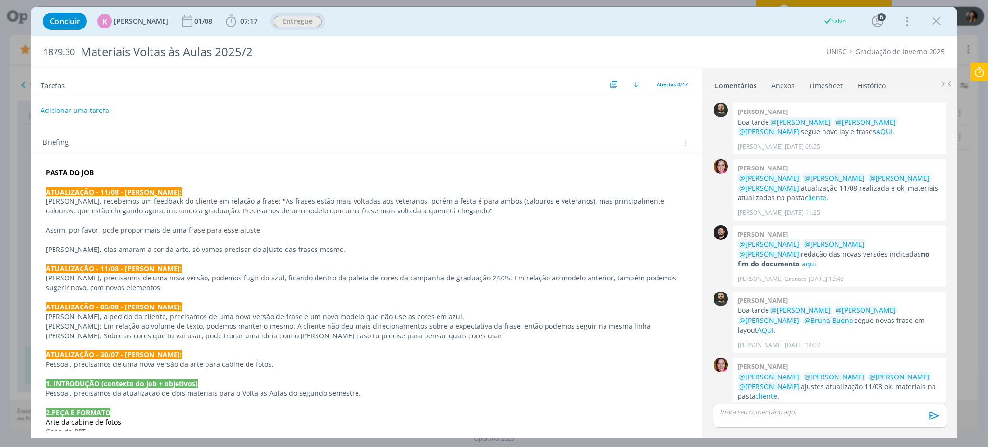
click at [777, 415] on p "dialog" at bounding box center [829, 411] width 219 height 9
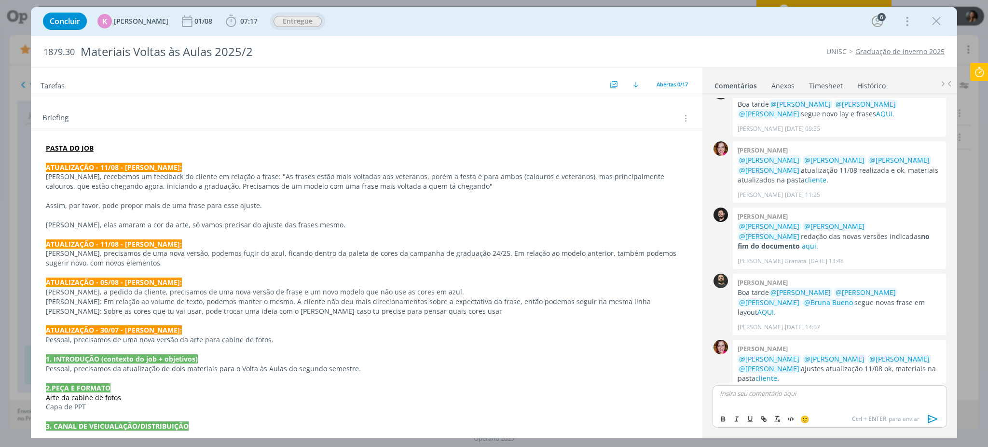
scroll to position [0, 0]
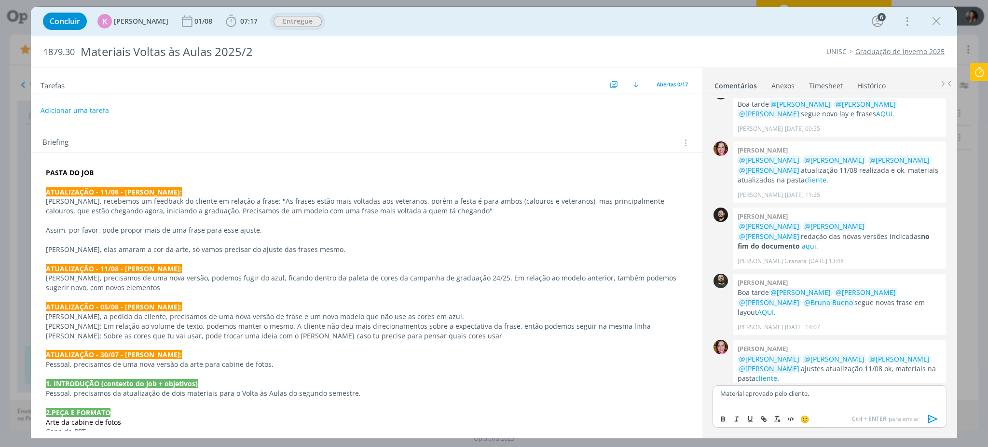
click at [929, 414] on icon "dialog" at bounding box center [933, 418] width 14 height 14
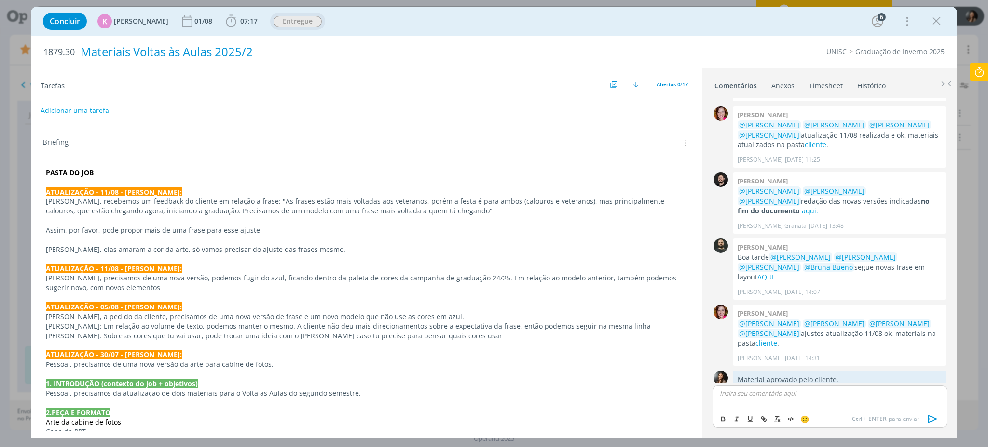
scroll to position [522, 0]
click at [53, 23] on span "Concluir" at bounding box center [65, 21] width 30 height 8
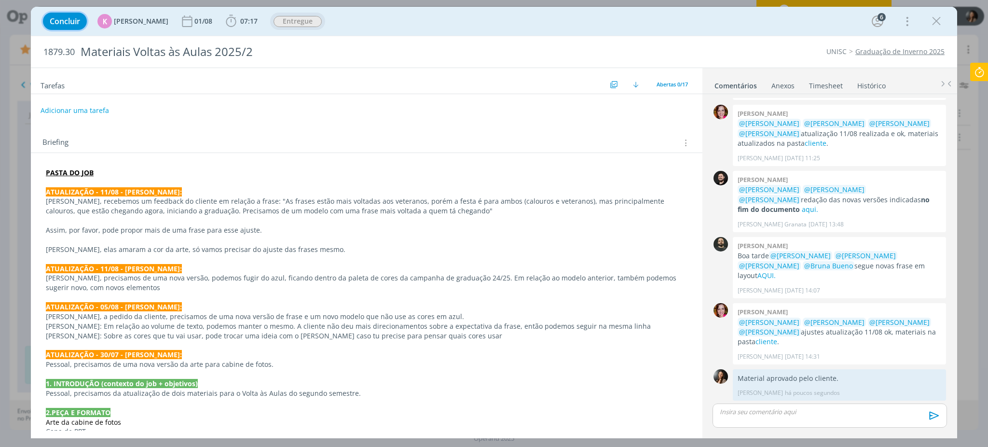
scroll to position [504, 0]
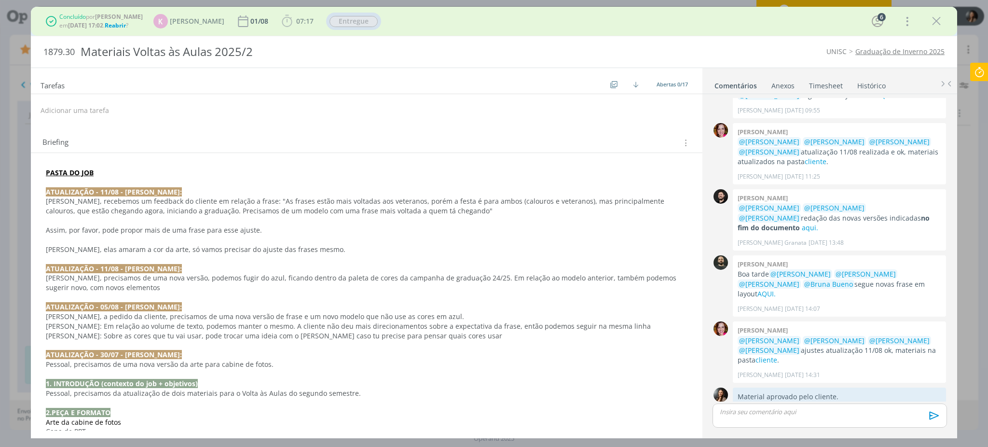
drag, startPoint x: 938, startPoint y: 22, endPoint x: 394, endPoint y: 392, distance: 657.5
click at [939, 23] on icon "dialog" at bounding box center [936, 21] width 14 height 14
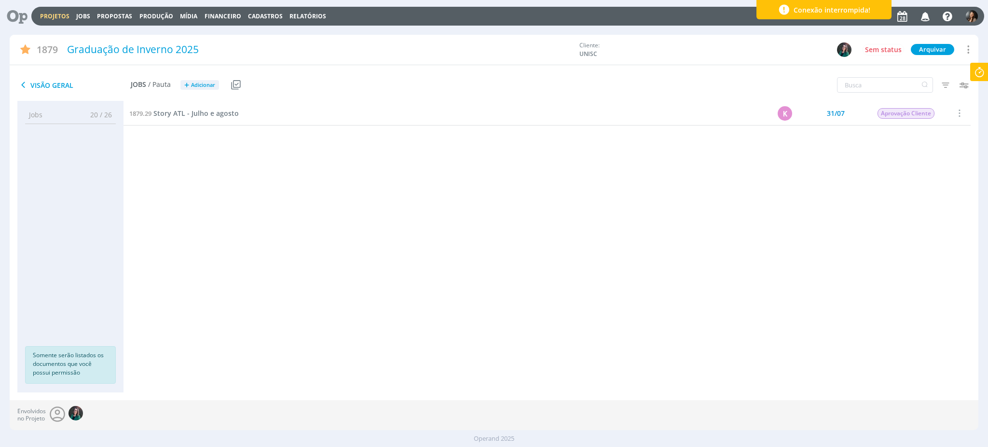
click at [325, 232] on div "1879.17 Conteúdos Julho K 16/07 Entregue Selecionar Reabrir 1879.27 Conteúdos A…" at bounding box center [546, 237] width 847 height 272
drag, startPoint x: 220, startPoint y: 108, endPoint x: 215, endPoint y: 113, distance: 7.5
click at [220, 109] on div "1879.29 Story ATL - Julho e agosto" at bounding box center [409, 113] width 572 height 24
click at [215, 116] on span "Story ATL - Julho e agosto" at bounding box center [195, 113] width 85 height 9
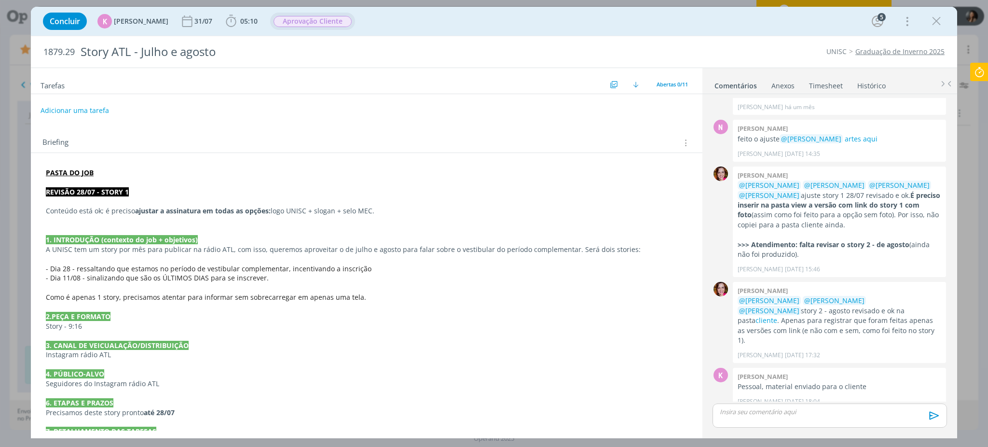
click at [302, 21] on span "Aprovação Cliente" at bounding box center [312, 21] width 78 height 11
type input "entr"
click at [299, 57] on link "Entregue" at bounding box center [326, 52] width 116 height 18
click at [64, 25] on span "Concluir" at bounding box center [65, 21] width 30 height 8
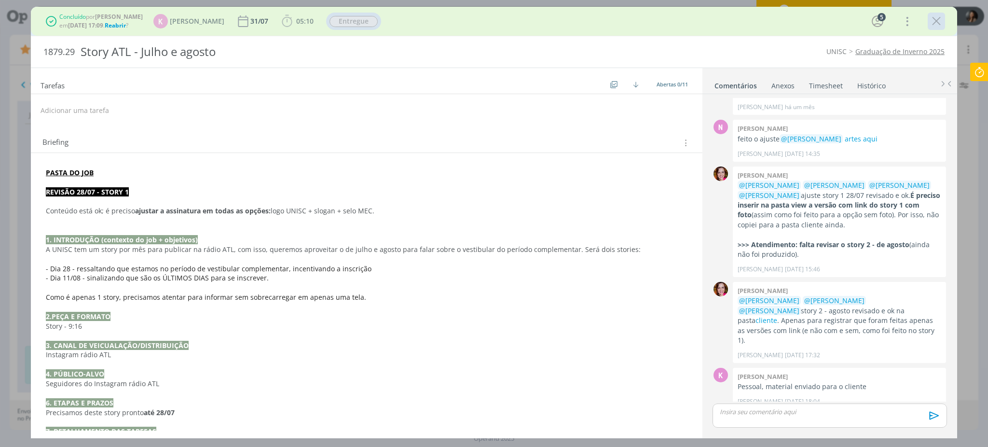
click at [934, 16] on icon "dialog" at bounding box center [936, 21] width 14 height 14
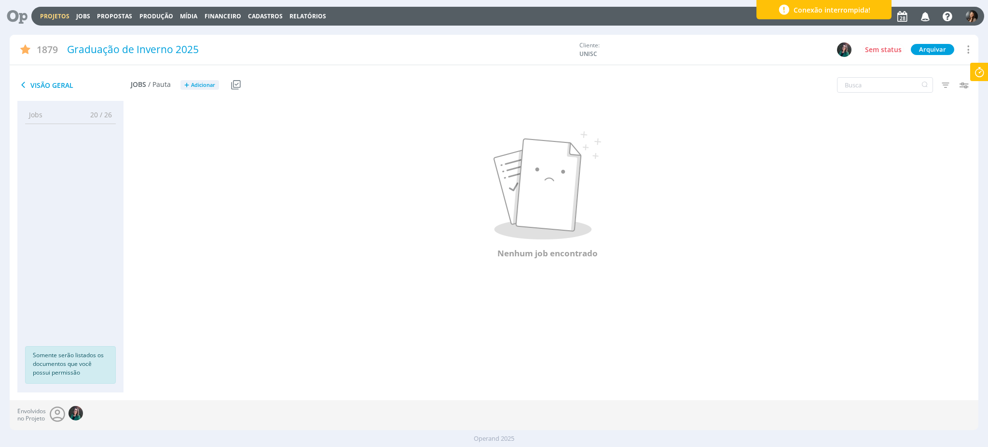
click at [51, 18] on link "Projetos" at bounding box center [54, 16] width 29 height 8
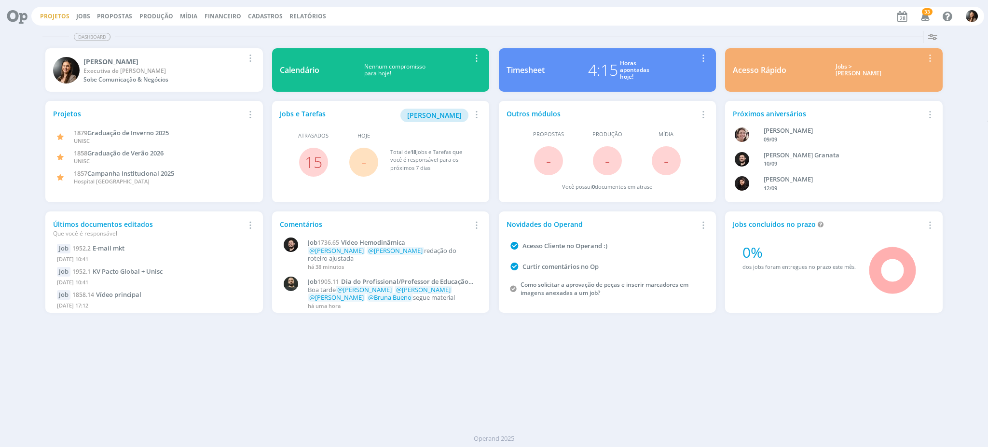
click at [52, 19] on link "Projetos" at bounding box center [54, 16] width 29 height 8
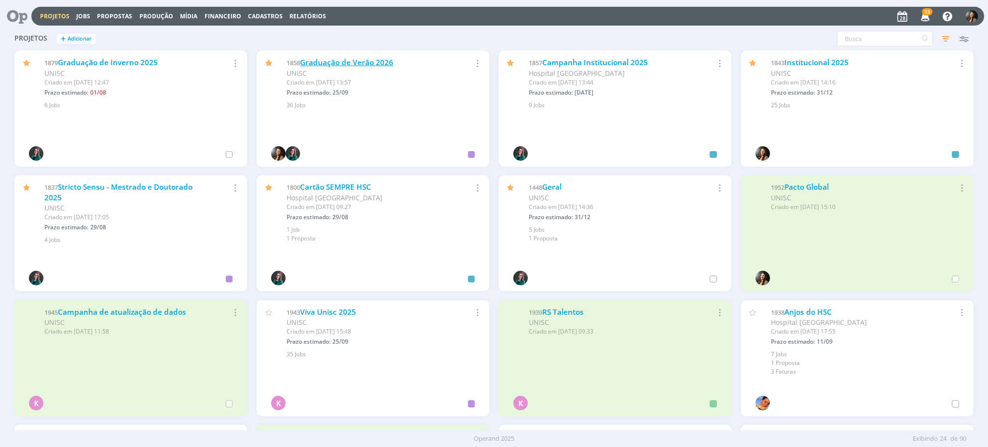
click at [357, 59] on link "Graduação de Verão 2026" at bounding box center [346, 62] width 93 height 10
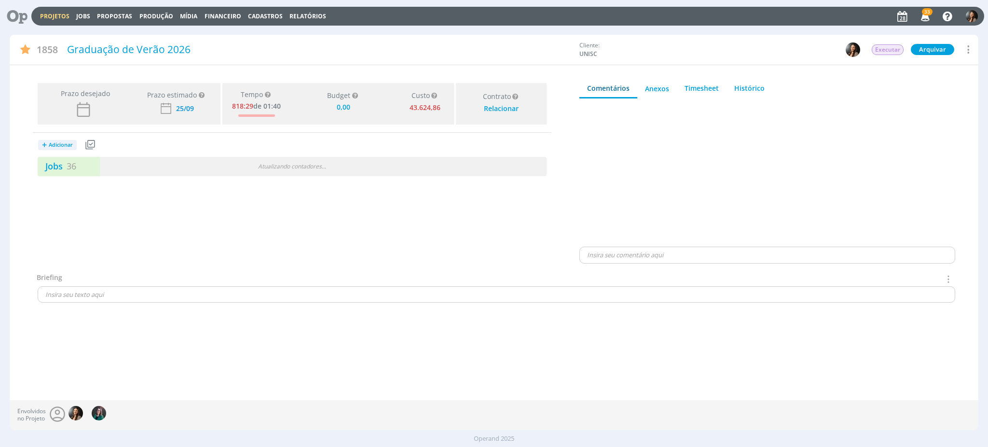
type input "0,00"
click at [396, 173] on div "Jobs 36 4 atrasados 5 / 41" at bounding box center [292, 166] width 509 height 19
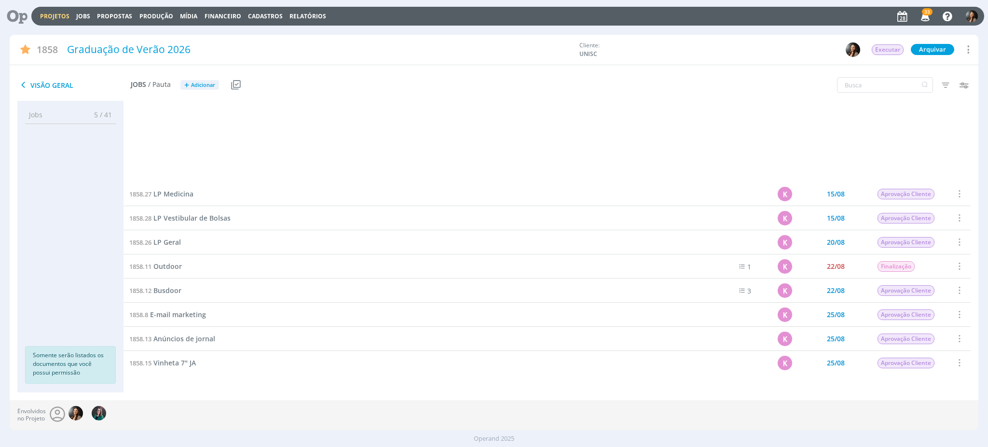
scroll to position [386, 0]
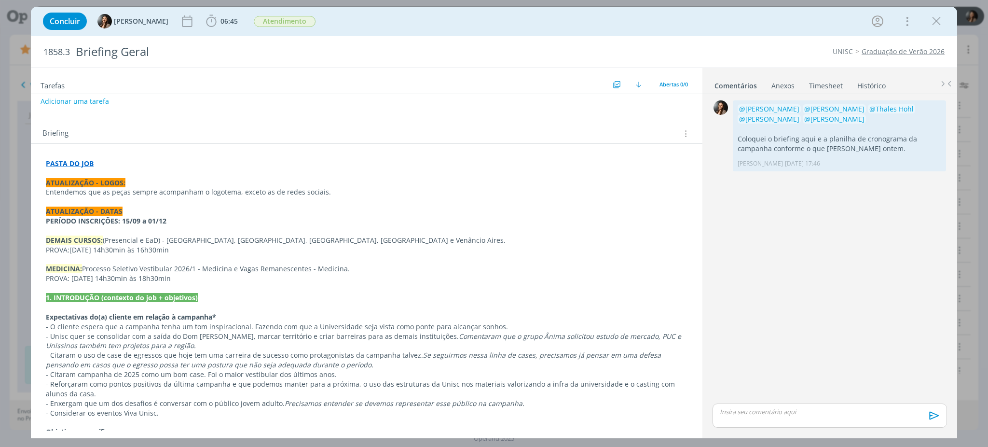
scroll to position [434, 0]
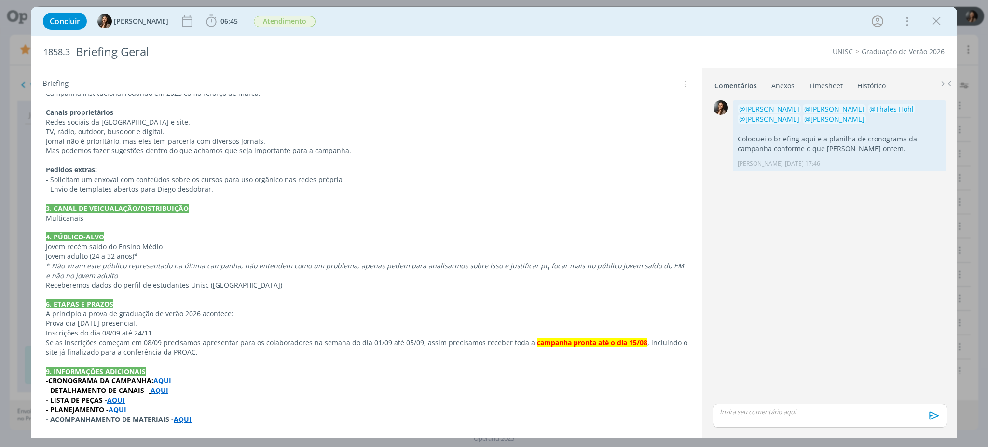
click at [76, 391] on strong "- DETALHAMENTO DE CANAIS -" at bounding box center [97, 389] width 103 height 9
click at [86, 399] on strong "- LISTA DE PEÇAS -" at bounding box center [76, 400] width 61 height 9
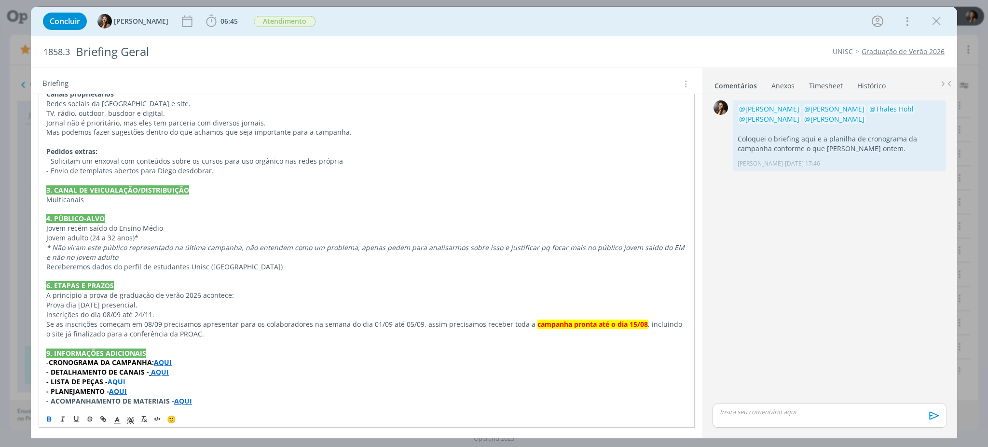
click at [78, 388] on strong "- PLANEJAMENTO -" at bounding box center [77, 390] width 63 height 9
click at [343, 336] on p "Se as inscrições começam em 08/09 precisamos apresentar para os colaboradores n…" at bounding box center [366, 328] width 641 height 19
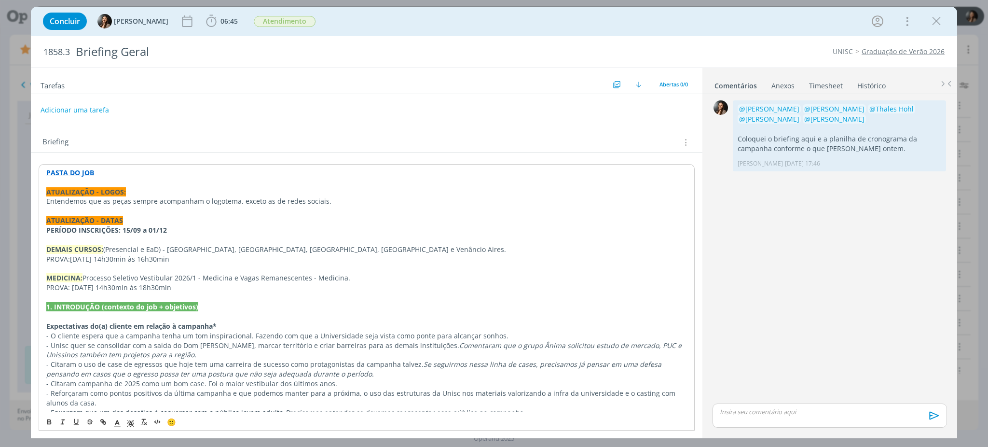
scroll to position [0, 0]
click at [79, 177] on strong "PASTA DO JOB" at bounding box center [70, 172] width 48 height 9
drag, startPoint x: 98, startPoint y: 191, endPoint x: 206, endPoint y: 177, distance: 108.6
click at [98, 191] on link "https://sobeae.sharepoint.com/:f:/s/SOBEAE/EguzOBPYGH9Fsnv_5n3gbeQB8og1UjEBK4np…" at bounding box center [108, 191] width 73 height 13
click at [492, 363] on em "Se seguirmos nessa linha de cases, precisamos já pensar em uma defesa pensando …" at bounding box center [354, 369] width 617 height 19
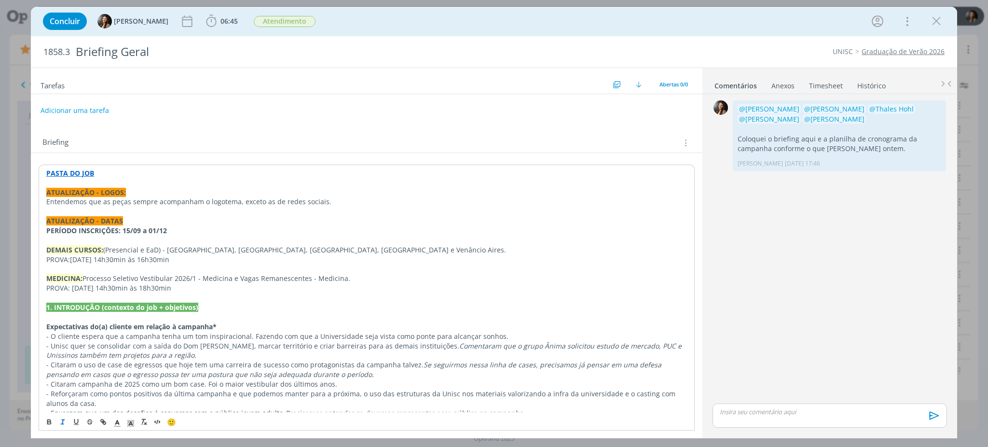
click at [328, 204] on p "Entendemos que as peças sempre acompanham o logotema, exceto as de redes sociai…" at bounding box center [366, 202] width 641 height 10
click at [940, 21] on icon "dialog" at bounding box center [936, 21] width 14 height 14
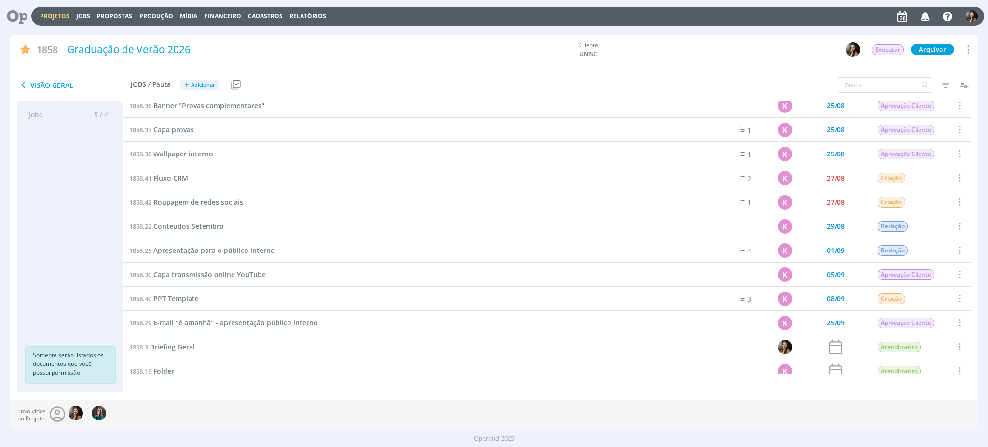
click at [51, 18] on link "Projetos" at bounding box center [54, 16] width 29 height 8
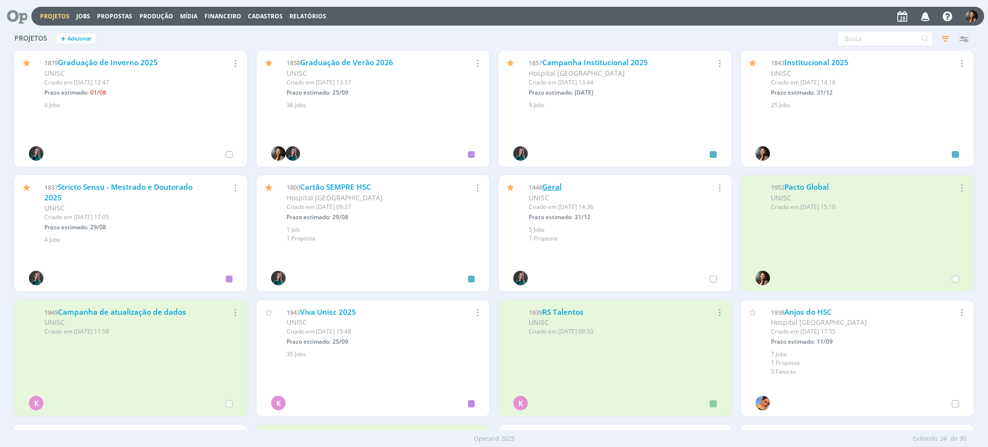
click at [552, 186] on link "Geral" at bounding box center [551, 187] width 19 height 10
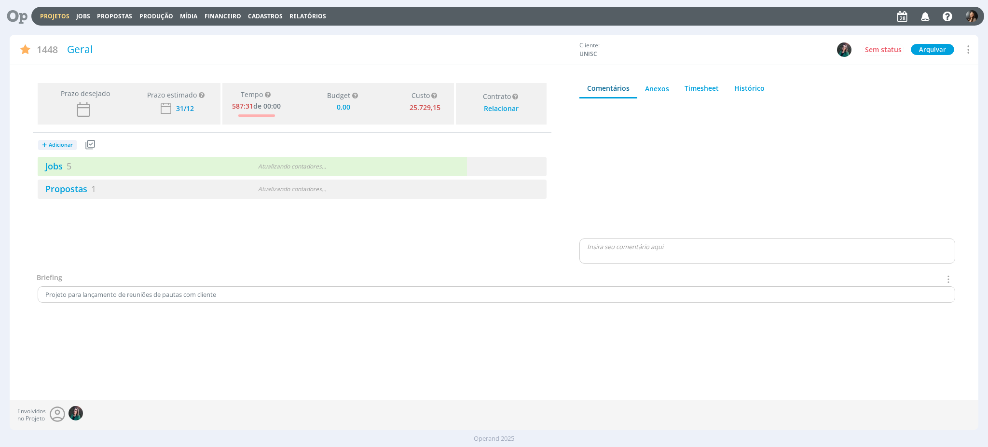
type input "0,00"
click at [374, 139] on div "+ Adicionar Projetos Jobs Propostas Produção Mídia Receitas Despesas Jobs 5 1 a…" at bounding box center [292, 166] width 519 height 66
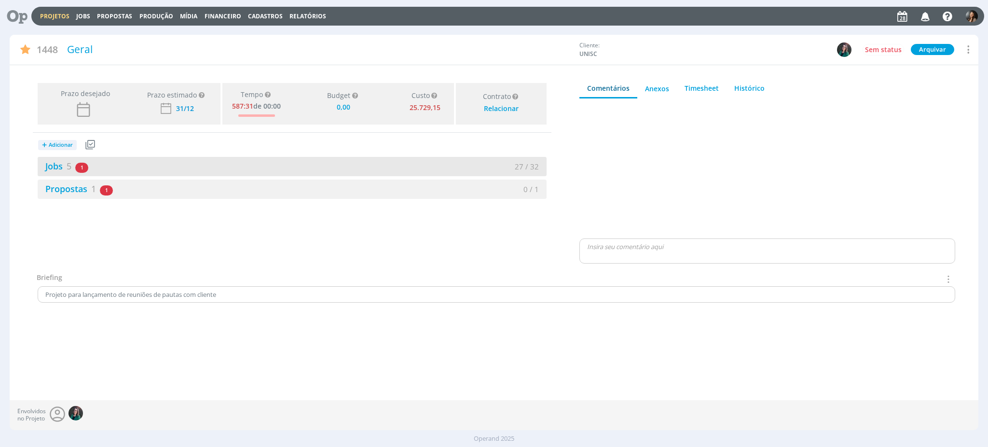
click at [371, 164] on div "27 / 32" at bounding box center [419, 166] width 254 height 11
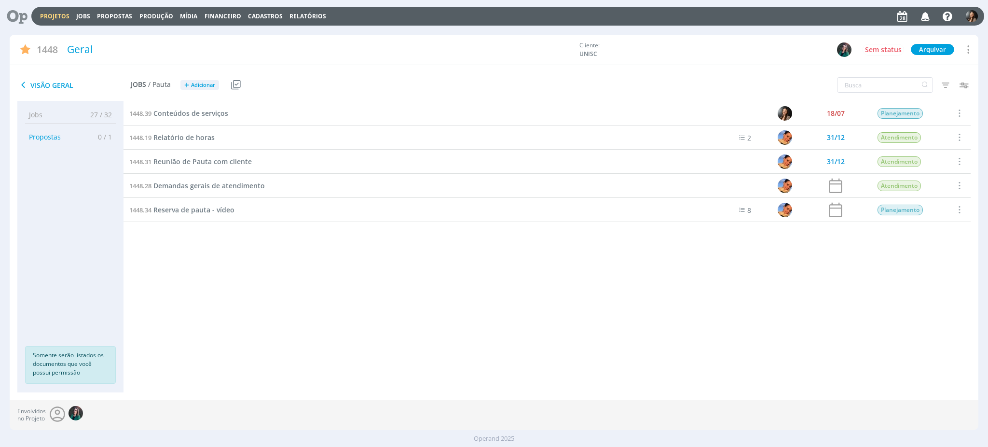
click at [195, 187] on span "Demandas gerais de atendimento" at bounding box center [208, 185] width 111 height 9
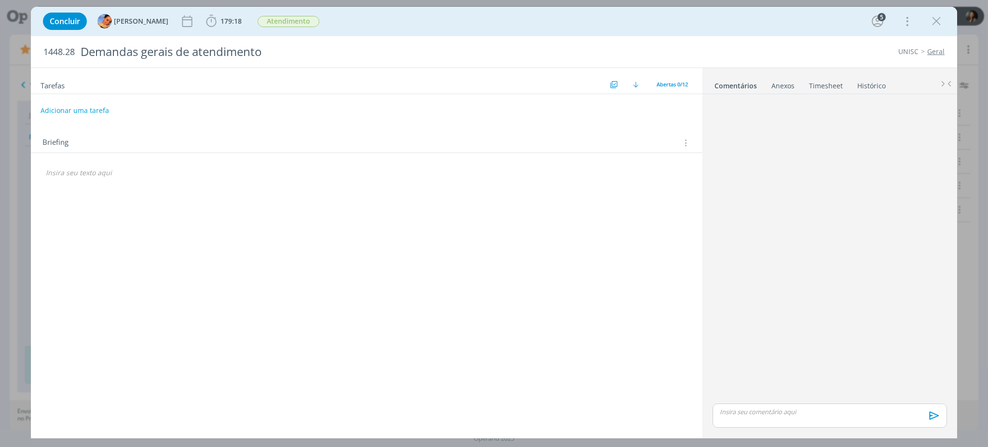
click at [215, 30] on div "Concluir Luíza Santana 179:18 Iniciar Apontar Data * 28/08/2025 Horas * 00:00 T…" at bounding box center [494, 21] width 912 height 23
click at [220, 23] on span "179:18" at bounding box center [230, 20] width 21 height 9
click at [223, 41] on icon "dialog" at bounding box center [225, 42] width 17 height 13
click at [217, 42] on icon "dialog" at bounding box center [225, 42] width 17 height 13
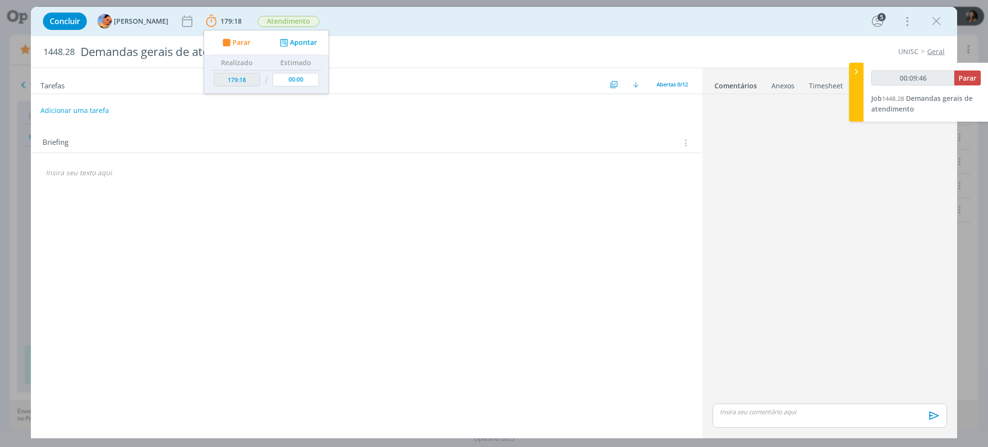
type input "00:09:50"
type input "179:19"
type input "00:28:51"
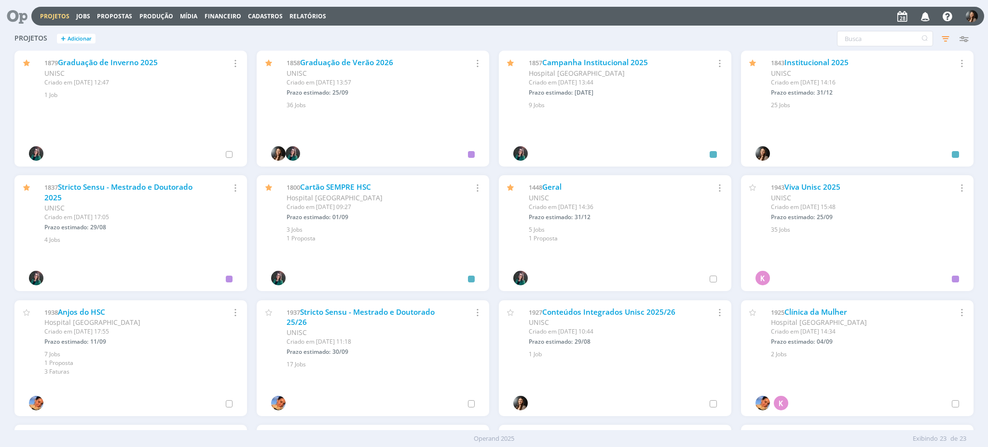
drag, startPoint x: 51, startPoint y: 93, endPoint x: 59, endPoint y: 92, distance: 8.8
click at [51, 94] on div "1 Job" at bounding box center [139, 95] width 191 height 9
click at [111, 58] on link "Graduação de Inverno 2025" at bounding box center [108, 62] width 100 height 10
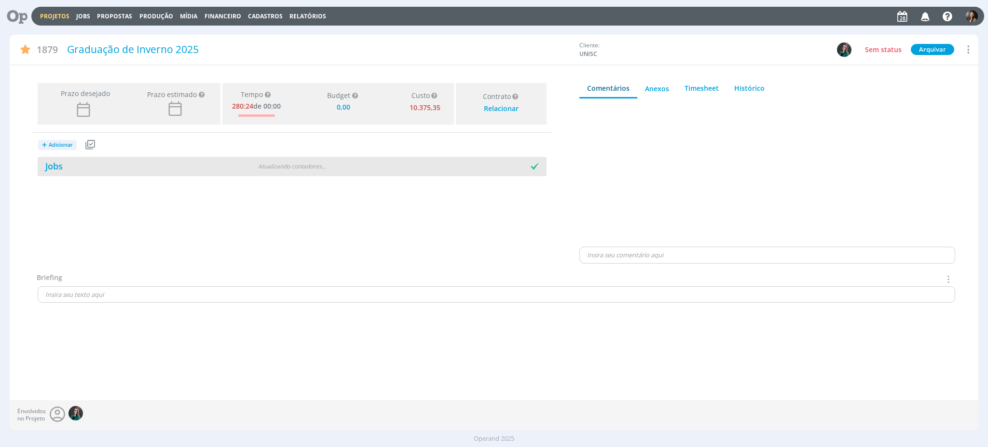
type input "0,00"
click at [327, 172] on div "Jobs" at bounding box center [292, 166] width 509 height 19
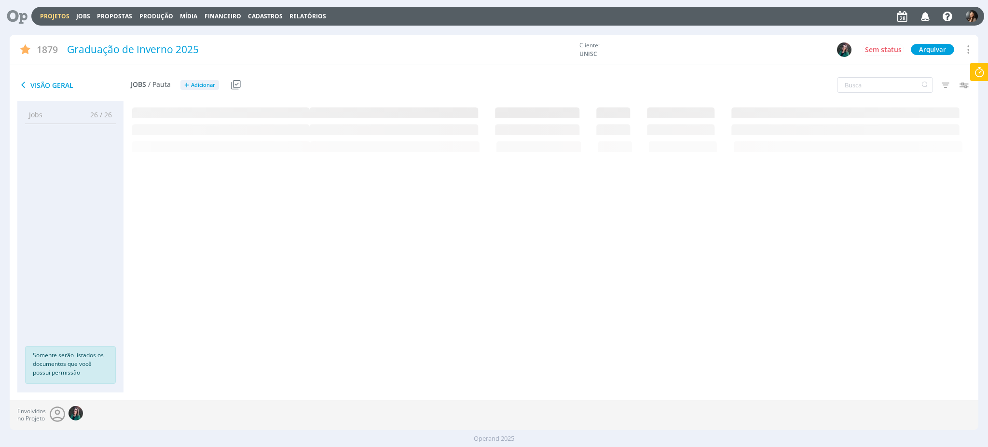
drag, startPoint x: 475, startPoint y: 304, endPoint x: 267, endPoint y: 209, distance: 228.6
click at [465, 300] on div at bounding box center [546, 246] width 847 height 291
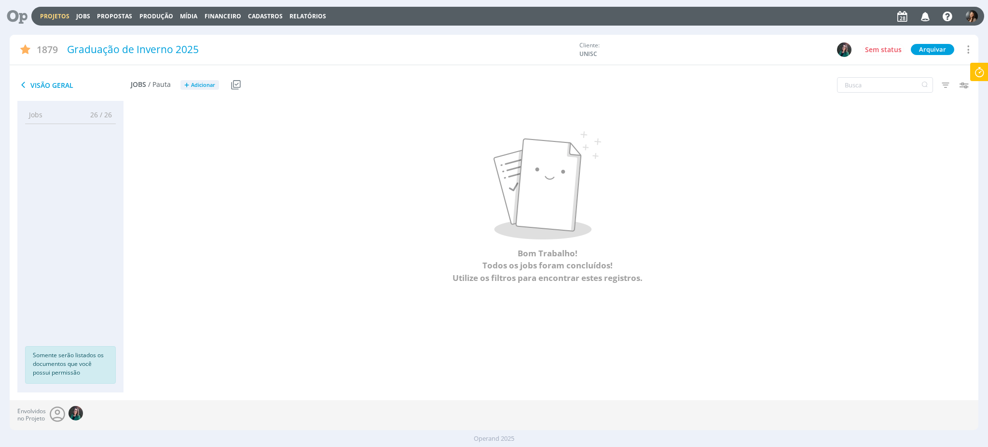
drag, startPoint x: 367, startPoint y: 206, endPoint x: 263, endPoint y: 133, distance: 126.6
click at [323, 183] on p at bounding box center [547, 185] width 806 height 108
click at [301, 65] on div "1879 Graduação de Inverno 2025 Cliente: UNISC Sem status [GEOGRAPHIC_DATA] [GEO…" at bounding box center [494, 51] width 968 height 33
drag, startPoint x: 313, startPoint y: 124, endPoint x: 263, endPoint y: 92, distance: 58.6
click at [303, 114] on div "Bom Trabalho! Todos os jobs foram concluídos! Utilize os filtros para encontrar…" at bounding box center [546, 207] width 847 height 194
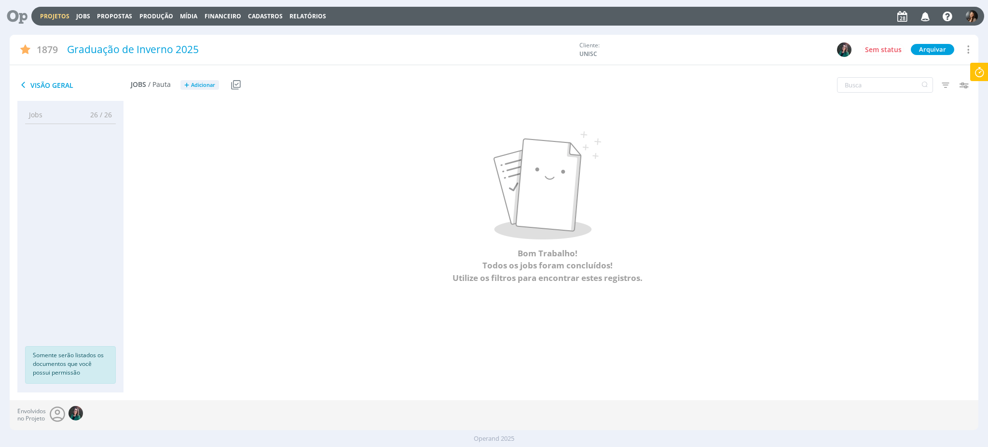
drag, startPoint x: 264, startPoint y: 93, endPoint x: 279, endPoint y: 96, distance: 15.4
click at [266, 94] on div "Visão Geral Jobs / Pauta + Adicionar Usar Job de template Criar template a part…" at bounding box center [332, 85] width 645 height 24
drag, startPoint x: 290, startPoint y: 103, endPoint x: 190, endPoint y: 105, distance: 100.4
click at [271, 107] on div "Bom Trabalho! Todos os jobs foram concluídos! Utilize os filtros para encontrar…" at bounding box center [546, 246] width 847 height 291
click at [44, 16] on link "Projetos" at bounding box center [54, 16] width 29 height 8
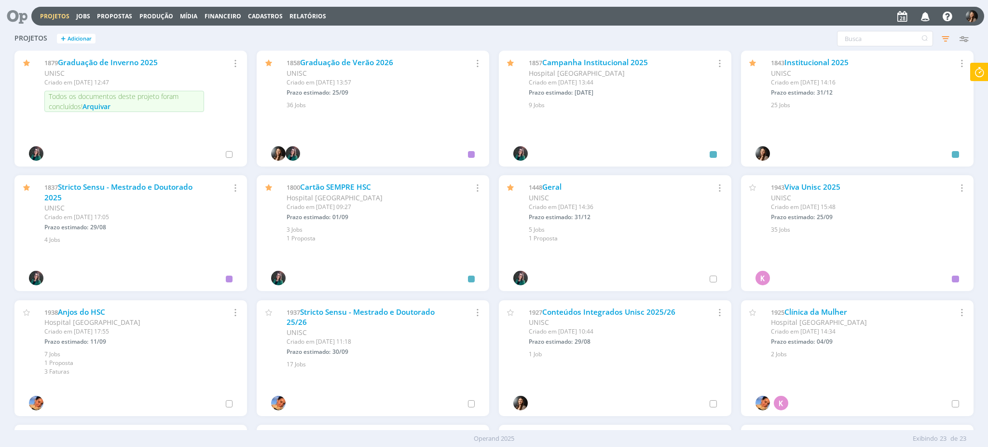
click at [99, 108] on span "Arquivar" at bounding box center [96, 106] width 28 height 9
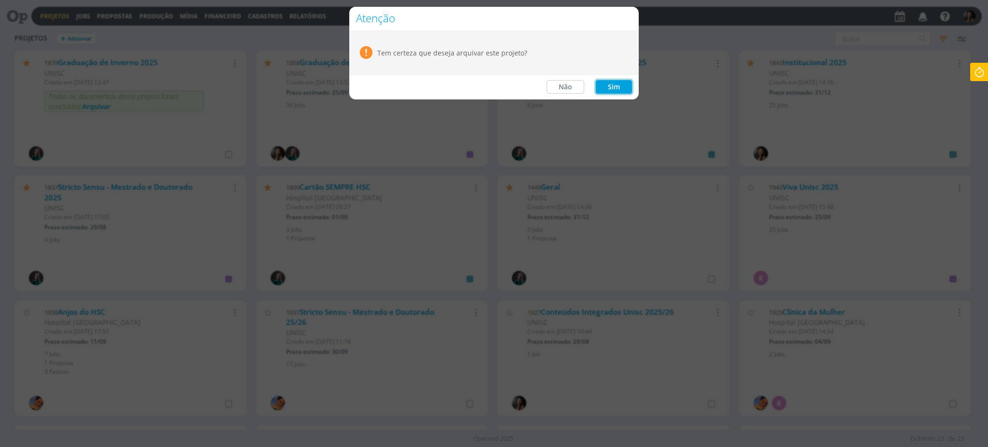
click at [603, 92] on button "Sim" at bounding box center [614, 87] width 36 height 14
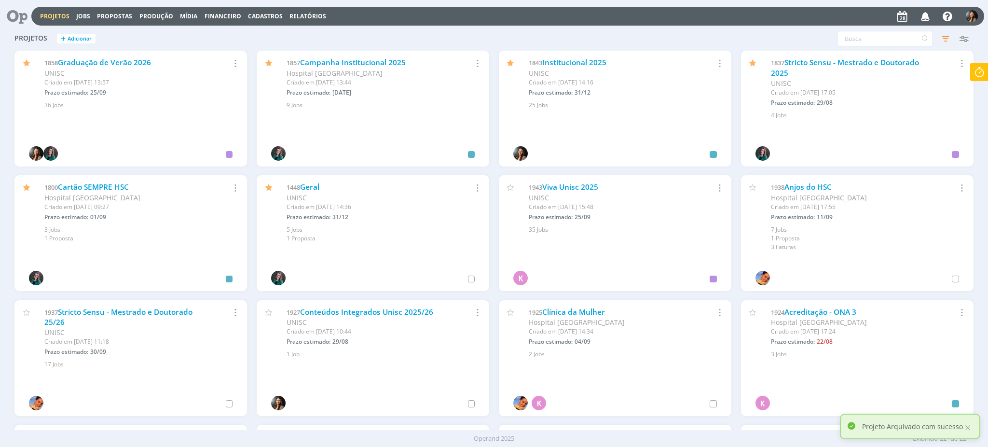
drag, startPoint x: 10, startPoint y: 211, endPoint x: 63, endPoint y: 428, distance: 223.9
click at [10, 212] on div "1800 Cartão SEMPRE HSC Hospital [GEOGRAPHIC_DATA] Criado em [DATE] 09:27 Prazo …" at bounding box center [131, 237] width 242 height 124
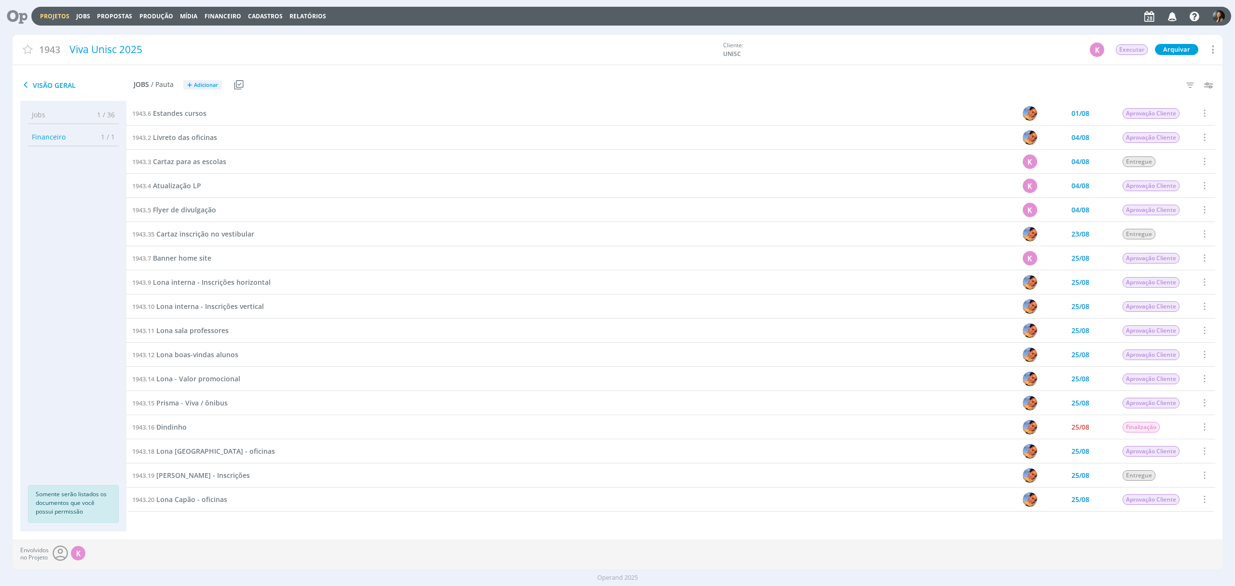
click at [49, 16] on link "Projetos" at bounding box center [54, 16] width 29 height 8
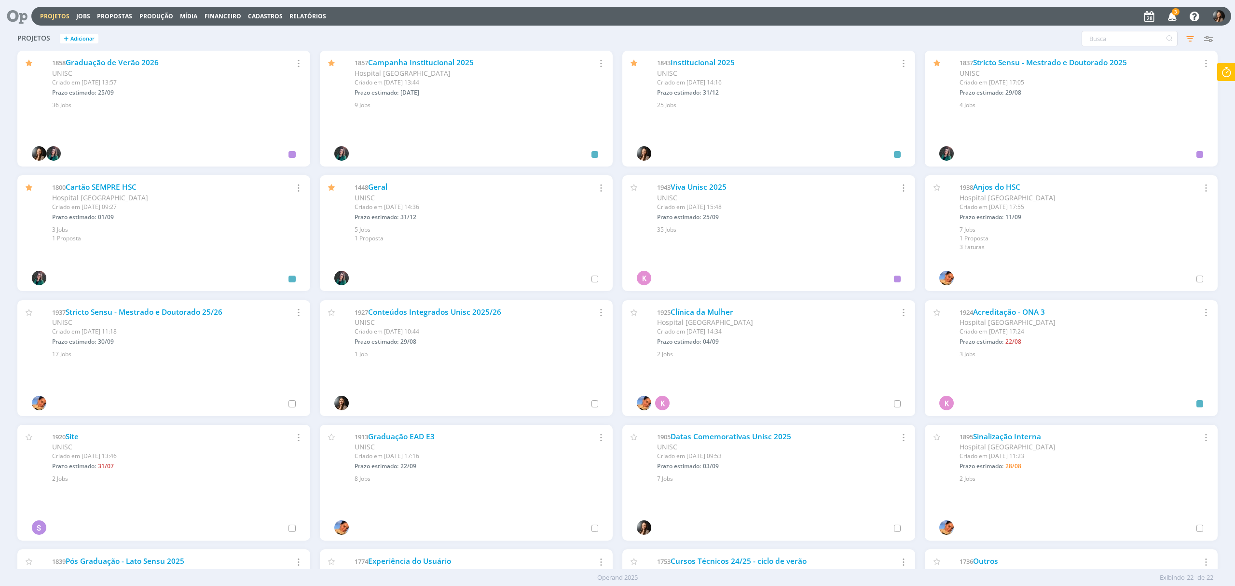
click at [1225, 78] on icon at bounding box center [1225, 72] width 17 height 19
type input "00:30:55"
click at [1212, 75] on span "Parar" at bounding box center [1214, 77] width 18 height 9
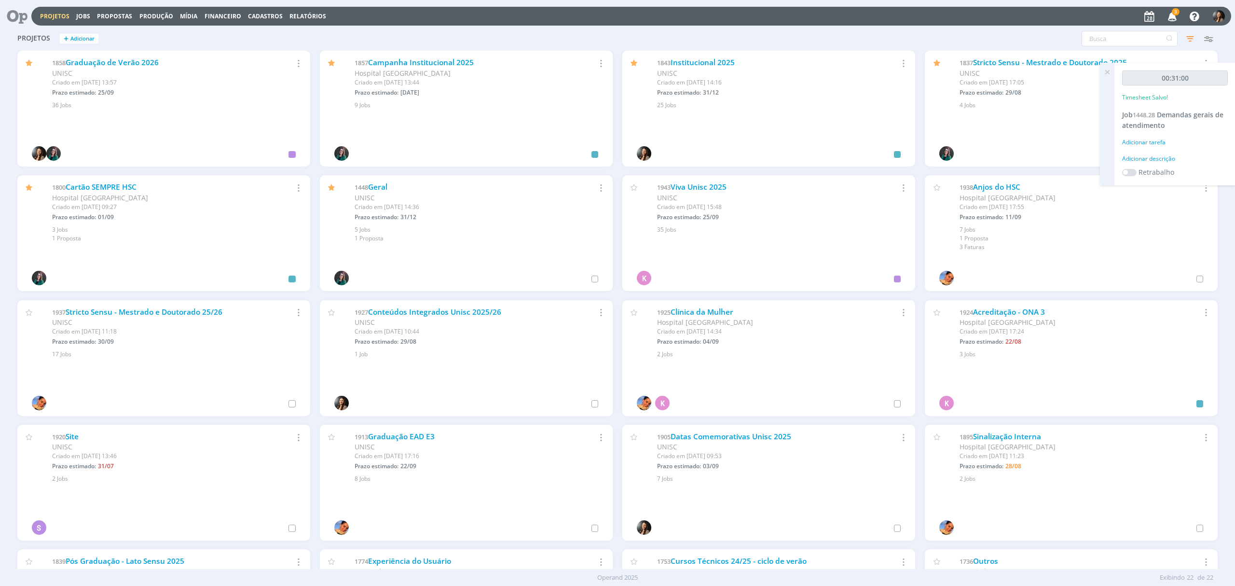
click at [1161, 155] on div "Adicionar descrição" at bounding box center [1175, 158] width 106 height 9
click at [1164, 174] on textarea at bounding box center [1174, 174] width 101 height 34
type textarea "D"
type textarea "Conferência demandas pós reunião de pauta"
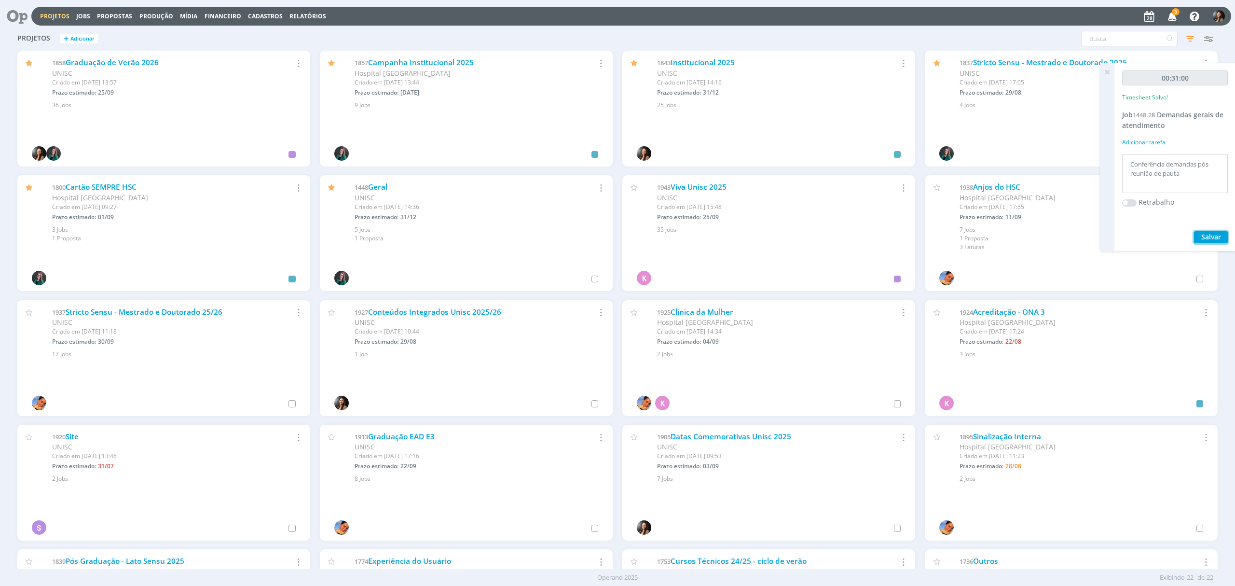
click at [1220, 234] on span "Salvar" at bounding box center [1211, 236] width 20 height 9
click at [16, 12] on icon at bounding box center [14, 16] width 20 height 19
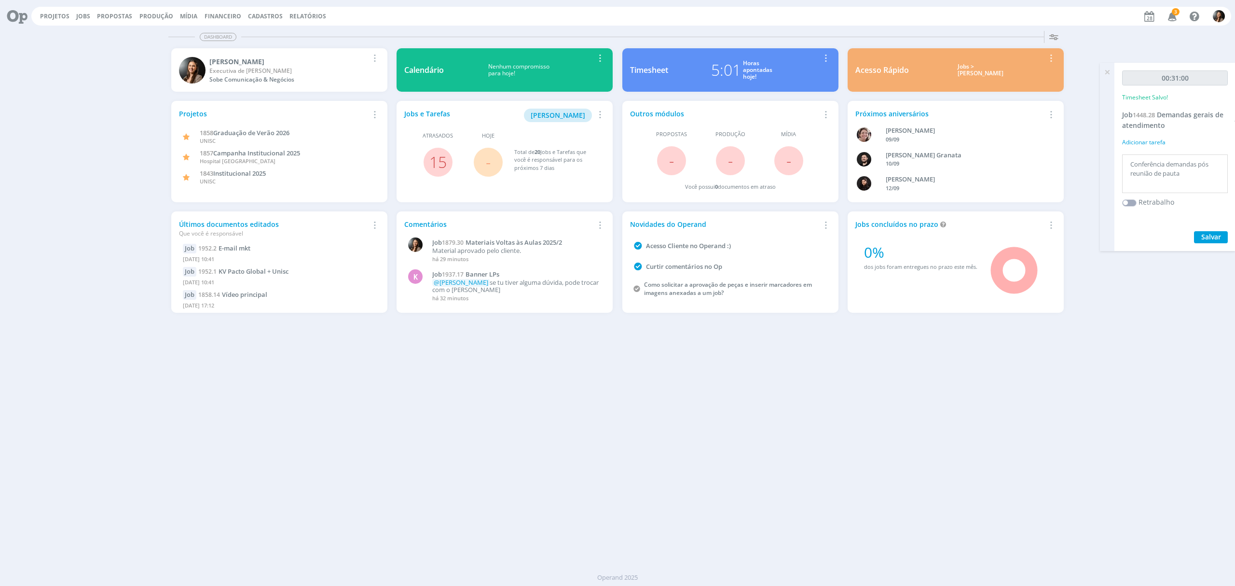
click at [16, 18] on icon at bounding box center [14, 16] width 20 height 19
click at [741, 77] on div "5:01 Horas apontadas hoje!" at bounding box center [741, 69] width 147 height 23
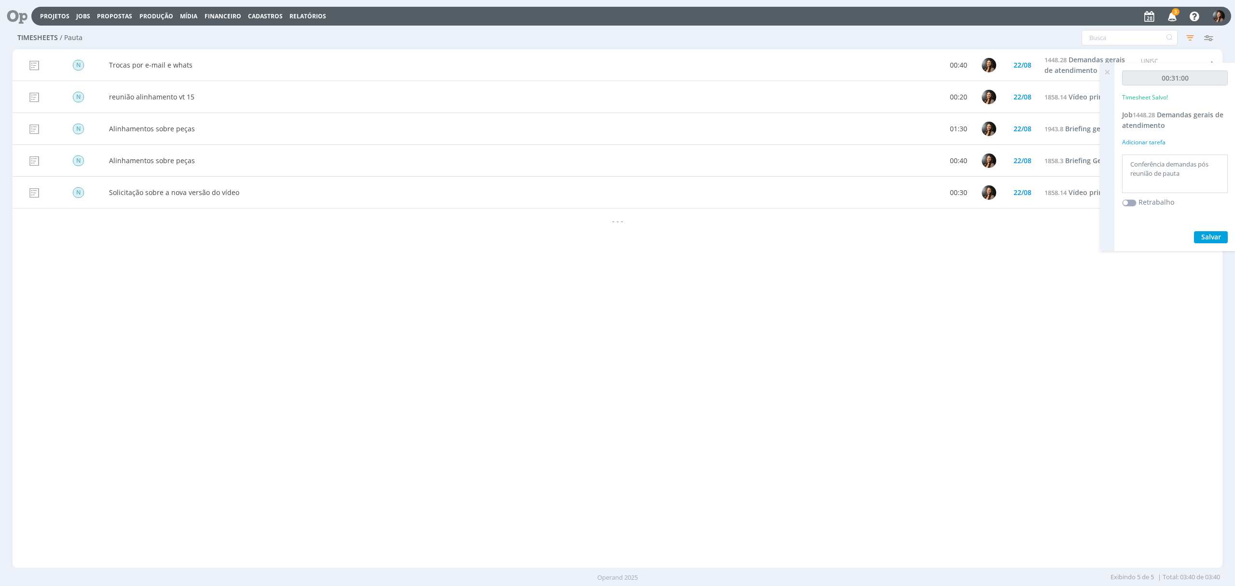
click at [1105, 74] on icon at bounding box center [1106, 72] width 17 height 19
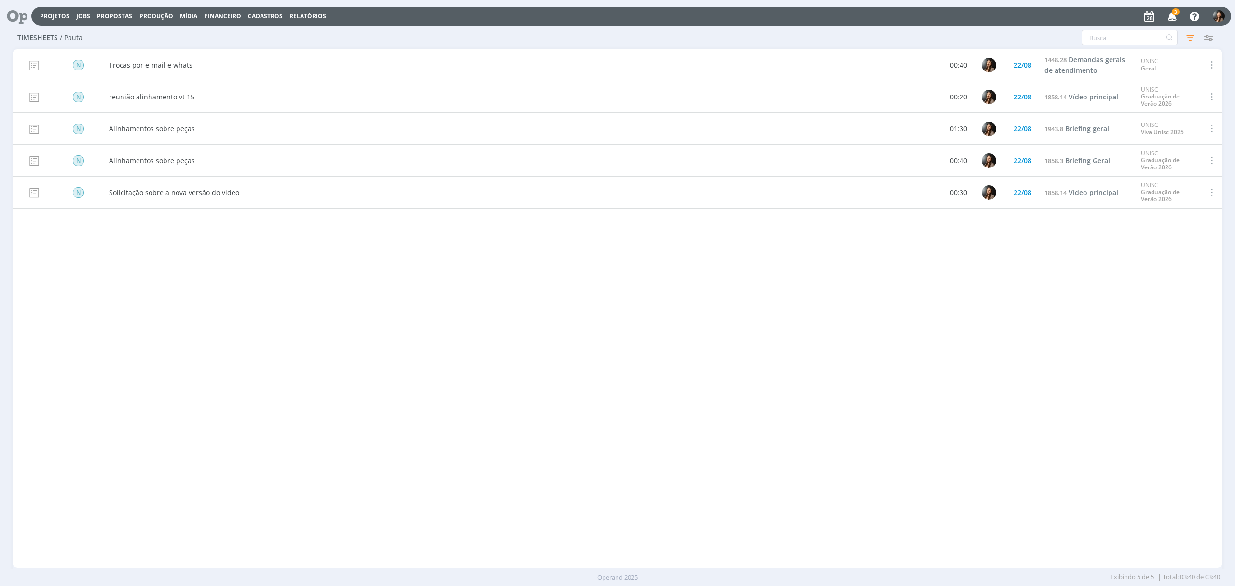
click at [1013, 458] on div "N Trocas por e-mail e whats 00:40 [DATE] 1448.28 Demandas gerais de atendimento…" at bounding box center [618, 308] width 1210 height 518
drag, startPoint x: 923, startPoint y: 355, endPoint x: 890, endPoint y: 356, distance: 32.3
click at [920, 356] on div "N Trocas por e-mail e whats 00:40 [DATE] 1448.28 Demandas gerais de atendimento…" at bounding box center [618, 308] width 1210 height 518
click at [154, 266] on div "N Trocas por e-mail e whats 00:40 [DATE] 1448.28 Demandas gerais de atendimento…" at bounding box center [618, 308] width 1210 height 518
click at [14, 15] on icon at bounding box center [14, 16] width 20 height 19
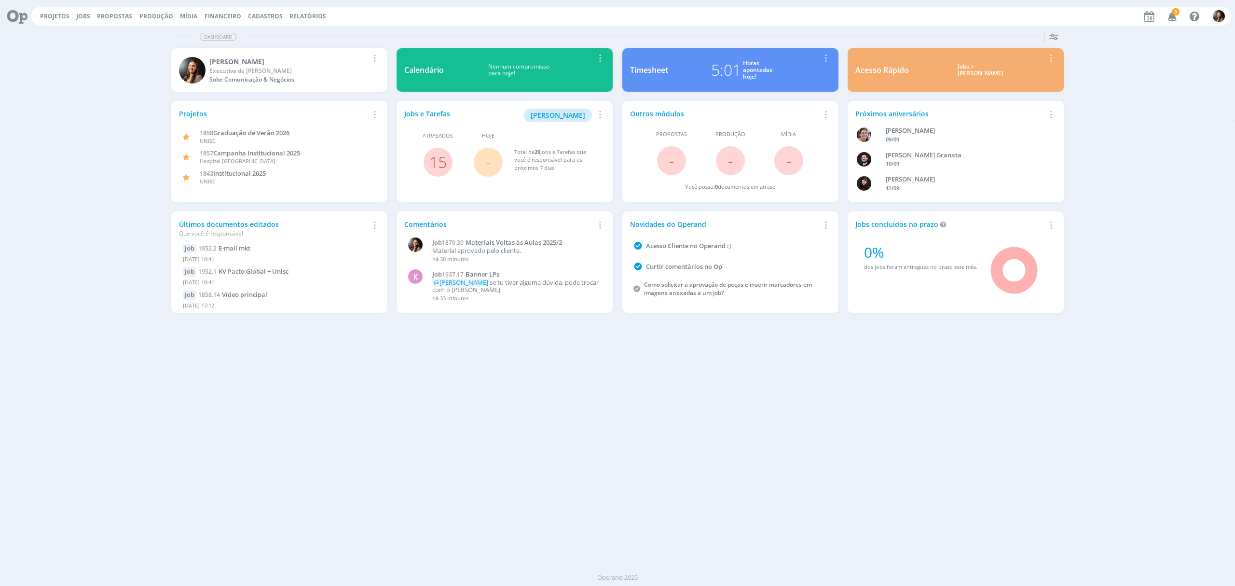
click at [10, 20] on icon at bounding box center [14, 16] width 20 height 19
click at [736, 68] on div "5:01" at bounding box center [726, 69] width 30 height 23
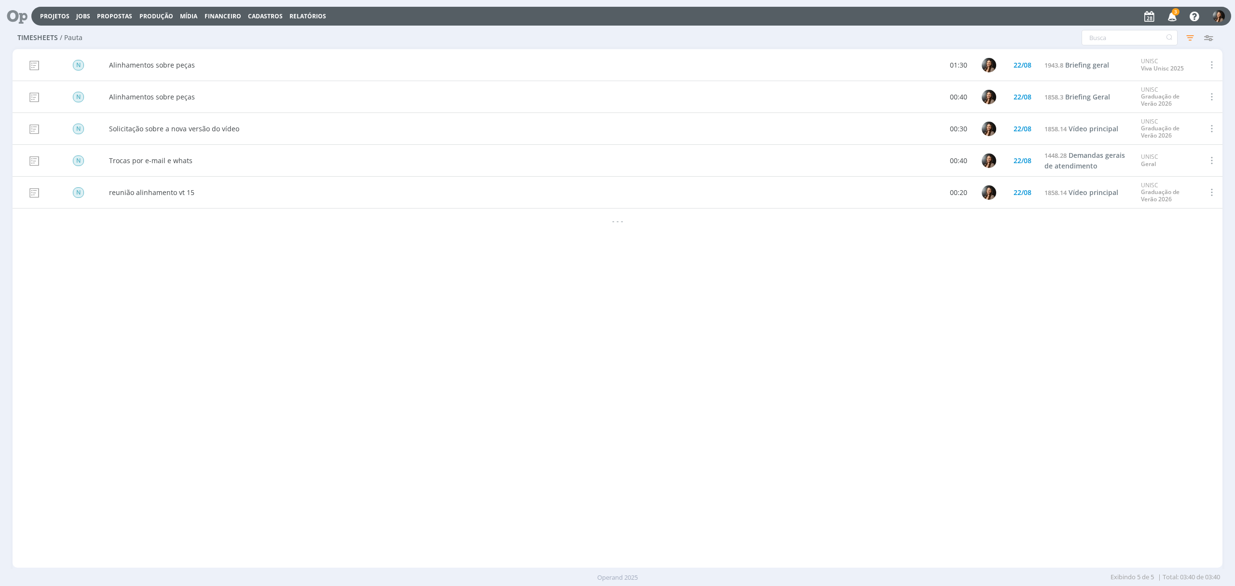
click at [16, 19] on icon at bounding box center [14, 16] width 20 height 19
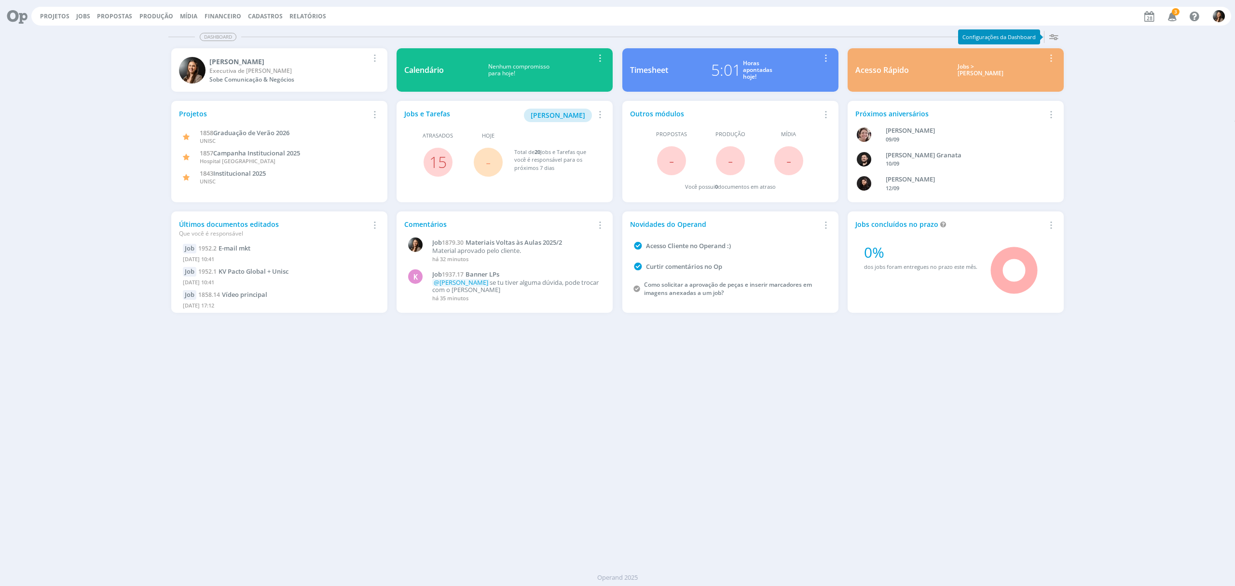
click at [814, 494] on div "Dashboard Salvar Selecione abaixo os cards desejados: Meus Meu Perfil [GEOGRAPH…" at bounding box center [617, 306] width 1235 height 559
click at [22, 9] on icon at bounding box center [14, 16] width 20 height 19
click at [446, 165] on link "15" at bounding box center [437, 161] width 17 height 21
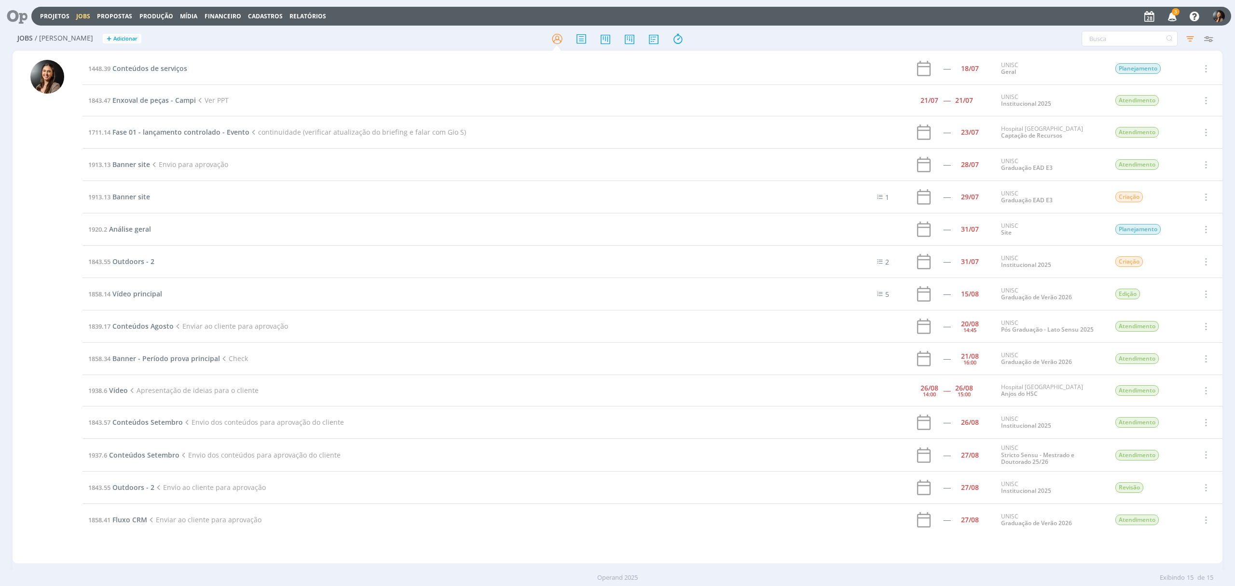
click at [129, 257] on td "1843.55 Outdoors - 2" at bounding box center [461, 262] width 758 height 32
click at [126, 257] on td "1843.55 Outdoors - 2" at bounding box center [461, 262] width 758 height 32
click at [126, 260] on span "Outdoors - 2" at bounding box center [133, 261] width 42 height 9
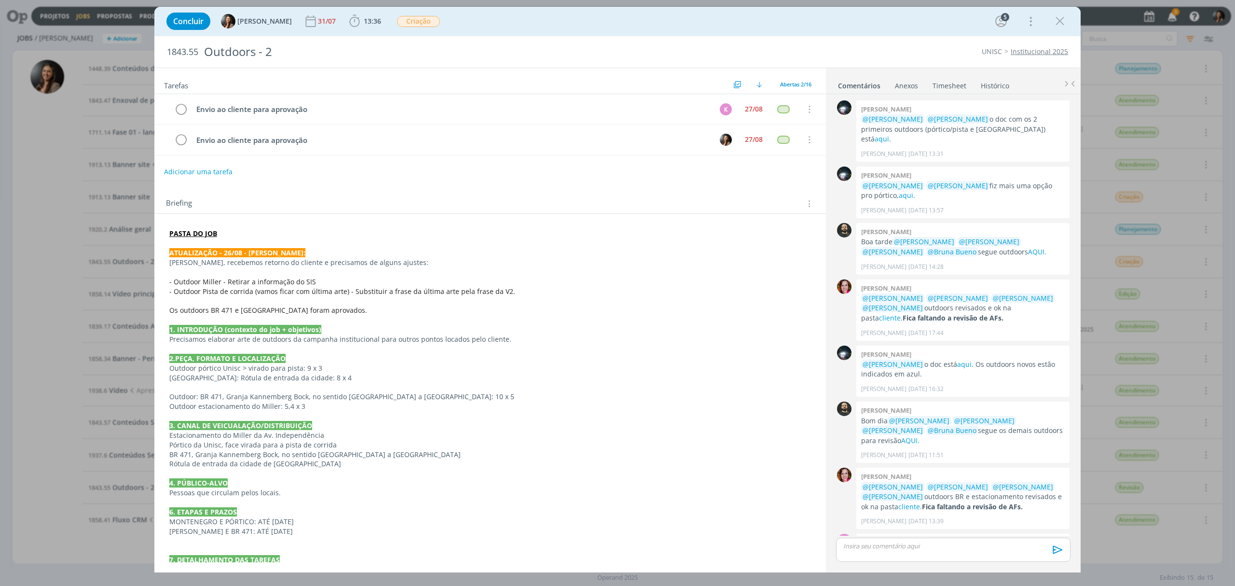
scroll to position [334, 0]
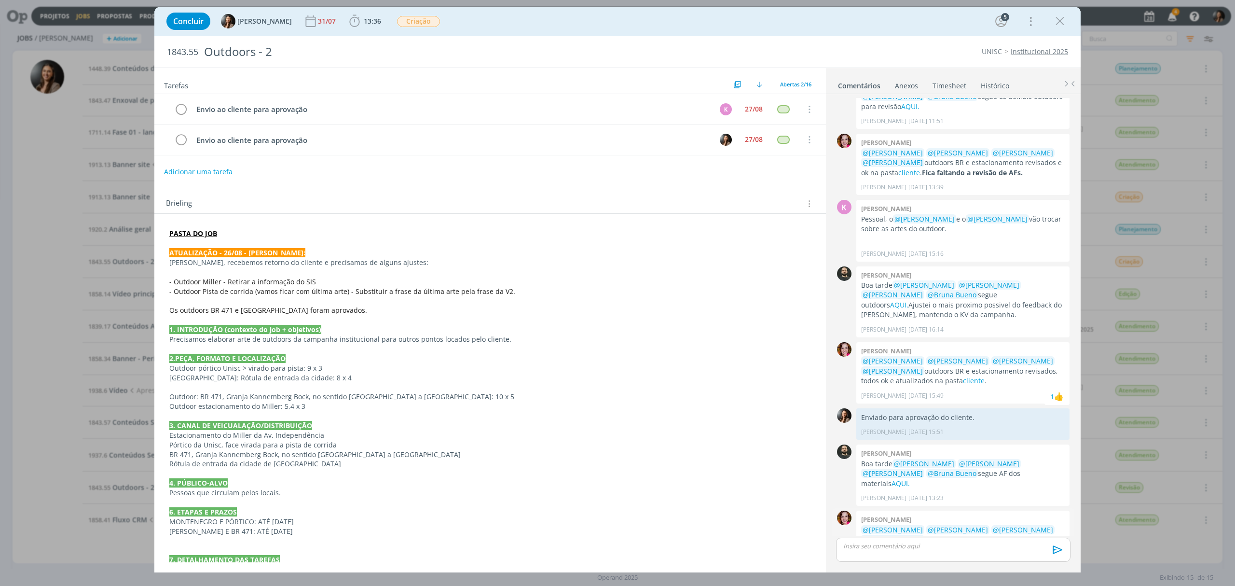
click at [1040, 534] on link "Arte-final" at bounding box center [956, 543] width 191 height 19
click at [1058, 16] on icon "dialog" at bounding box center [1059, 21] width 14 height 14
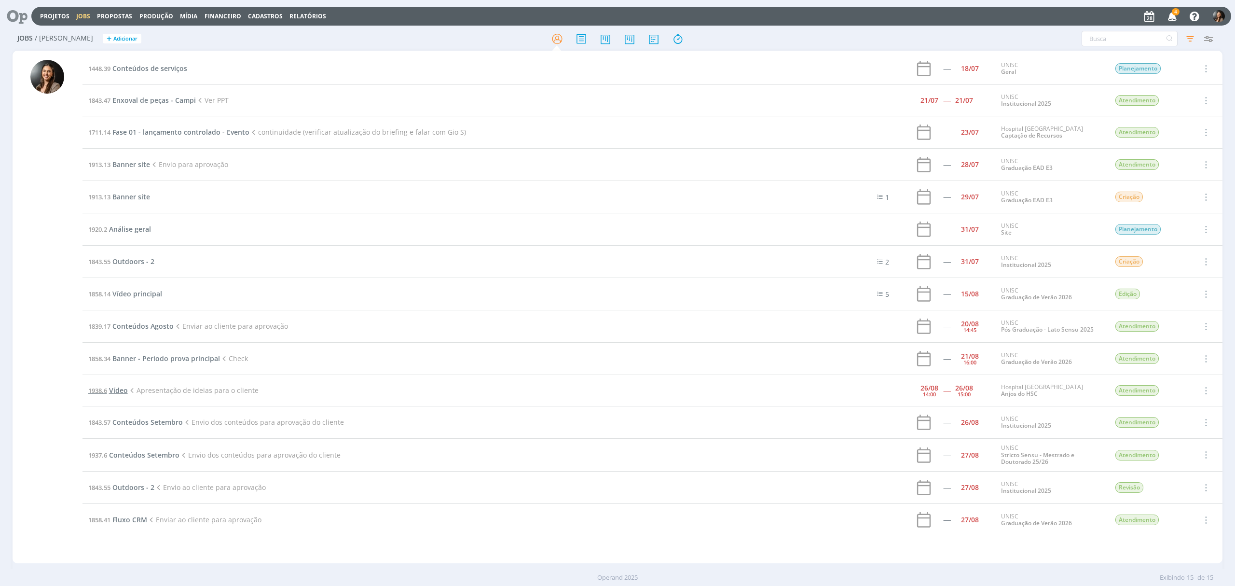
click at [114, 388] on span "Vídeo" at bounding box center [118, 389] width 19 height 9
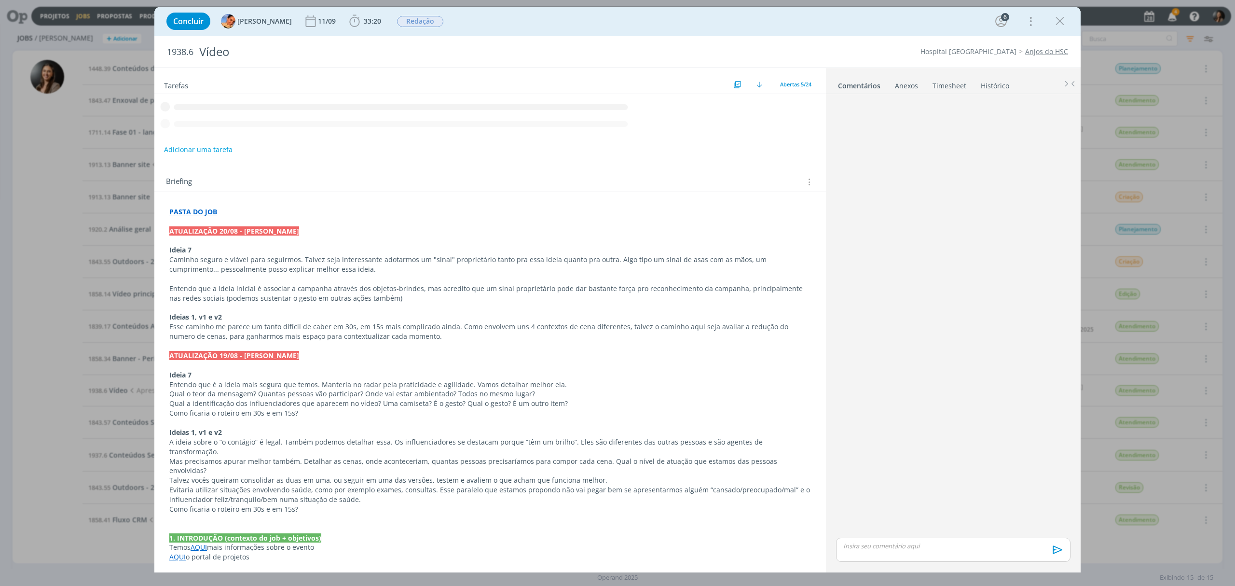
click at [617, 331] on div "PASTA DO JOB ATUALIZAÇÃO 20/08 - [PERSON_NAME] 7 Caminho seguro e viável para s…" at bounding box center [490, 447] width 656 height 486
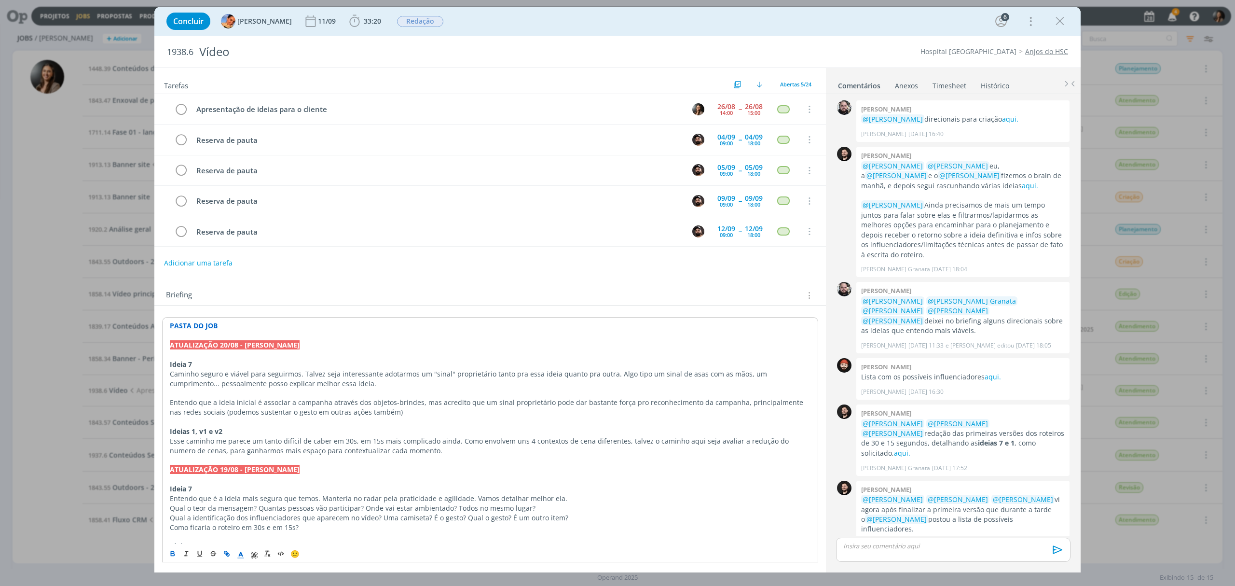
scroll to position [220, 0]
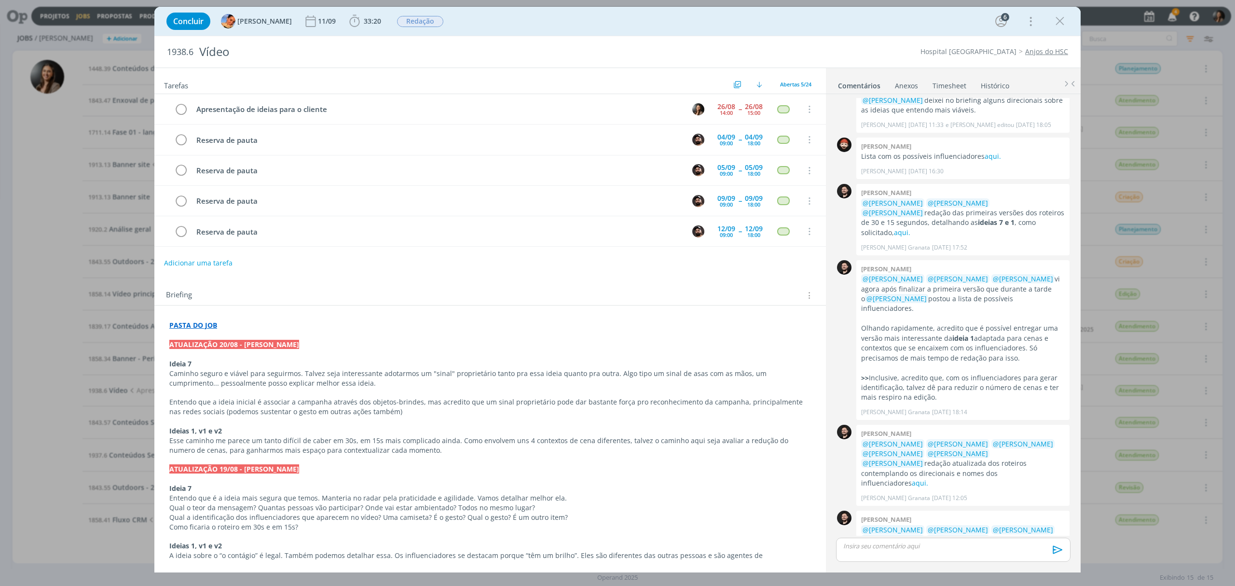
drag, startPoint x: 1064, startPoint y: 21, endPoint x: 0, endPoint y: 238, distance: 1085.9
click at [1064, 22] on icon "dialog" at bounding box center [1059, 21] width 14 height 14
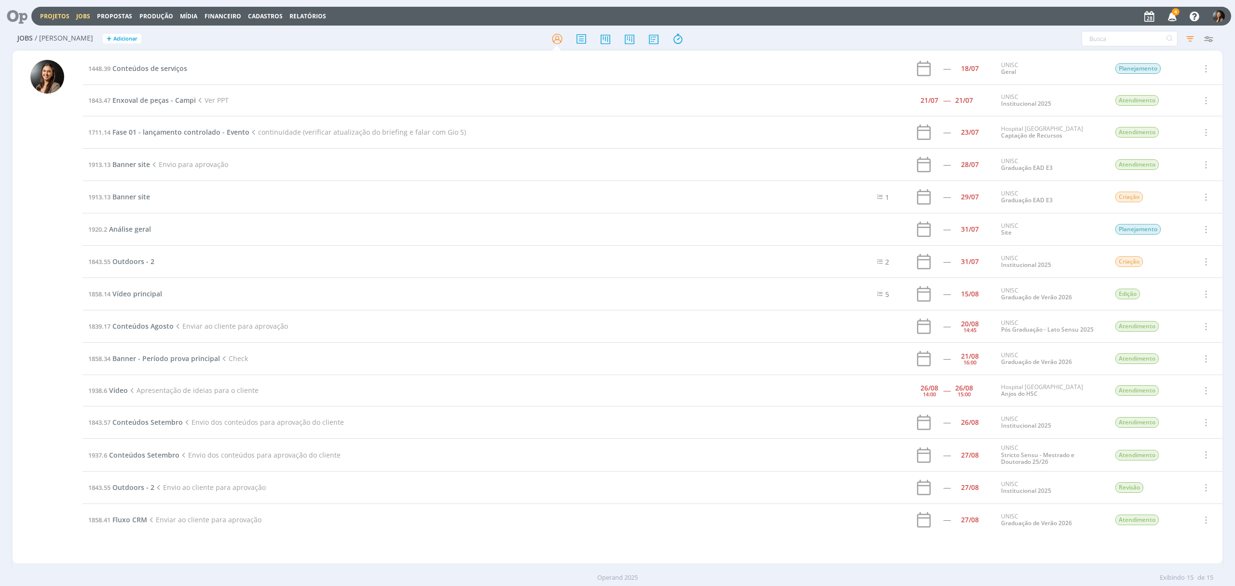
click at [56, 16] on link "Projetos" at bounding box center [54, 16] width 29 height 8
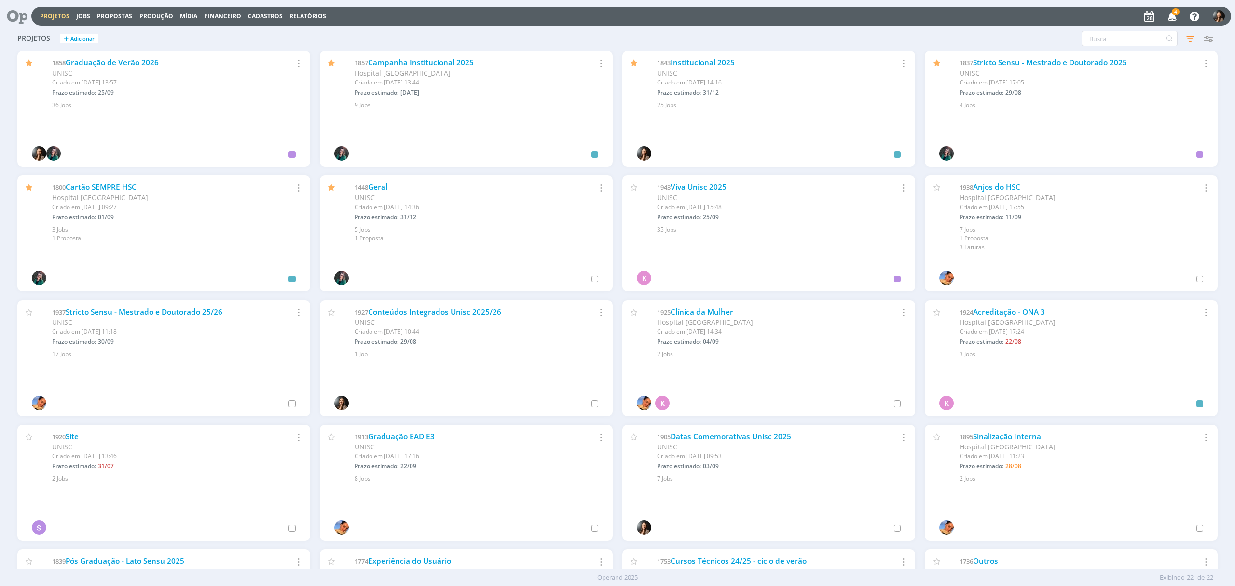
click at [13, 24] on icon at bounding box center [14, 16] width 20 height 19
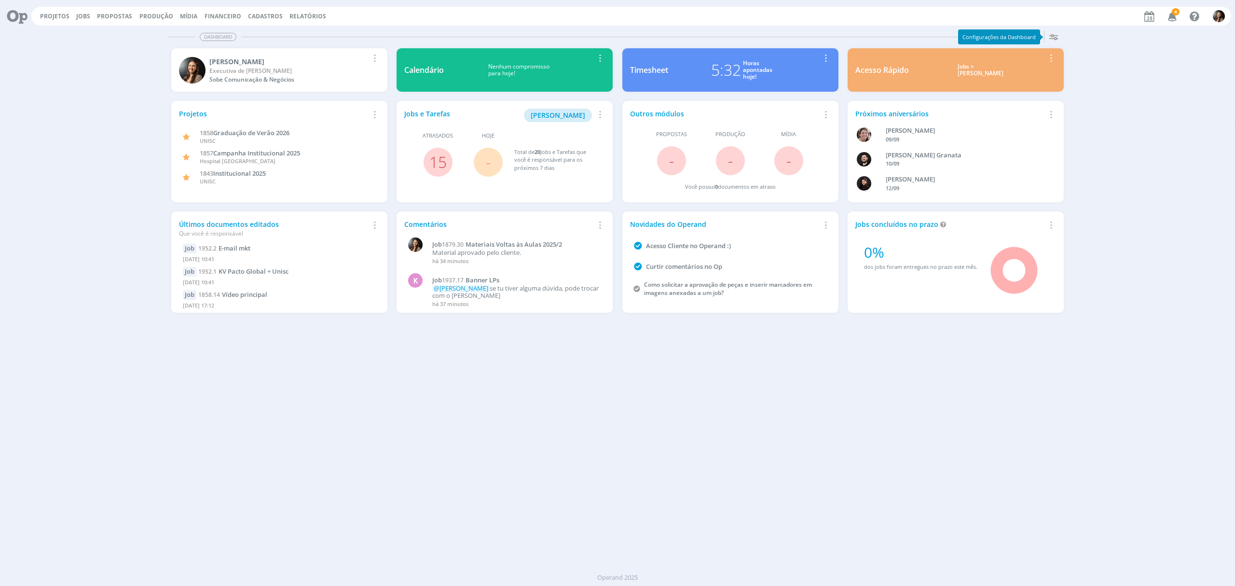
drag, startPoint x: 695, startPoint y: 429, endPoint x: 706, endPoint y: 438, distance: 14.4
click at [695, 430] on div "Dashboard Salvar Selecione abaixo os cards desejados: Meus Meu Perfil [GEOGRAPH…" at bounding box center [617, 306] width 1235 height 559
click at [734, 70] on div "5:32" at bounding box center [726, 69] width 30 height 23
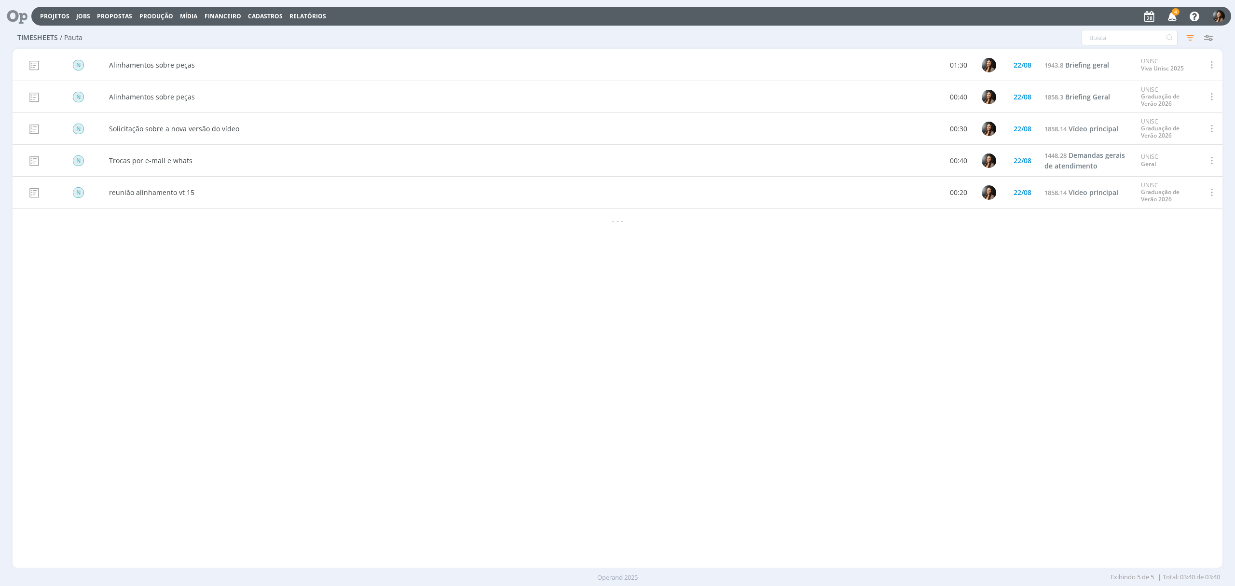
click at [278, 294] on div "N Alinhamentos sobre peças 01:30 [DATE] 1943.8 Briefing geral UNISC Viva Unisc …" at bounding box center [618, 308] width 1210 height 518
click at [1186, 33] on icon "button" at bounding box center [1189, 37] width 17 height 17
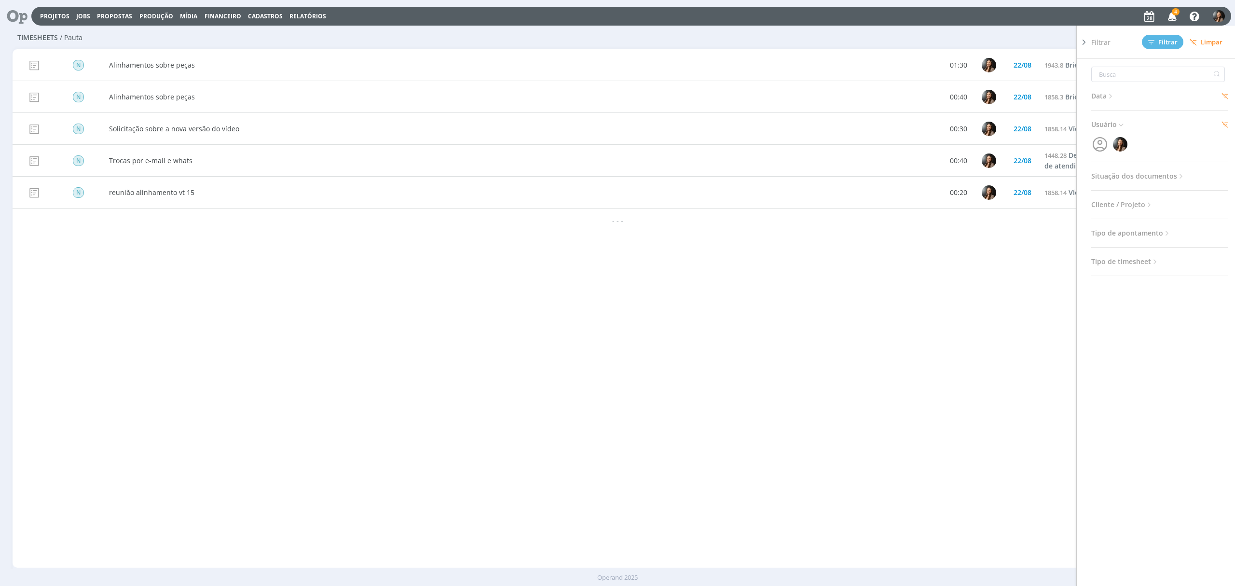
click at [1224, 92] on h3 "Data" at bounding box center [1159, 96] width 137 height 13
click at [1228, 95] on icon at bounding box center [1225, 96] width 6 height 6
click at [1158, 37] on button "Filtrar" at bounding box center [1162, 42] width 41 height 14
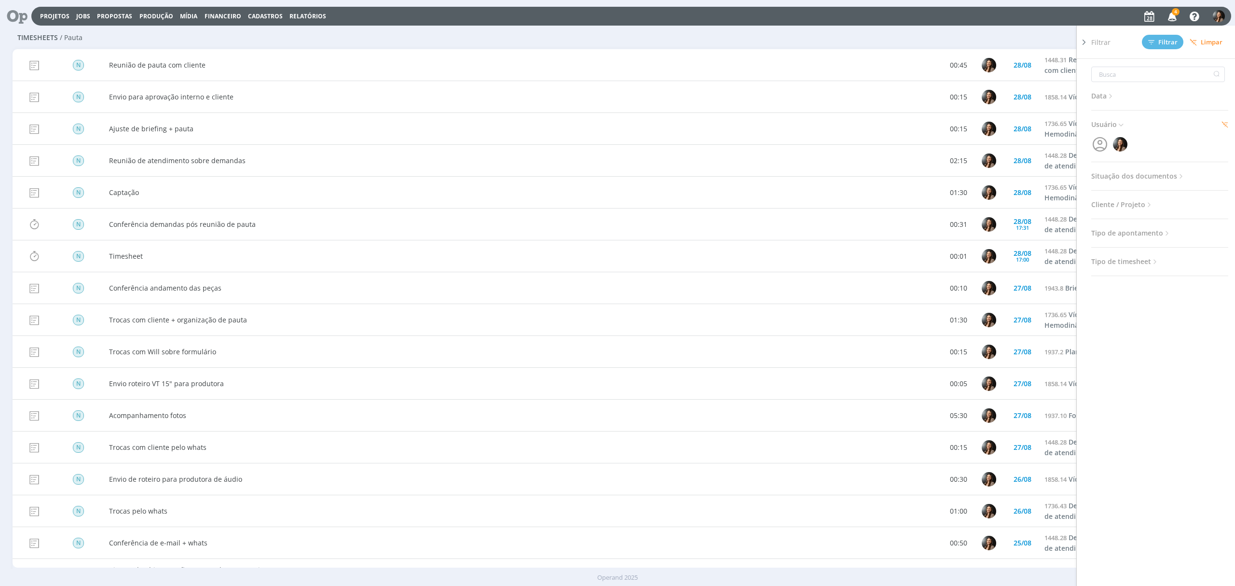
click at [1105, 98] on span "Data" at bounding box center [1103, 96] width 24 height 13
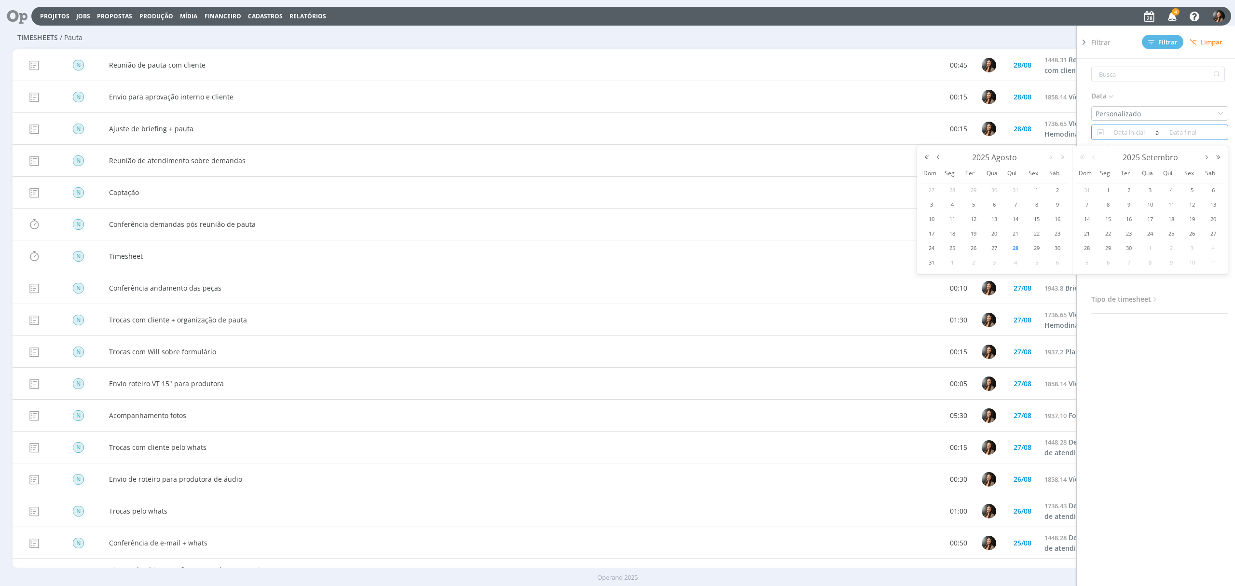
click at [1126, 127] on input at bounding box center [1129, 132] width 47 height 12
click at [1015, 245] on span "28" at bounding box center [1016, 248] width 12 height 12
click at [1015, 247] on span "28" at bounding box center [1016, 248] width 12 height 12
type input "[DATE]"
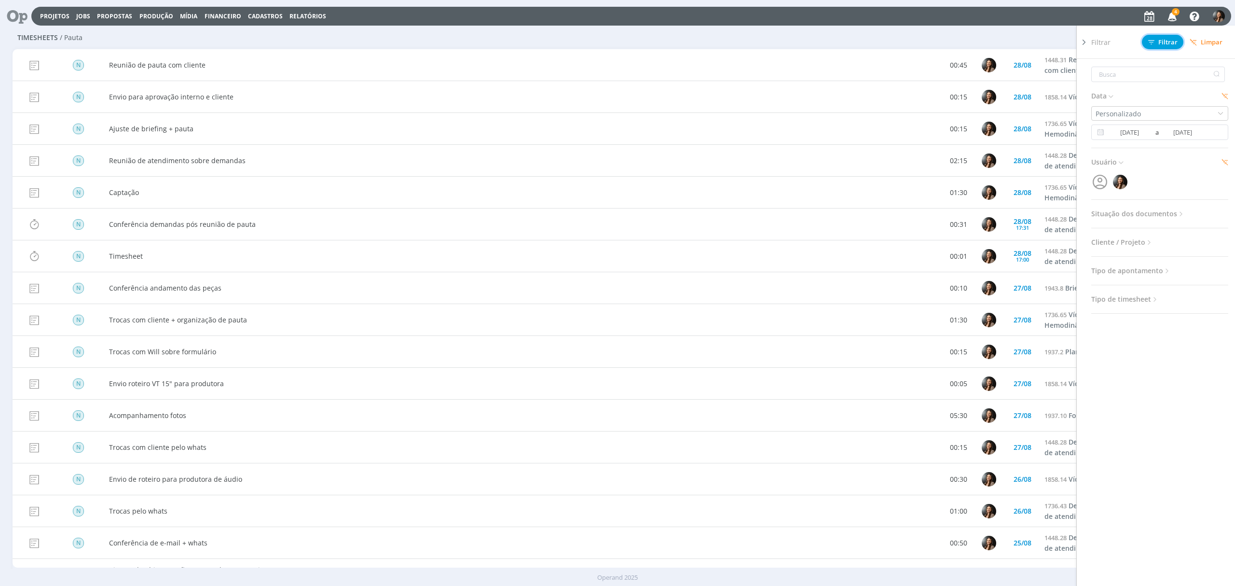
click at [1160, 40] on span "Filtrar" at bounding box center [1162, 42] width 29 height 6
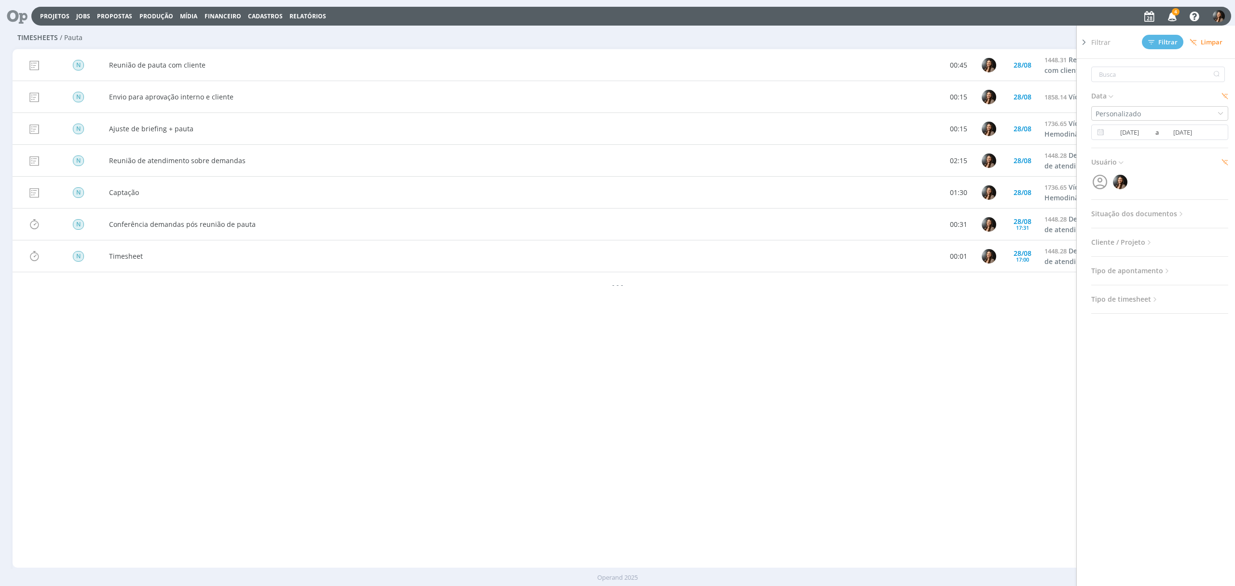
drag, startPoint x: 305, startPoint y: 484, endPoint x: 183, endPoint y: 367, distance: 168.9
click at [301, 481] on div "N Reunião de pauta com cliente 00:45 [DATE] 1448.31 Reunião de Pauta com client…" at bounding box center [618, 308] width 1210 height 518
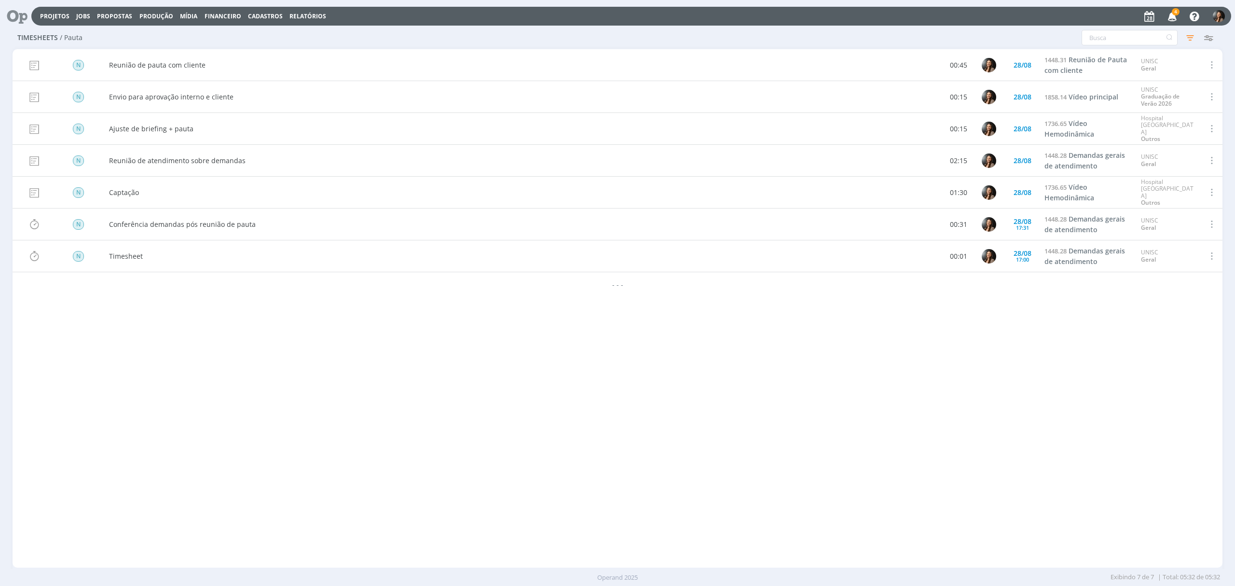
click at [1208, 257] on span at bounding box center [1210, 255] width 11 height 13
click at [1146, 237] on div "Excluir" at bounding box center [1184, 237] width 96 height 14
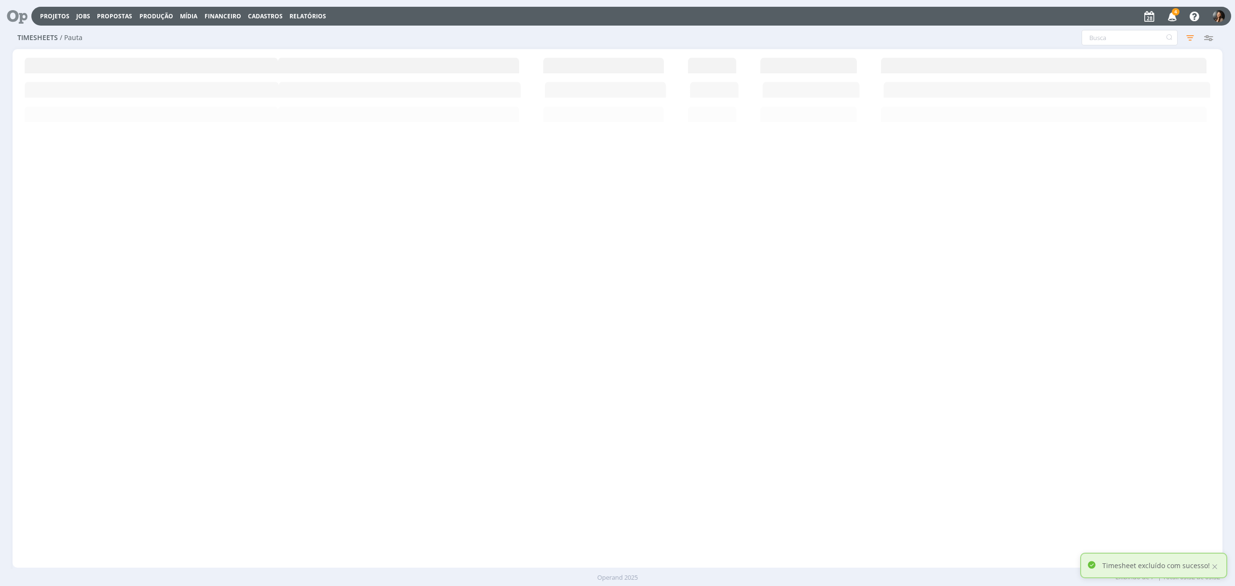
click at [356, 325] on div "N Reunião de pauta com cliente 00:45 [DATE] 1448.31 Reunião de Pauta com client…" at bounding box center [618, 308] width 1210 height 518
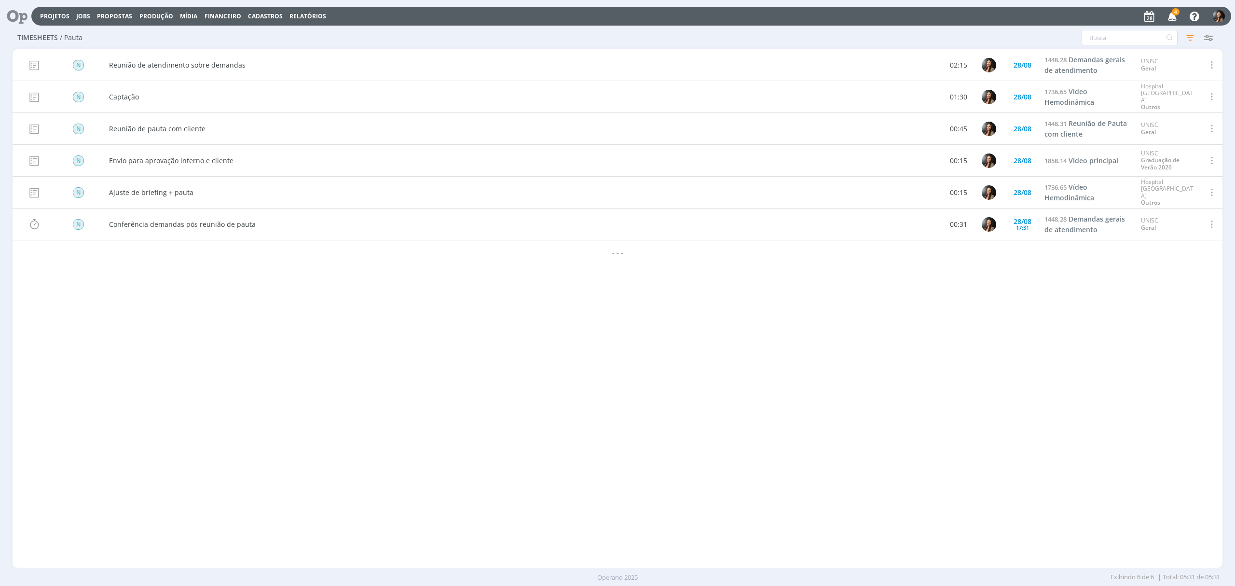
click at [131, 294] on div "N Reunião de pauta com cliente 00:45 [DATE] 1448.31 Reunião de Pauta com client…" at bounding box center [618, 308] width 1210 height 518
click at [851, 208] on div "N Reunião de pauta com cliente 00:45 [DATE] 1448.31 Reunião de Pauta com client…" at bounding box center [618, 144] width 1210 height 191
click at [951, 343] on div "N Reunião de pauta com cliente 00:45 [DATE] 1448.31 Reunião de Pauta com client…" at bounding box center [618, 308] width 1210 height 518
click at [1193, 39] on icon "button" at bounding box center [1189, 37] width 17 height 17
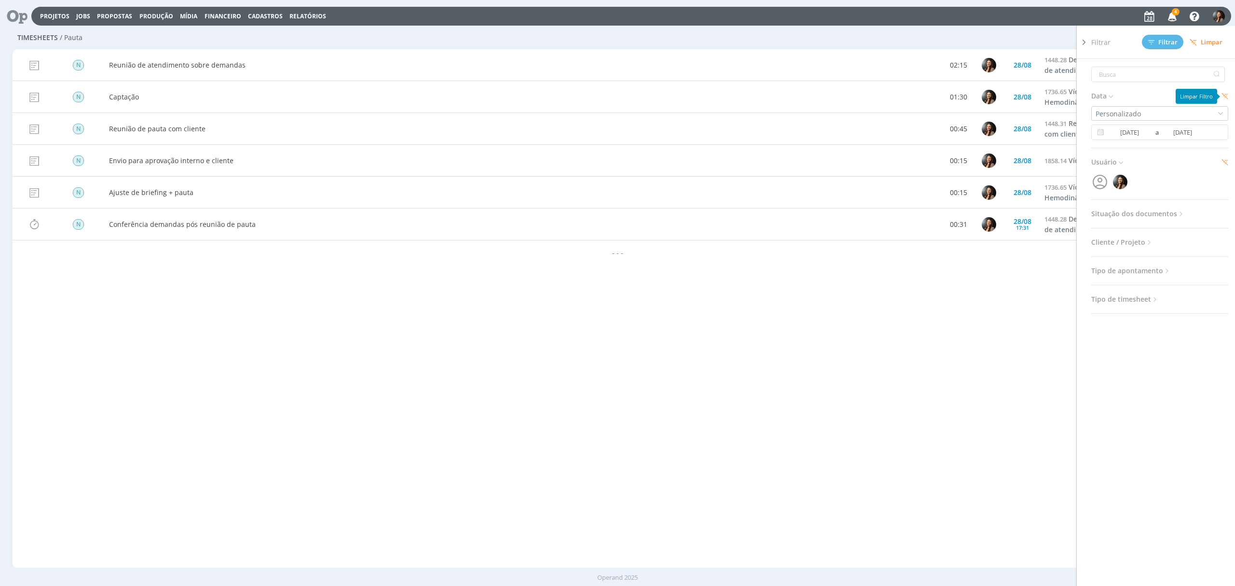
click at [1227, 96] on icon at bounding box center [1224, 96] width 7 height 7
drag, startPoint x: 1155, startPoint y: 32, endPoint x: 1153, endPoint y: 45, distance: 13.6
click at [1156, 33] on div "Filtrar Filtrar [GEOGRAPHIC_DATA]" at bounding box center [1163, 42] width 145 height 33
drag, startPoint x: 1152, startPoint y: 47, endPoint x: 1154, endPoint y: 40, distance: 8.0
click at [1152, 47] on button "Filtrar" at bounding box center [1162, 42] width 41 height 14
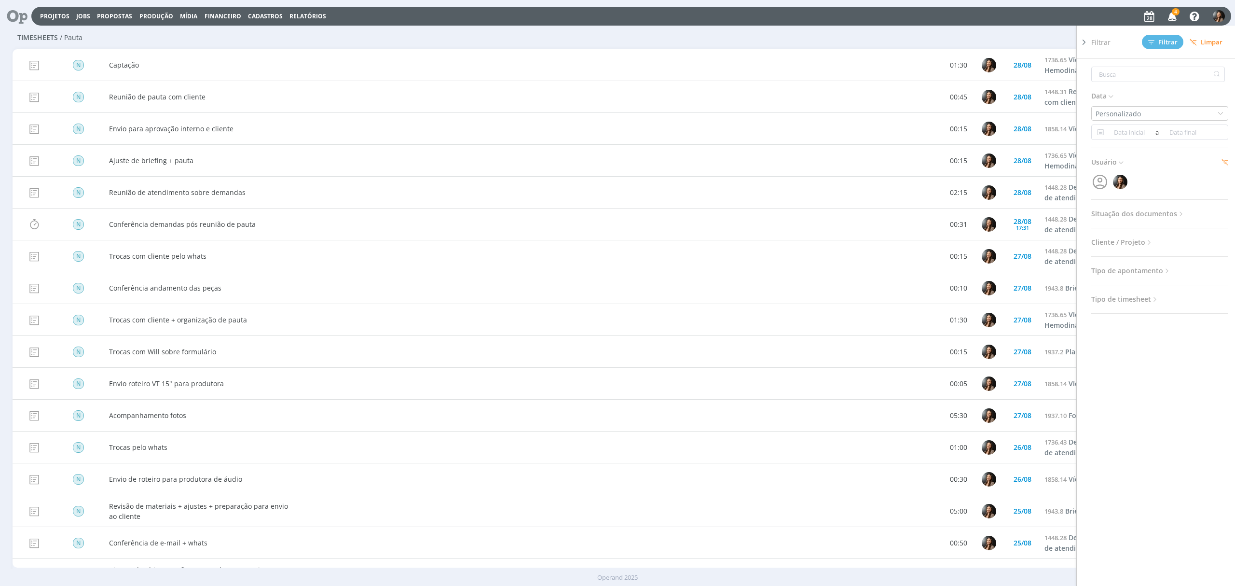
click at [905, 37] on div "Configurar exibição Ordenação Ordenação padrão Tipo de timesheet Tipo de aponta…" at bounding box center [1021, 37] width 394 height 15
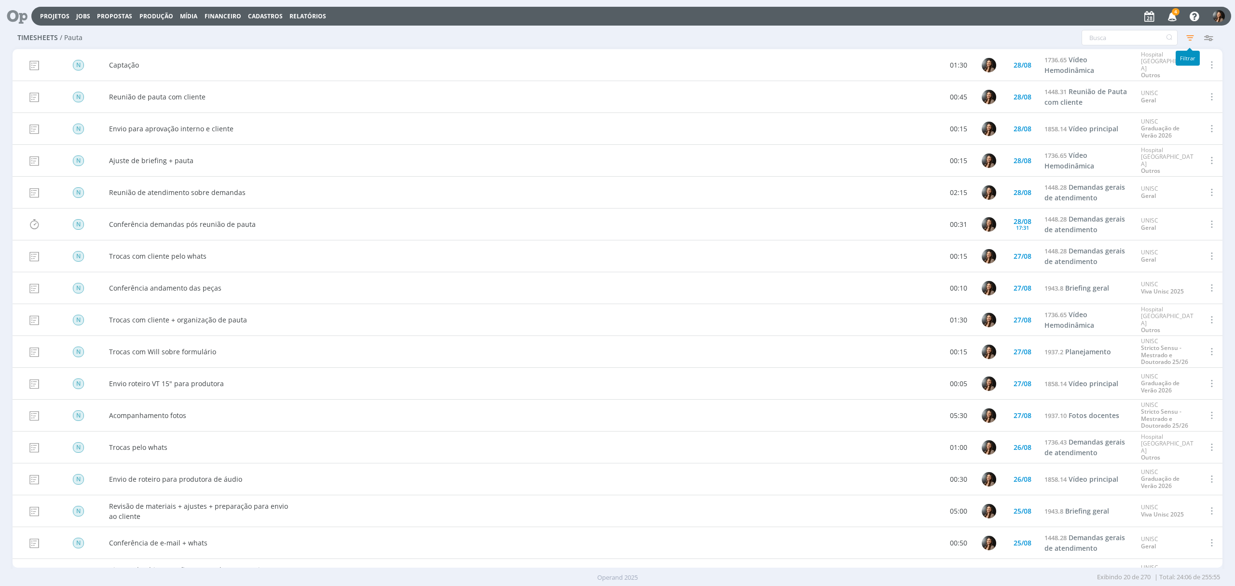
click at [1190, 37] on icon "button" at bounding box center [1189, 37] width 17 height 17
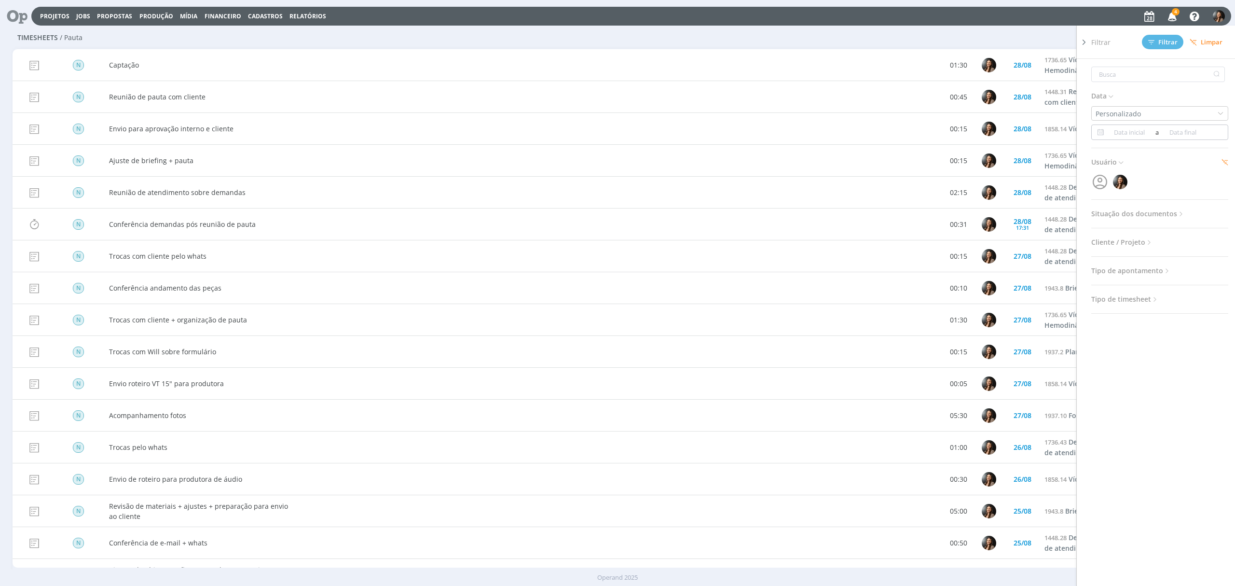
click at [1158, 134] on span "a" at bounding box center [1156, 132] width 6 height 12
click at [1013, 247] on span "28" at bounding box center [1016, 248] width 12 height 12
type input "[DATE]"
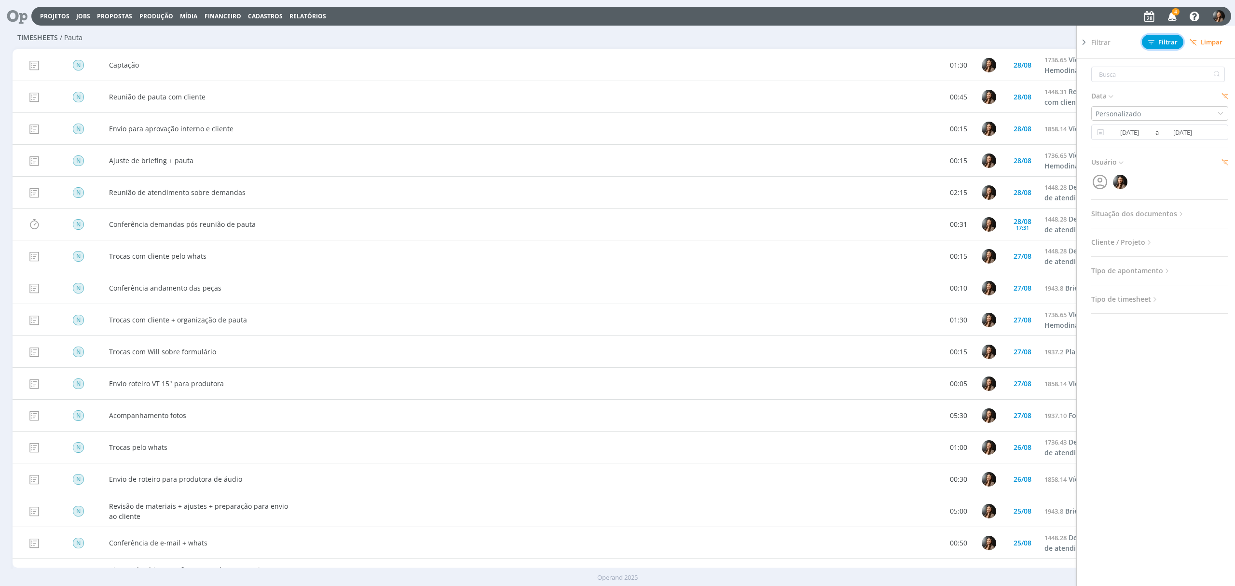
click at [1166, 41] on span "Filtrar" at bounding box center [1162, 42] width 29 height 6
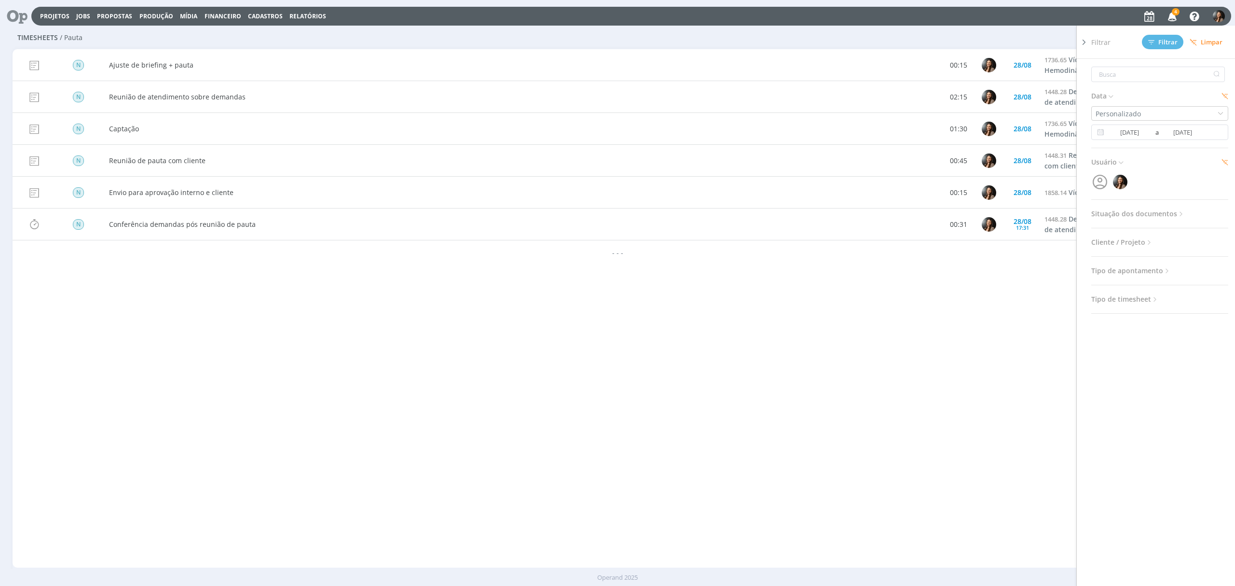
click at [1081, 41] on icon at bounding box center [1084, 42] width 10 height 10
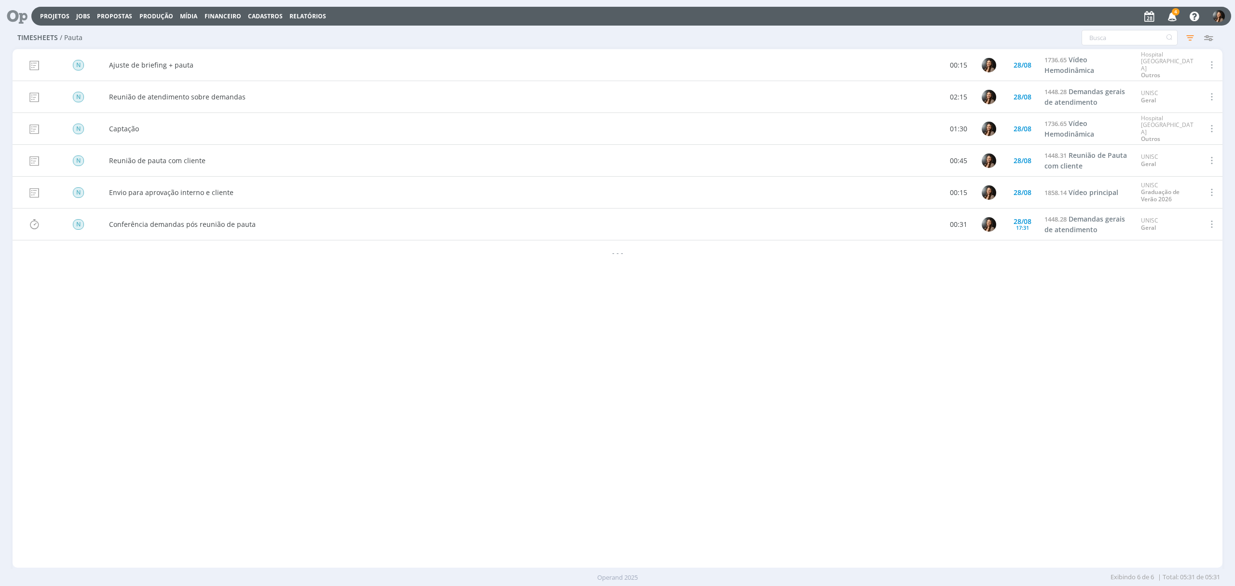
drag, startPoint x: 255, startPoint y: 476, endPoint x: 91, endPoint y: 29, distance: 475.6
click at [253, 455] on div "N Captação 01:30 [DATE] 1736.65 Vídeo Hemodinâmica Hospital [GEOGRAPHIC_DATA] O…" at bounding box center [618, 308] width 1210 height 518
drag, startPoint x: 47, startPoint y: 18, endPoint x: 69, endPoint y: 16, distance: 22.7
click at [46, 18] on link "Projetos" at bounding box center [54, 16] width 29 height 8
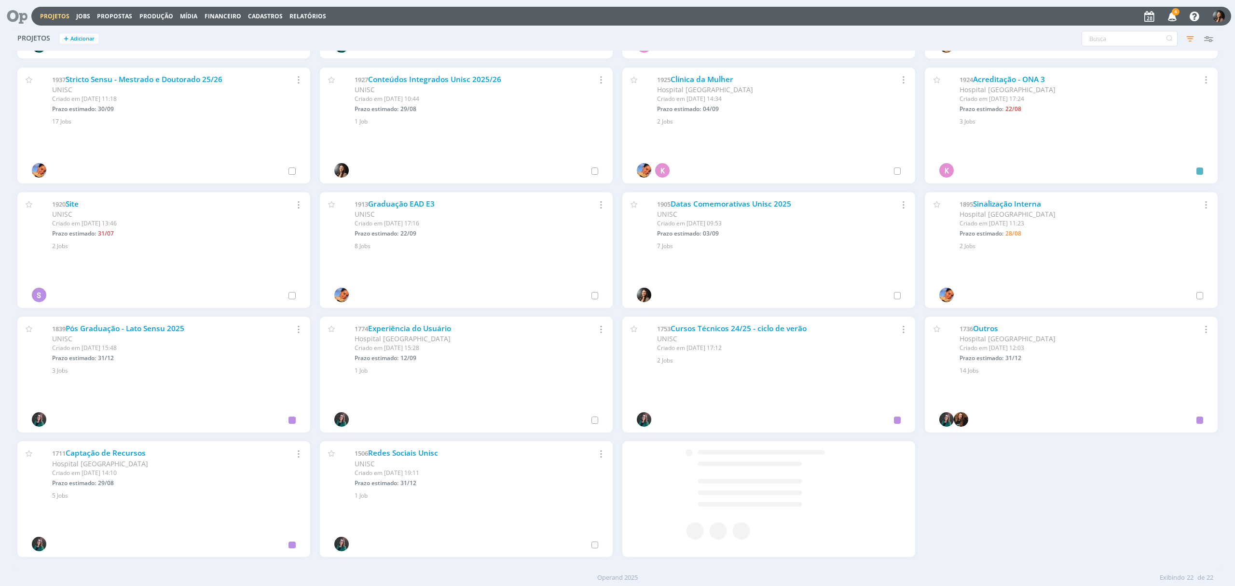
scroll to position [233, 0]
click at [993, 323] on link "Outros" at bounding box center [985, 327] width 25 height 10
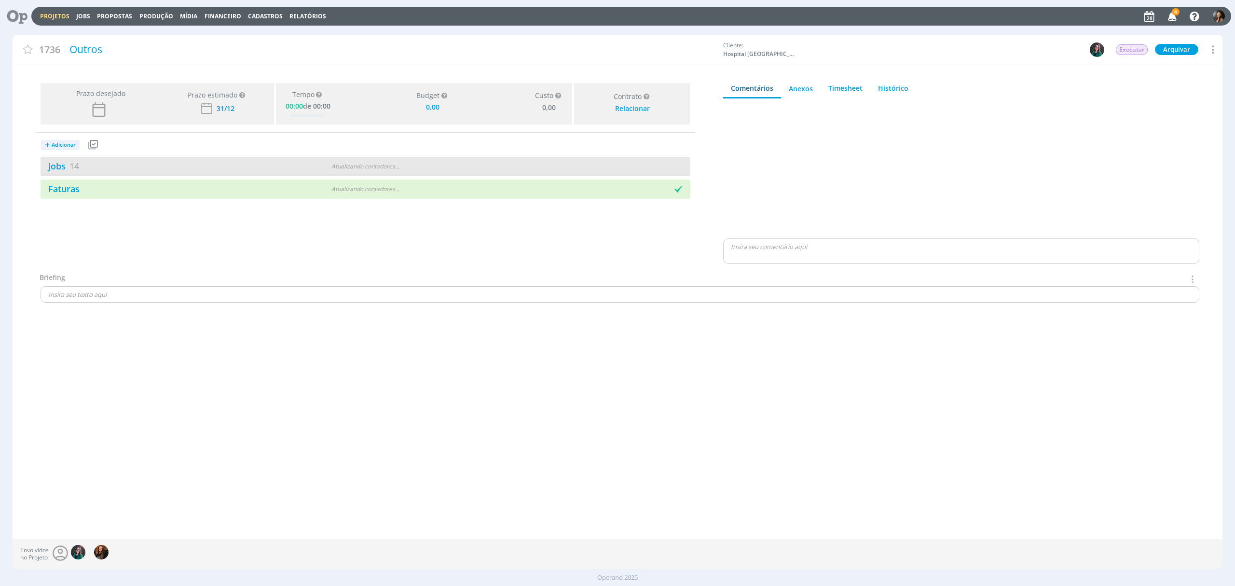
type input "0,00"
click at [416, 163] on div "Atualizando contadores . . ." at bounding box center [365, 166] width 212 height 9
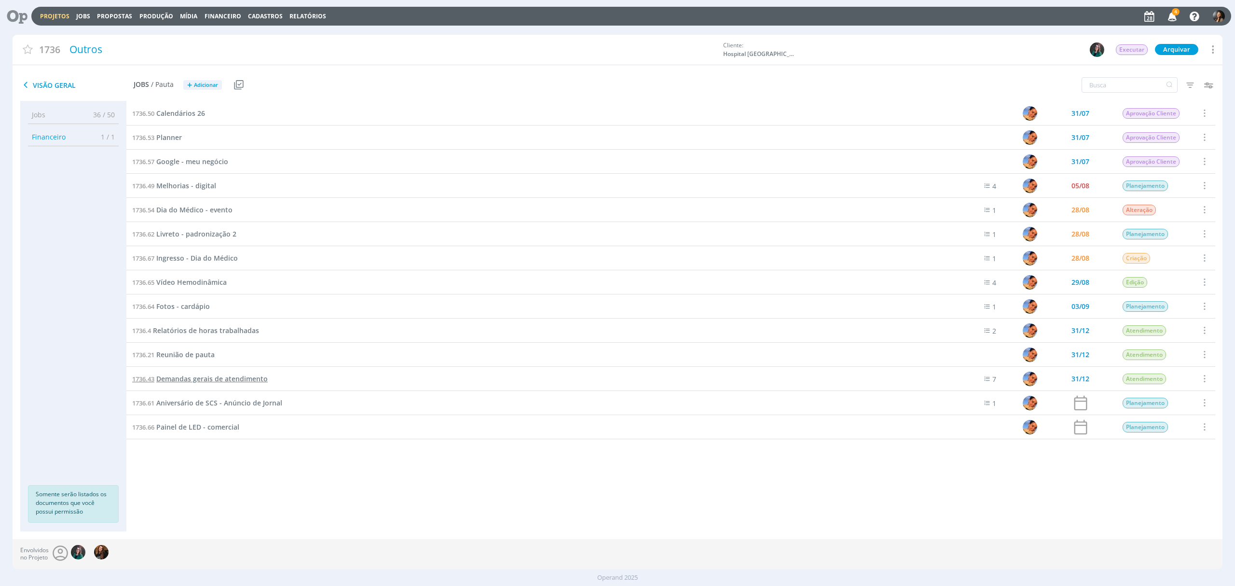
click at [205, 377] on span "Demandas gerais de atendimento" at bounding box center [211, 378] width 111 height 9
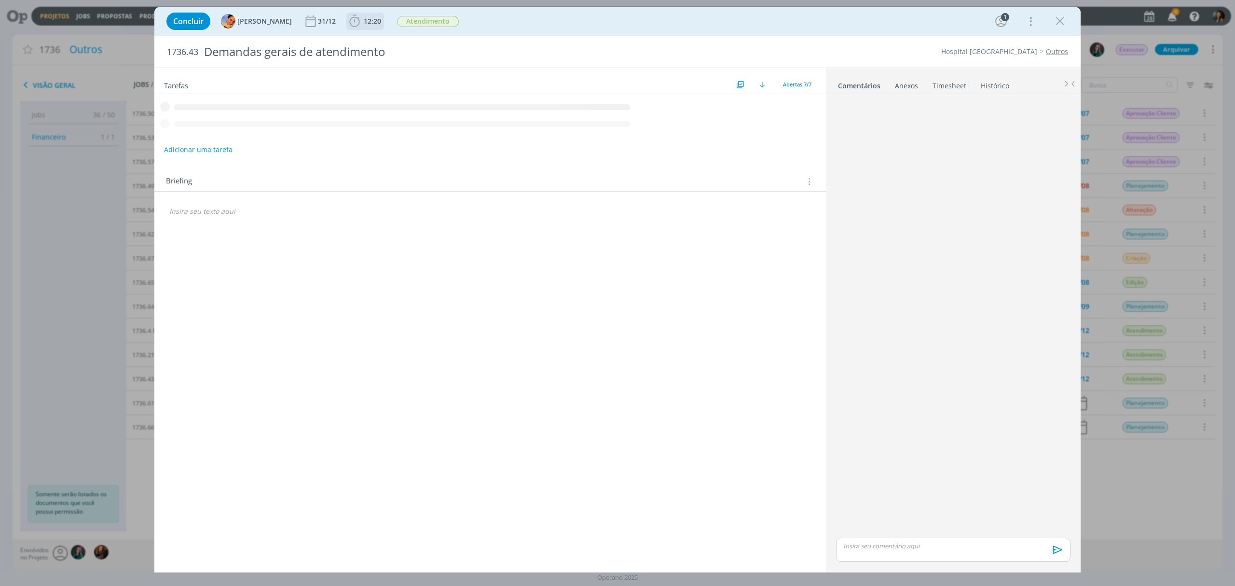
click at [369, 22] on span "12:20" at bounding box center [372, 20] width 17 height 9
click at [448, 42] on button "Apontar" at bounding box center [441, 43] width 40 height 10
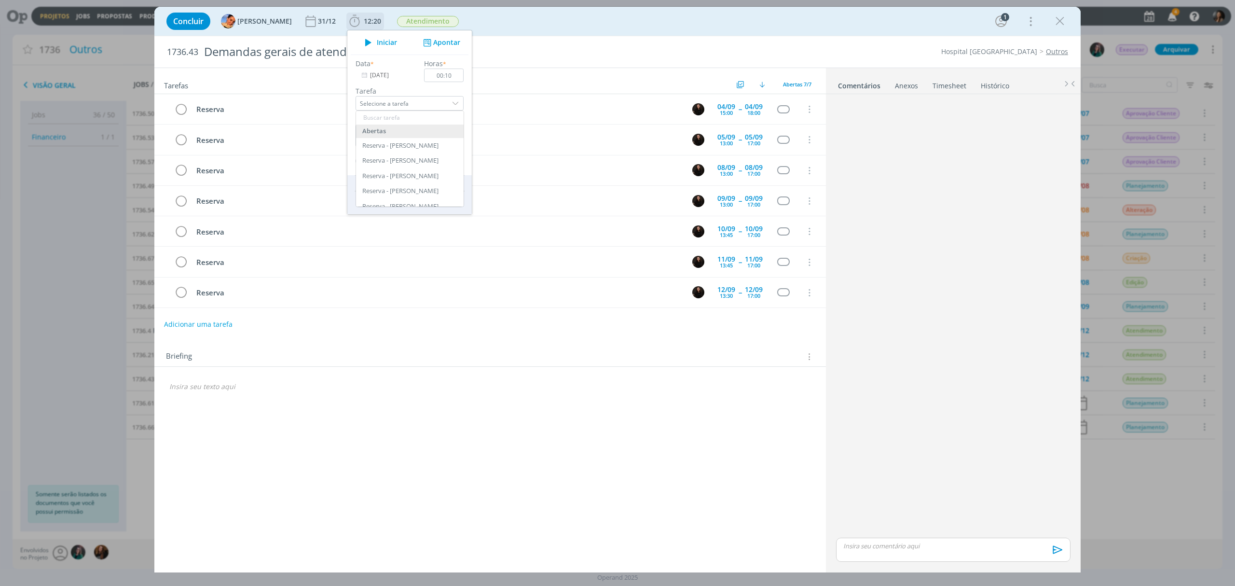
click at [442, 82] on div "Data * [DATE] Horas * 00:10 Tarefa Selecione a tarefa [GEOGRAPHIC_DATA] - [GEOG…" at bounding box center [410, 112] width 118 height 109
click at [444, 80] on input "00:10" at bounding box center [444, 75] width 40 height 14
type input "00:25"
click at [397, 139] on textarea "dialog" at bounding box center [409, 135] width 108 height 22
type textarea "trocas pelo whats"
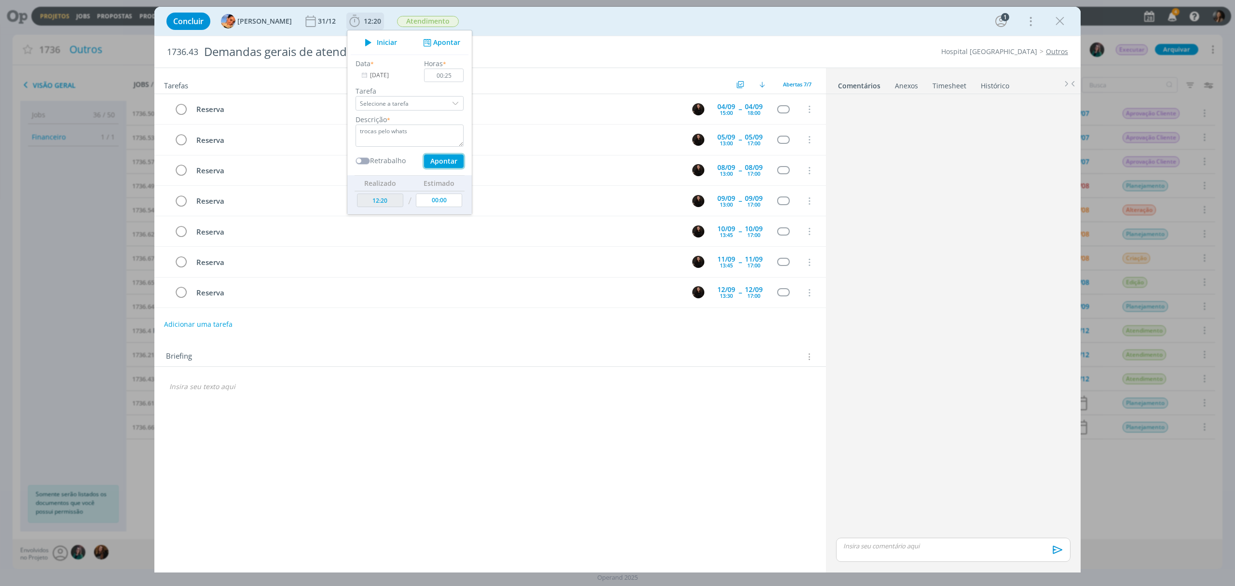
click at [436, 159] on button "Apontar" at bounding box center [444, 161] width 40 height 14
type input "00:00"
type input "12:45"
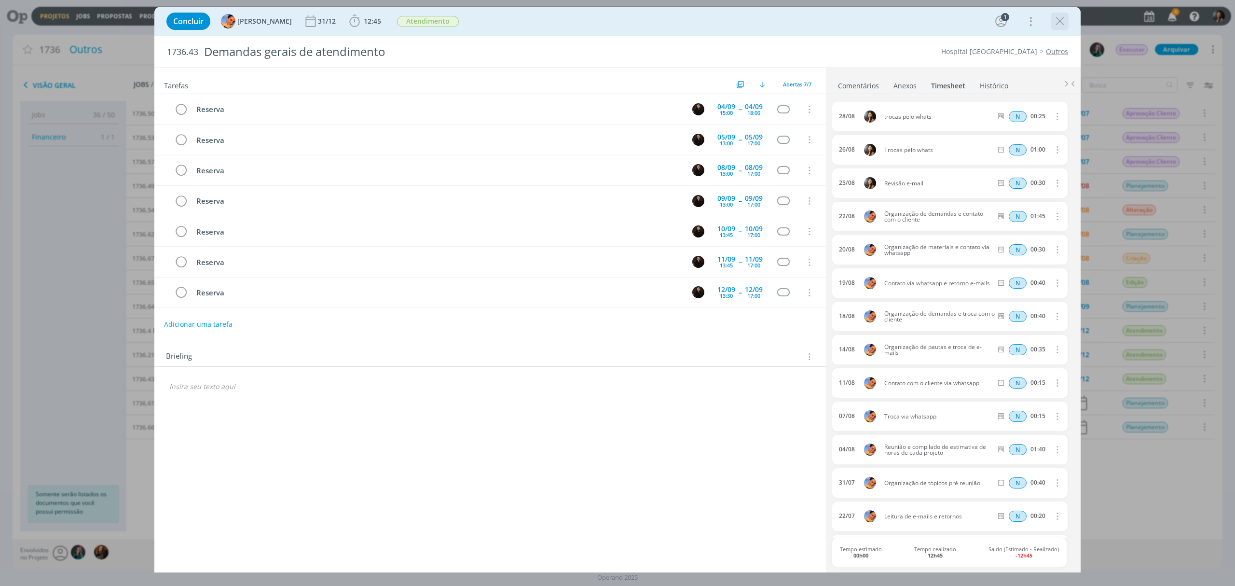
click at [1062, 23] on icon "dialog" at bounding box center [1059, 21] width 14 height 14
